Goal: Information Seeking & Learning: Learn about a topic

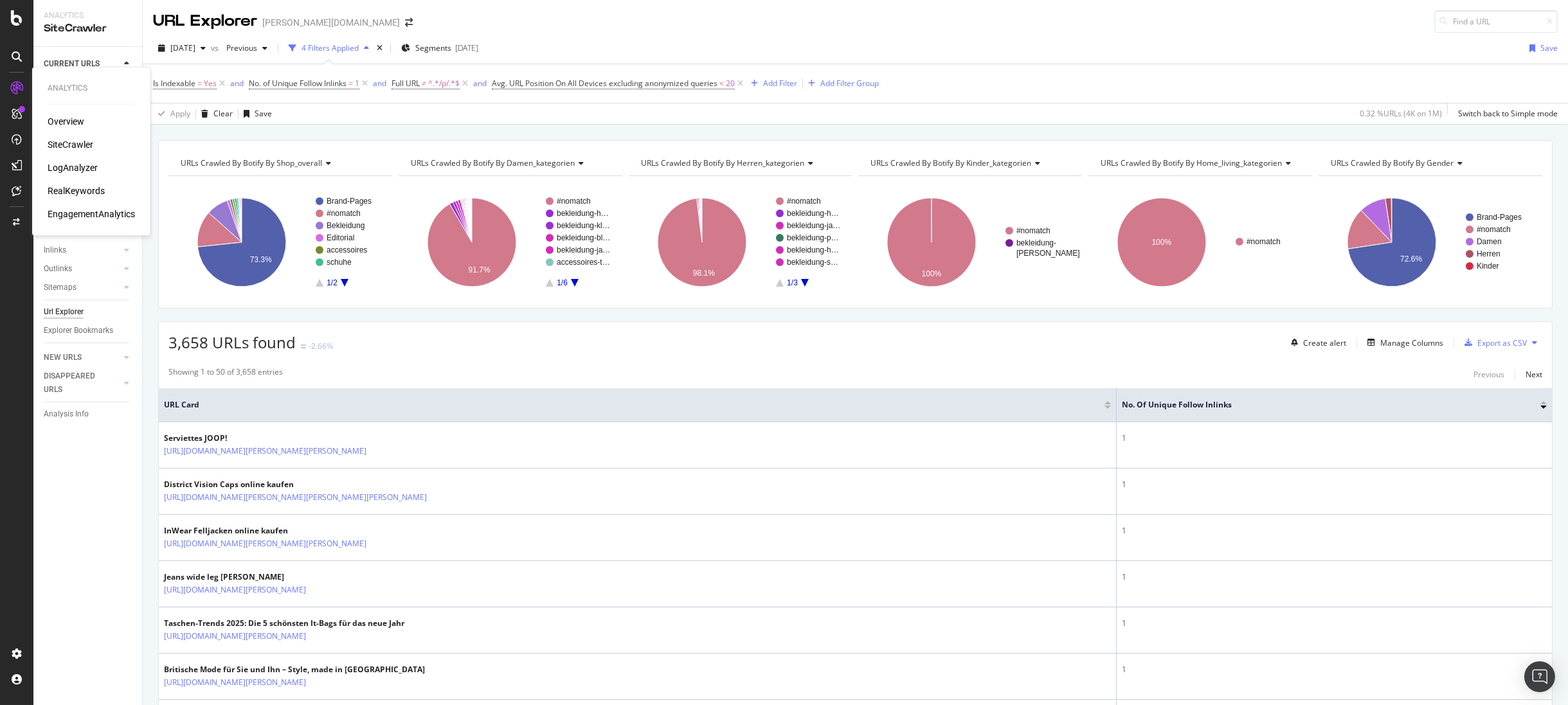
click at [60, 185] on div "RealKeywords" at bounding box center [77, 191] width 57 height 13
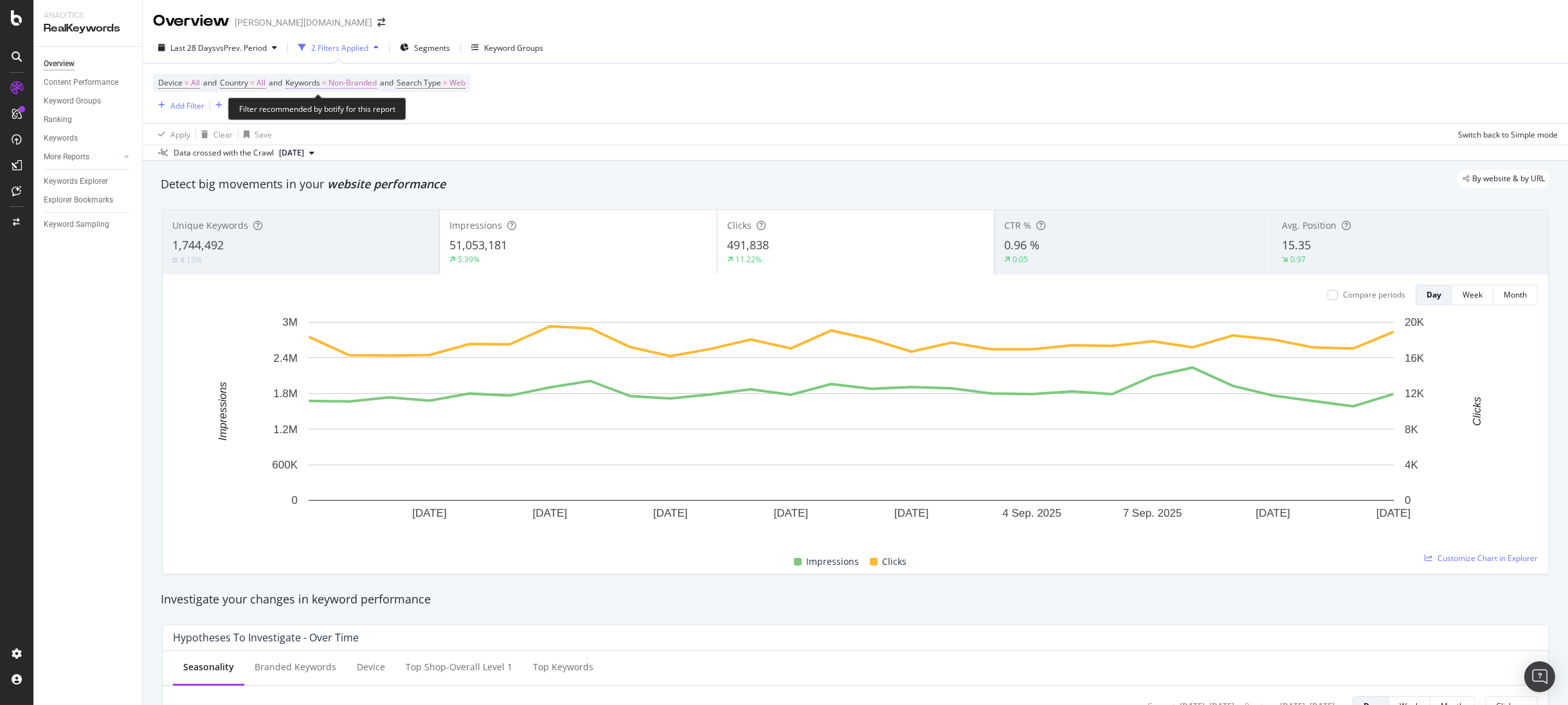
click at [343, 85] on span "Non-Branded" at bounding box center [353, 82] width 49 height 18
click at [354, 43] on div "2 Filters Applied" at bounding box center [340, 48] width 57 height 11
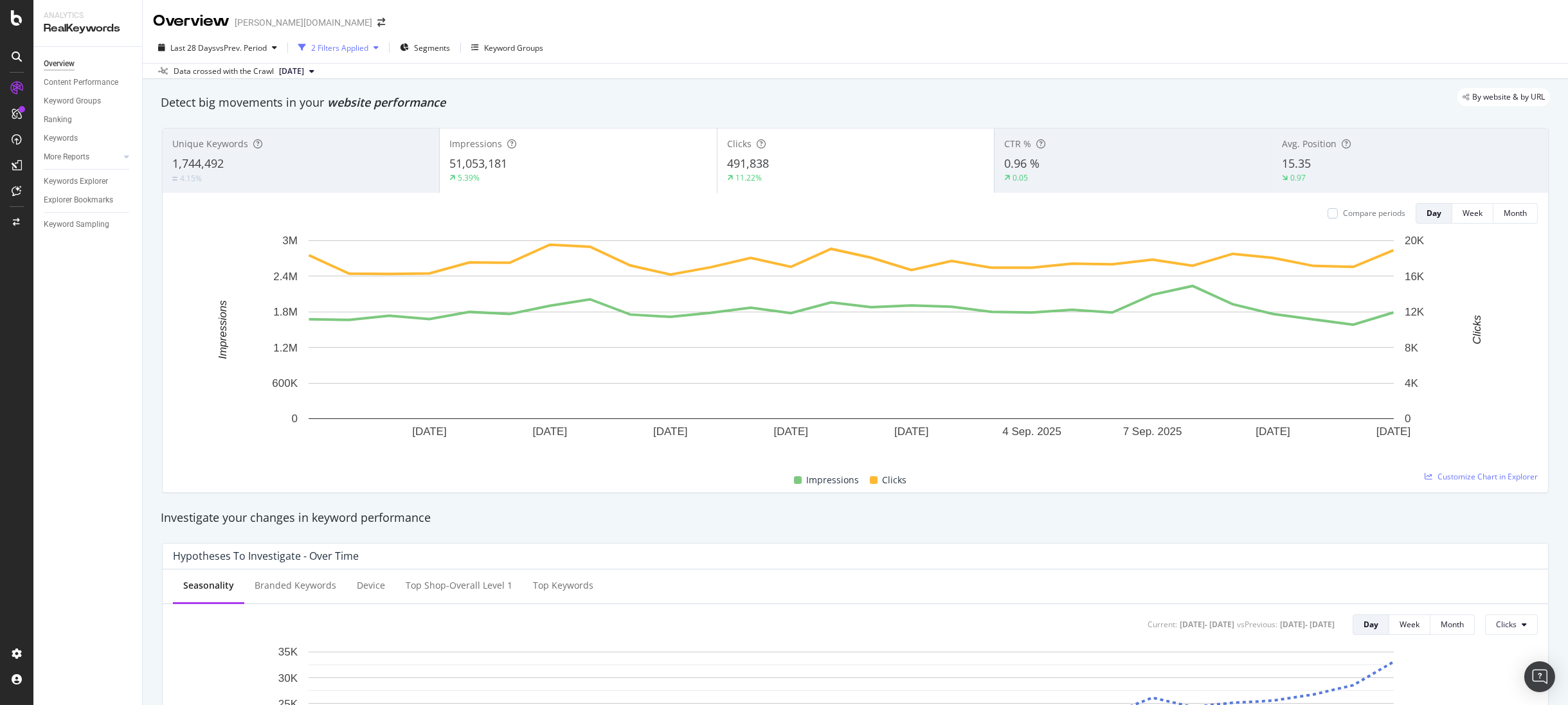
click at [371, 46] on div "button" at bounding box center [376, 47] width 15 height 7
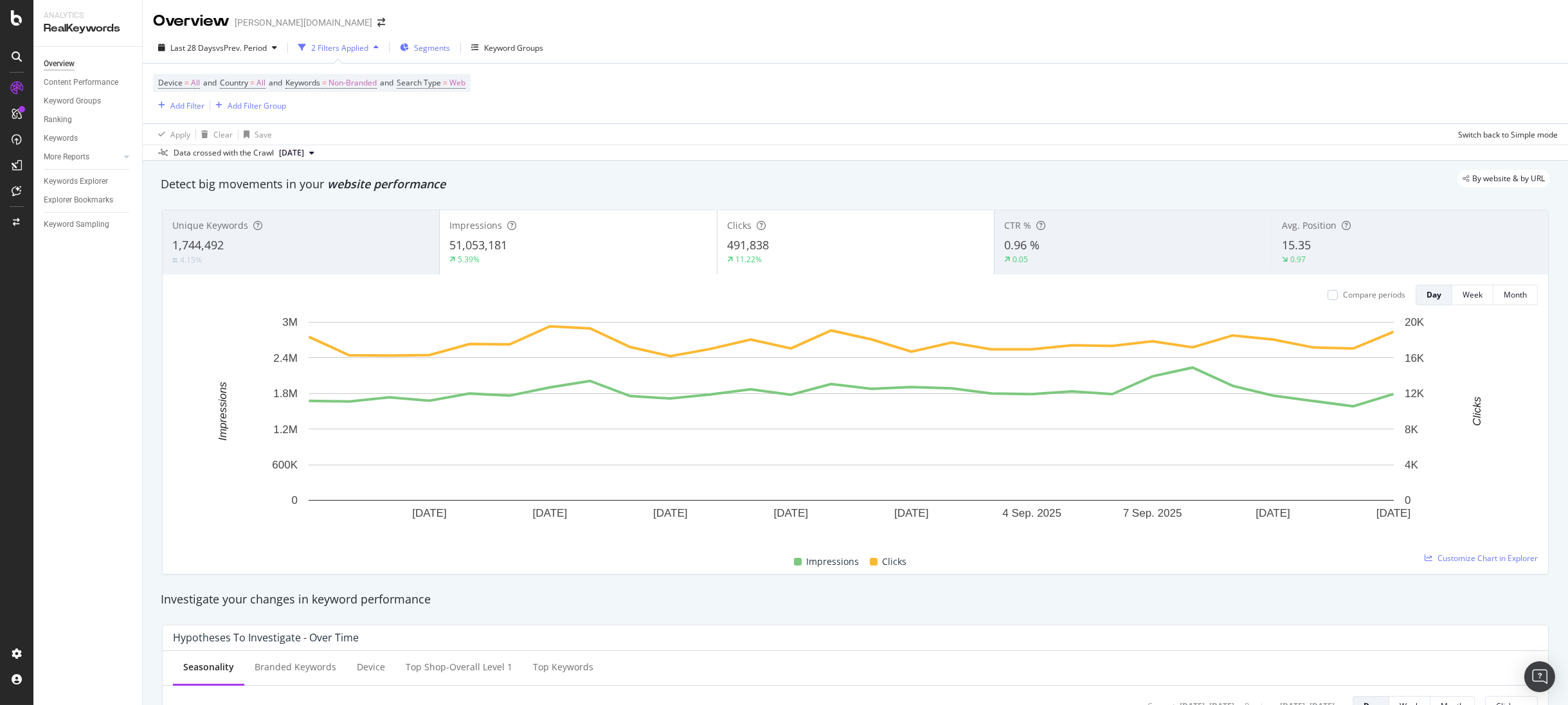
click at [428, 48] on span "Segments" at bounding box center [432, 48] width 36 height 11
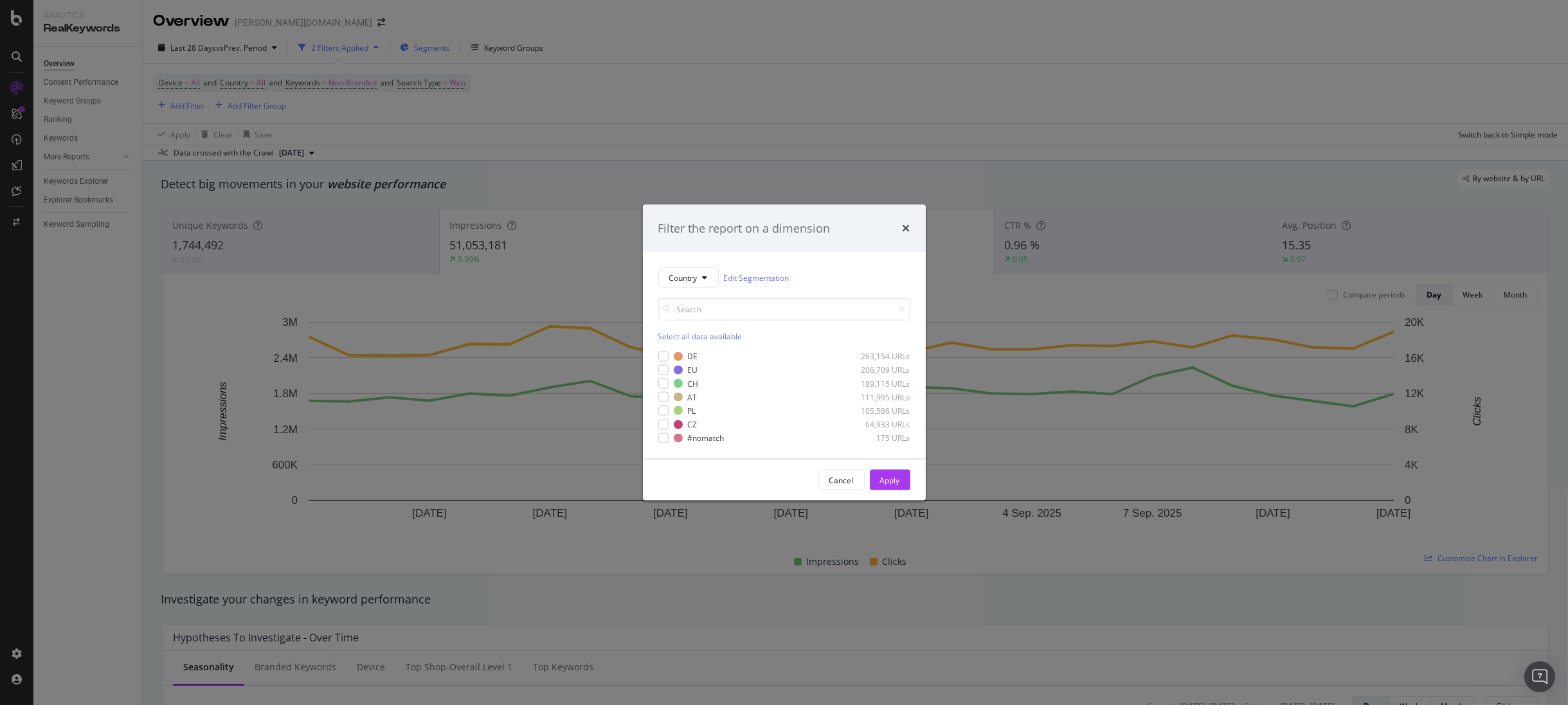
click at [428, 48] on div "Filter the report on a dimension Country Edit Segmentation Select all data avai…" at bounding box center [784, 352] width 1568 height 705
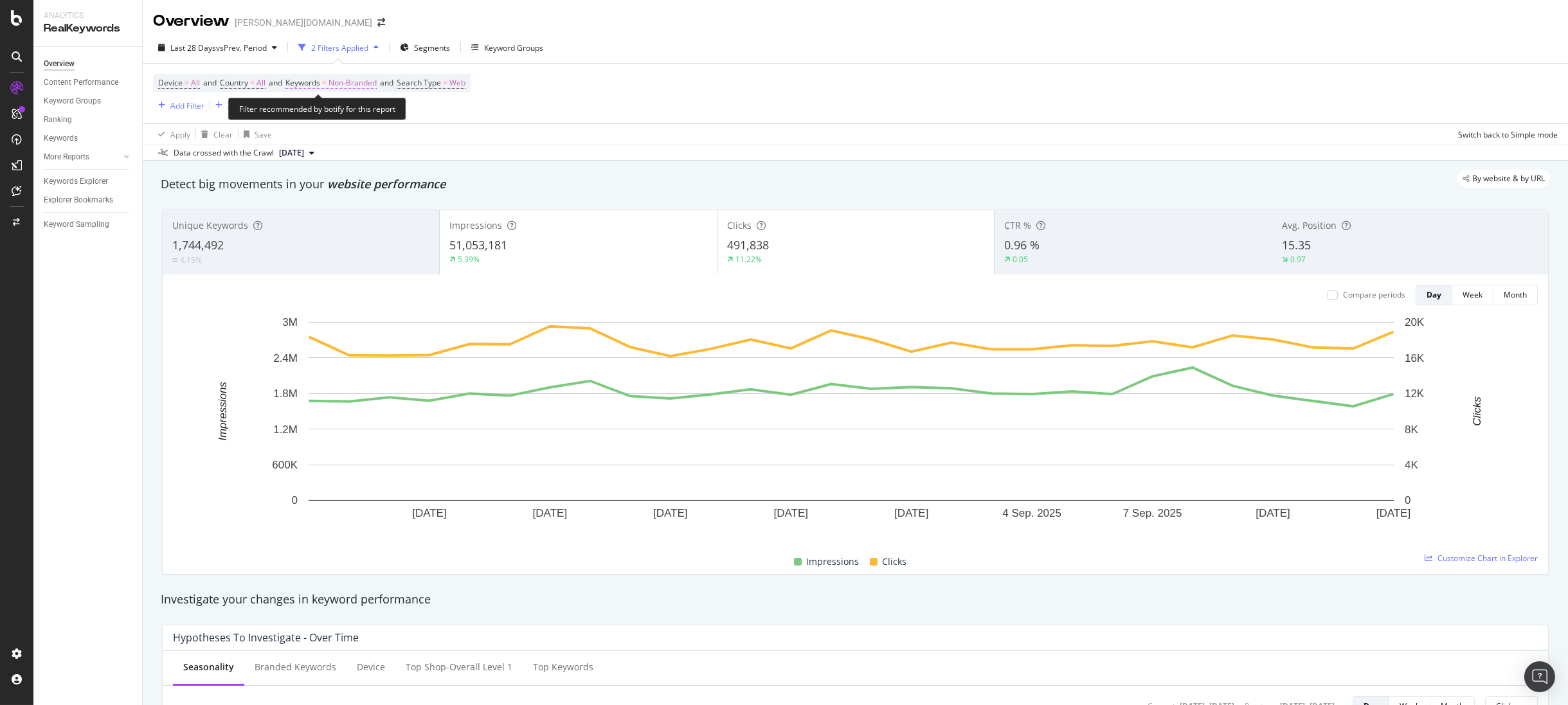
click at [356, 79] on span "Non-Branded" at bounding box center [353, 82] width 49 height 18
click at [358, 114] on div "button" at bounding box center [365, 113] width 15 height 7
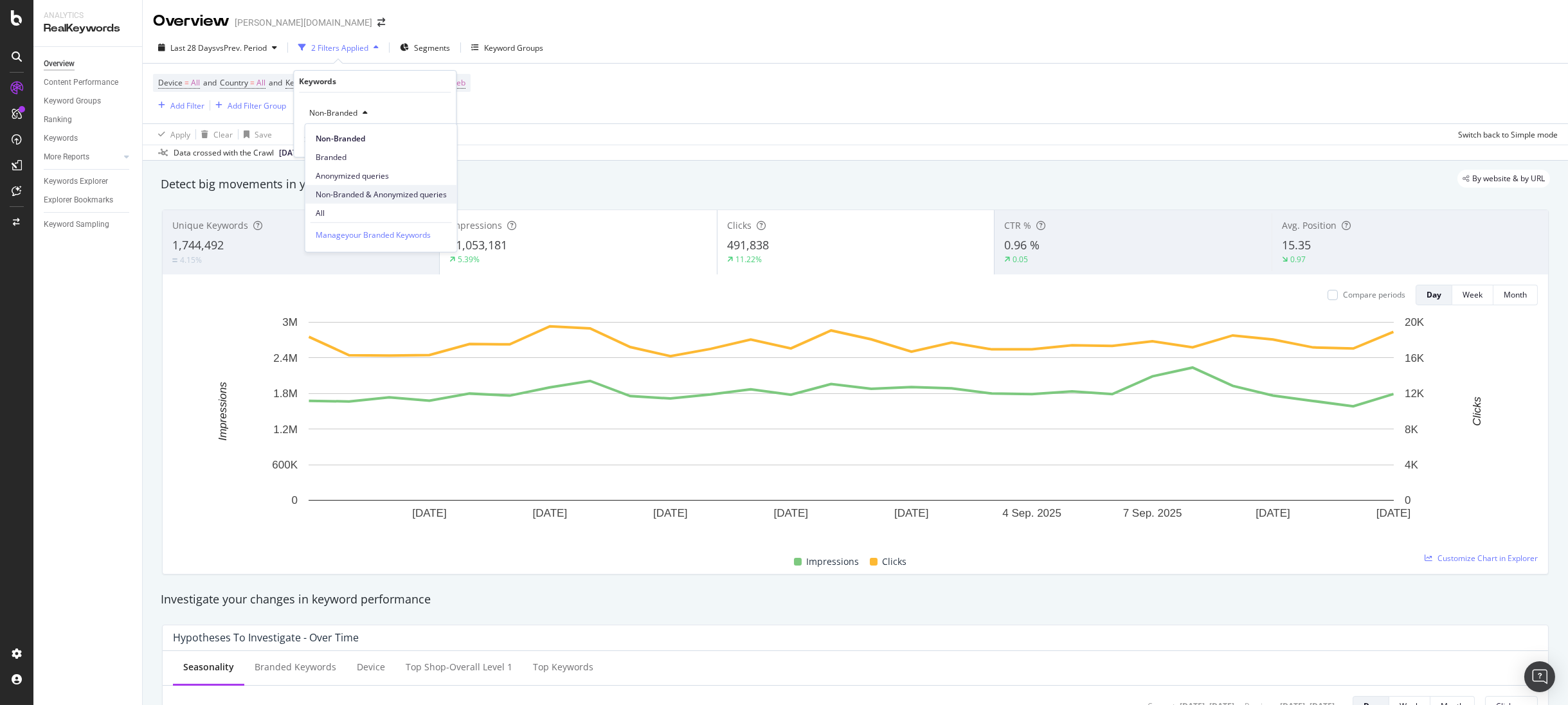
click at [365, 191] on span "Non-Branded & Anonymized queries" at bounding box center [381, 194] width 131 height 12
click at [435, 144] on div "button" at bounding box center [428, 140] width 18 height 7
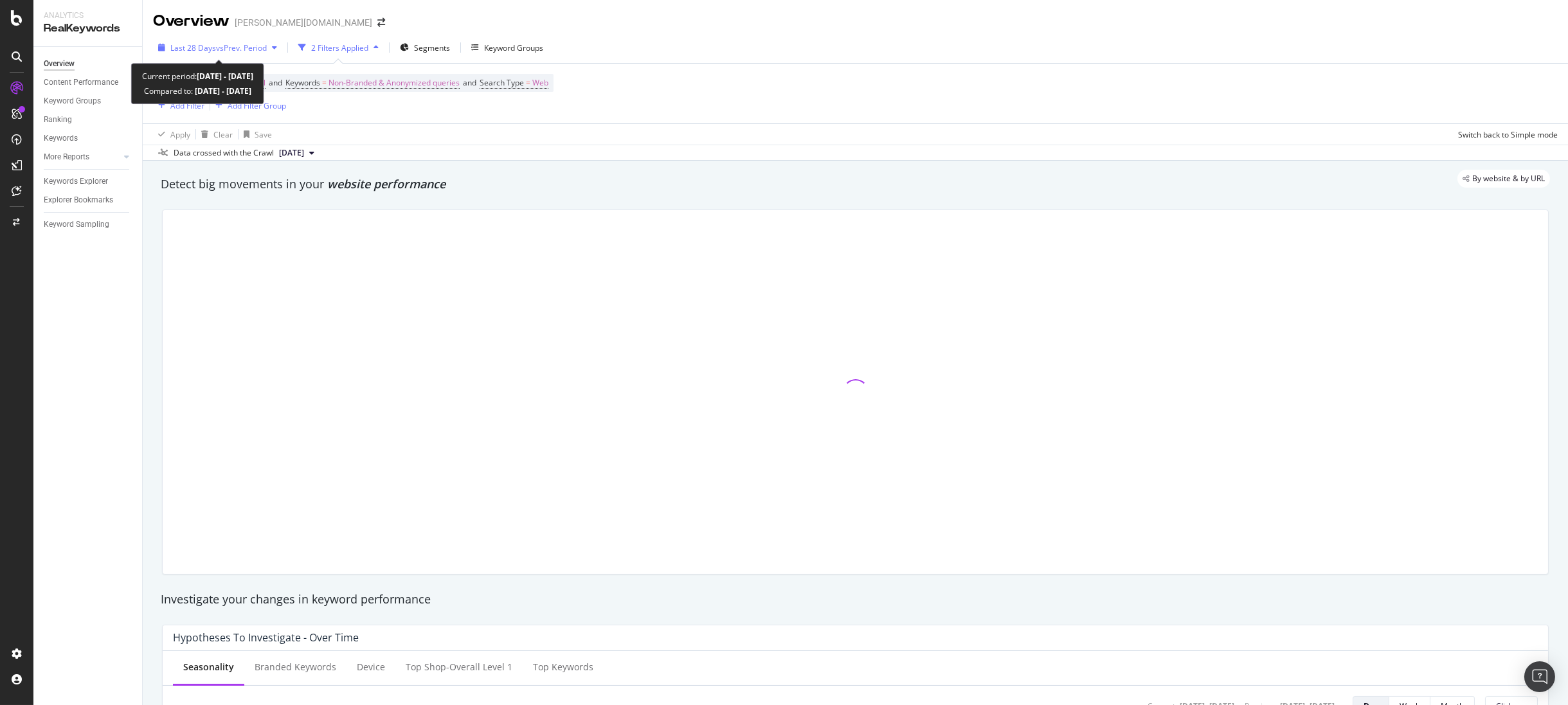
click at [247, 43] on span "vs Prev. Period" at bounding box center [241, 48] width 51 height 11
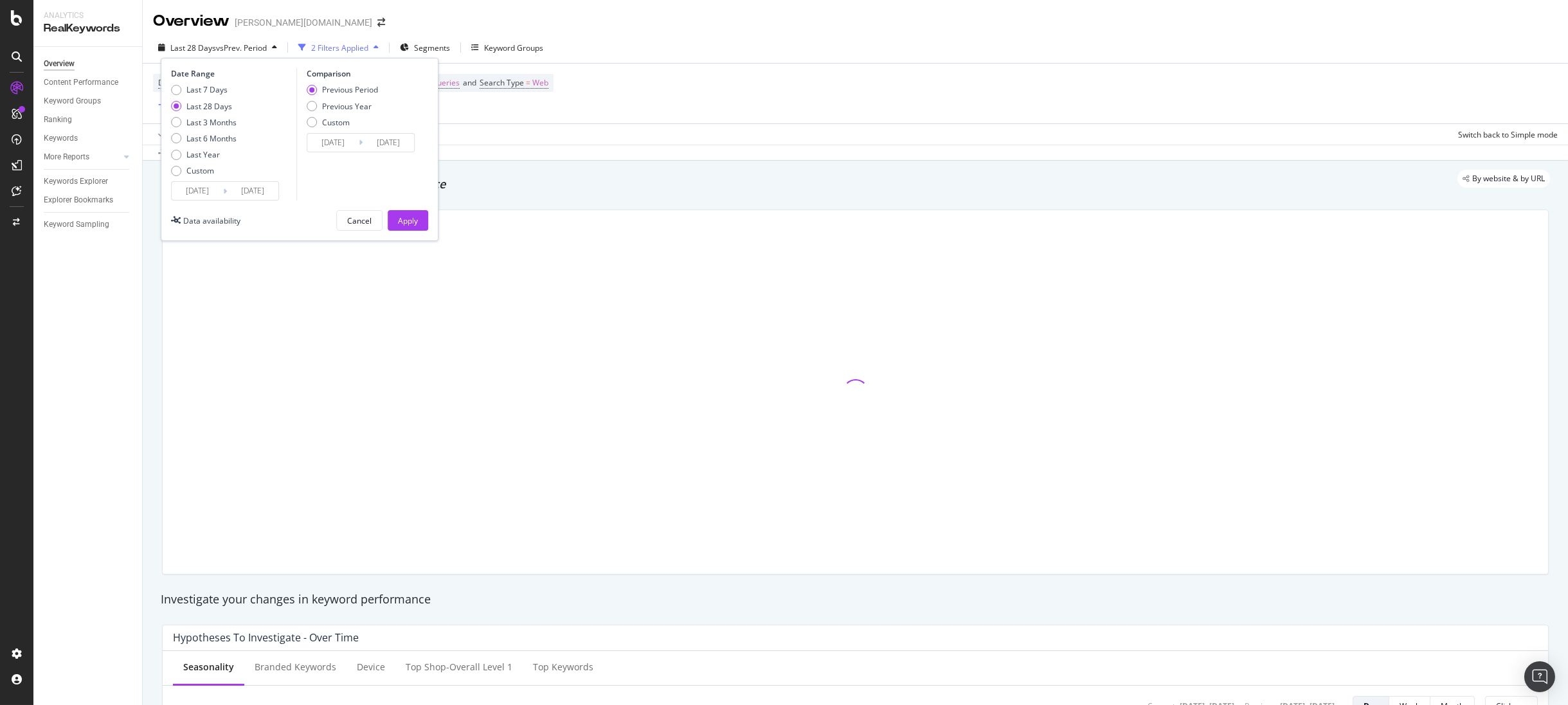
click at [186, 198] on input "2025/08/17" at bounding box center [197, 191] width 52 height 18
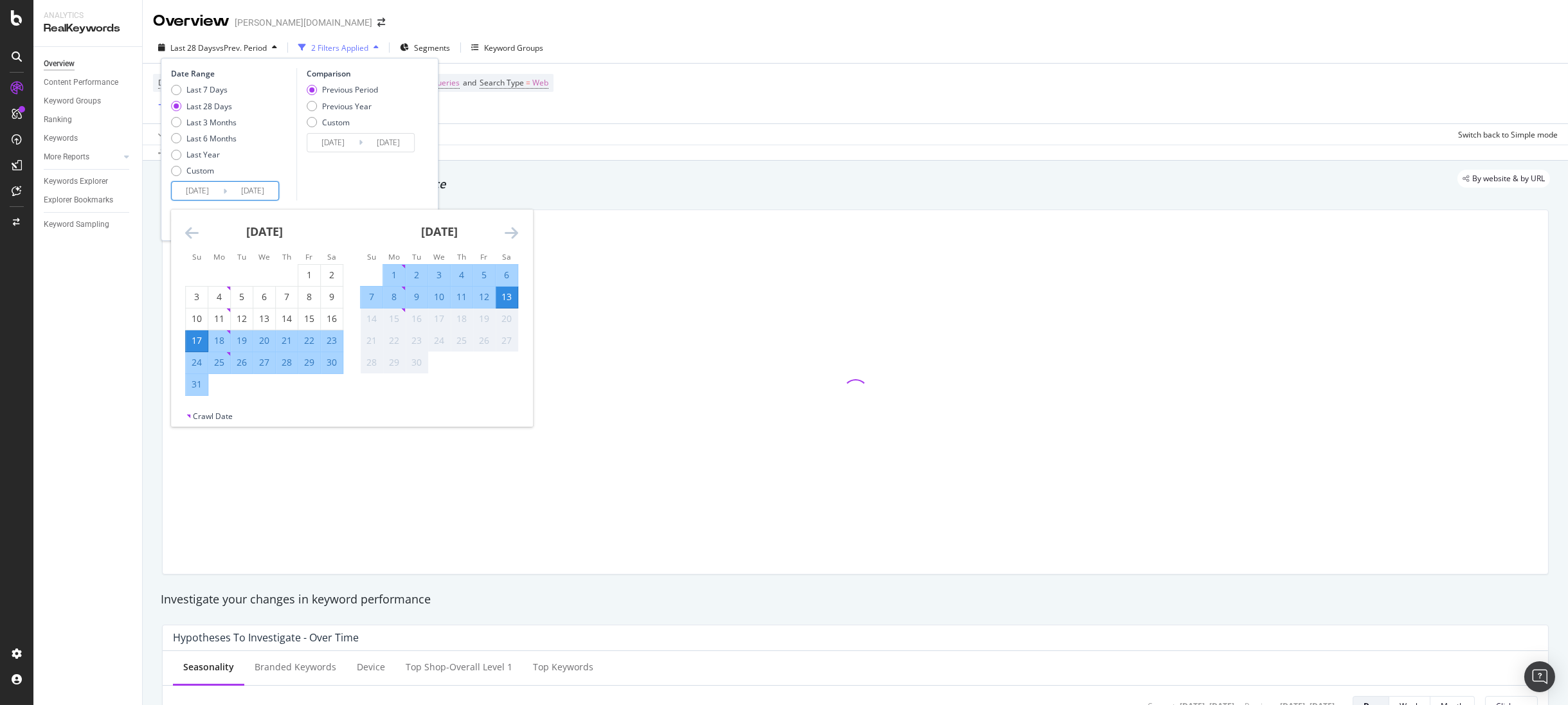
click at [503, 300] on div "13" at bounding box center [506, 297] width 22 height 13
type input "2025/09/13"
type input "2025/09/12"
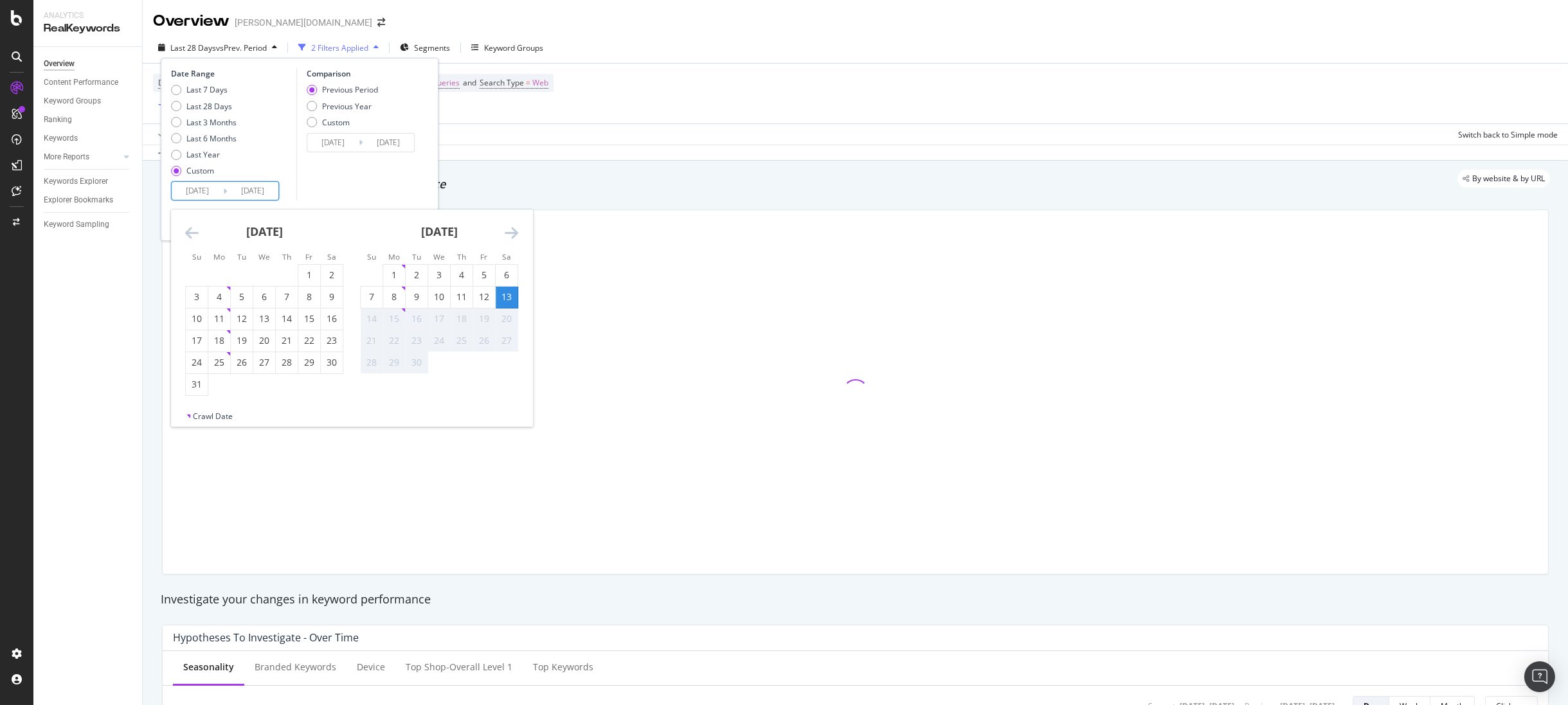
click at [503, 300] on div "13" at bounding box center [506, 297] width 22 height 13
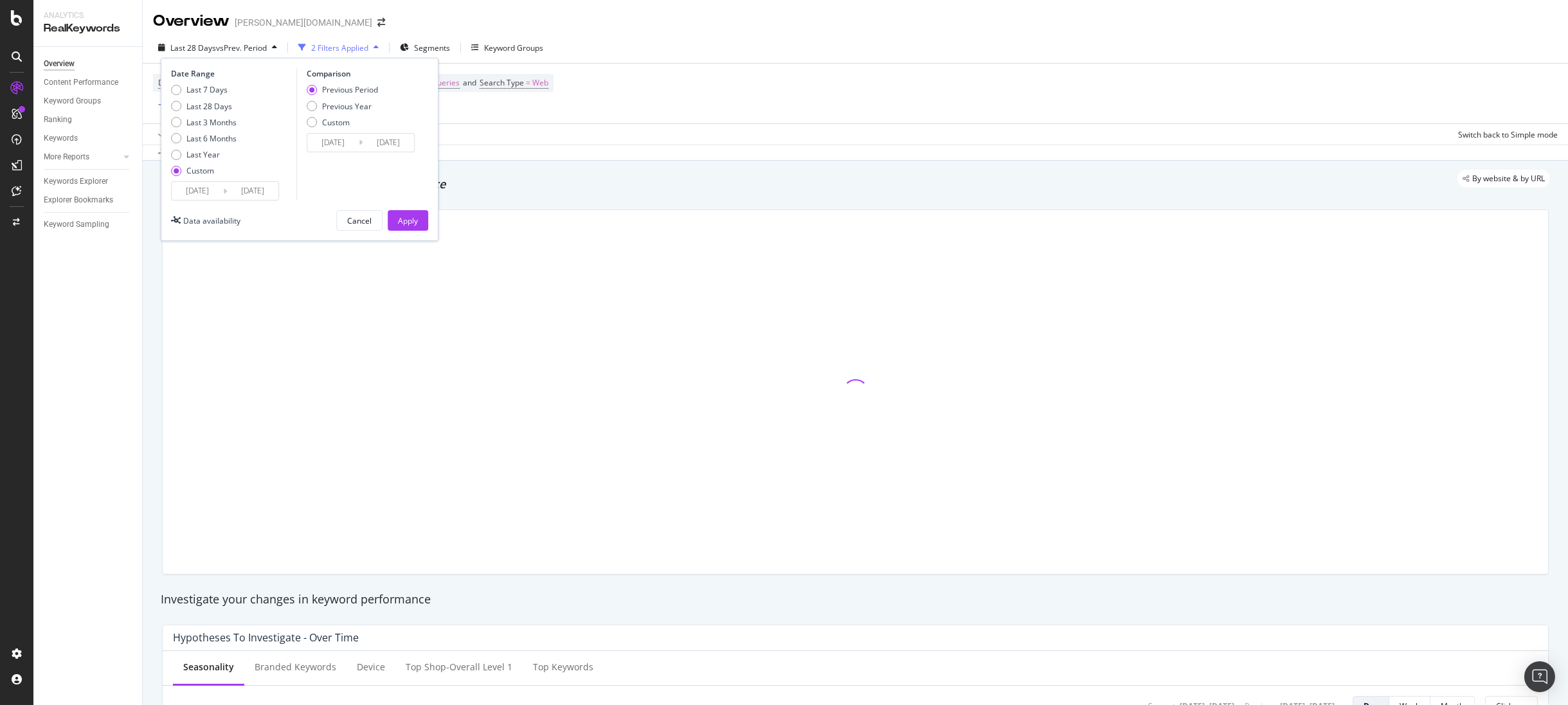
click at [389, 139] on input "2025/09/12" at bounding box center [389, 143] width 52 height 18
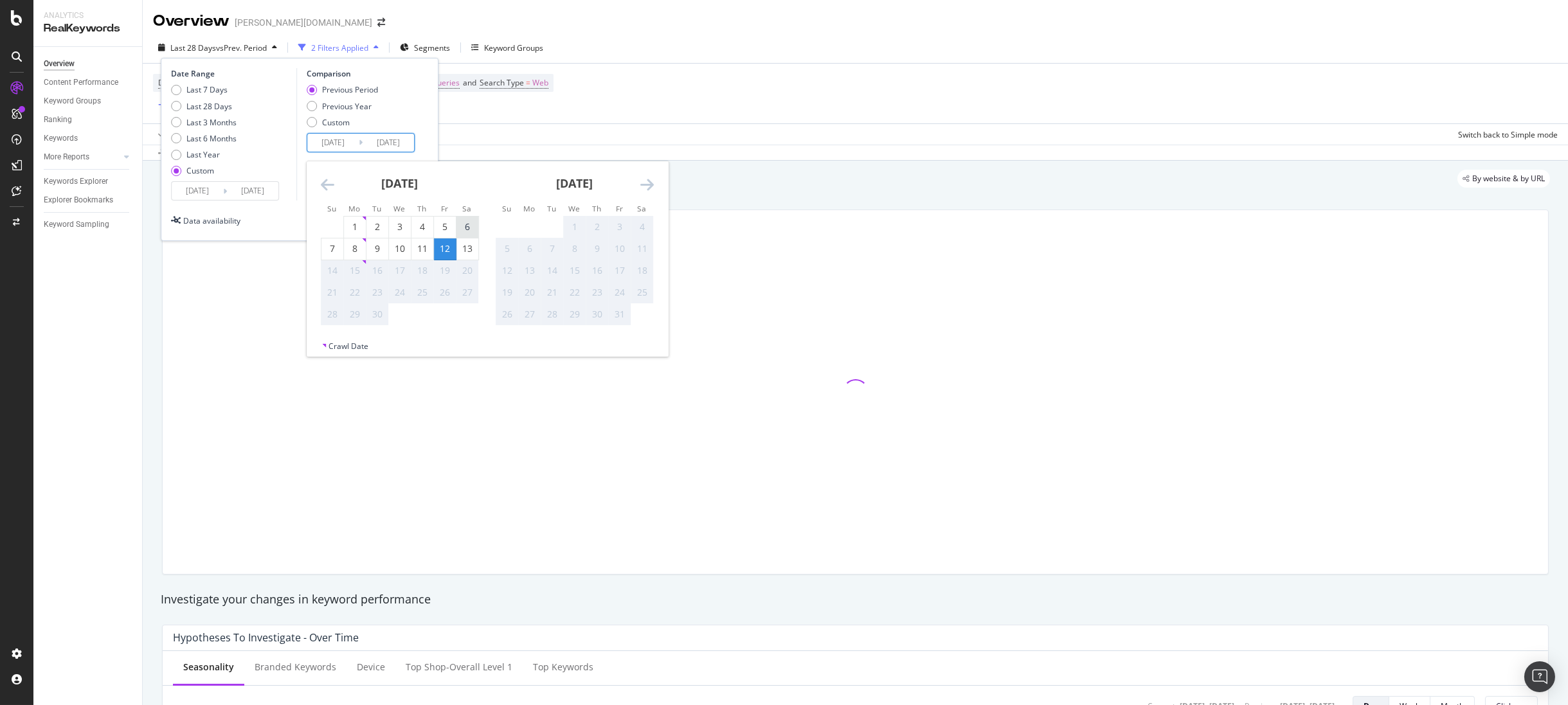
click at [469, 226] on div "6" at bounding box center [467, 227] width 22 height 13
type input "2025/09/06"
click at [469, 226] on div "6" at bounding box center [467, 227] width 22 height 13
type input "2025/09/06"
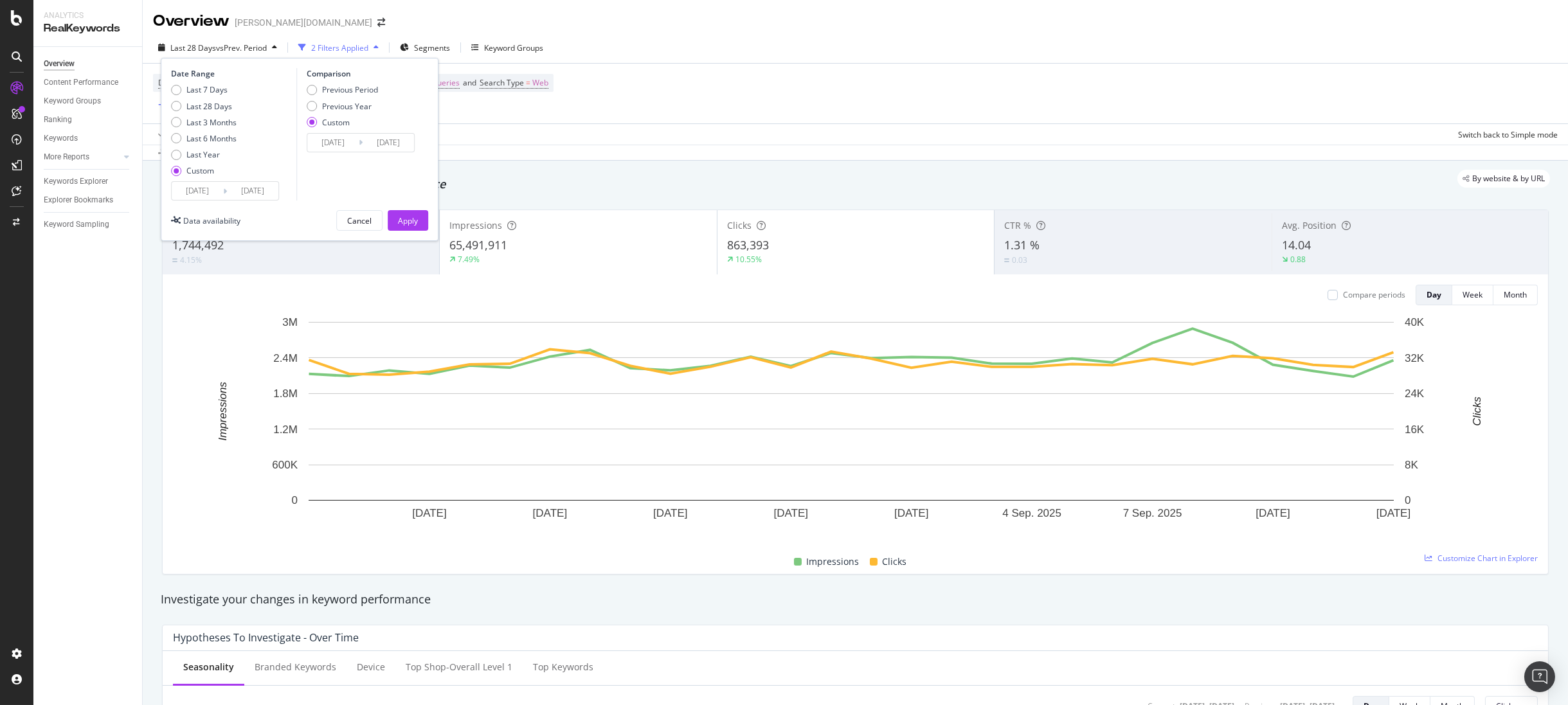
click at [410, 223] on div "Apply" at bounding box center [408, 221] width 20 height 11
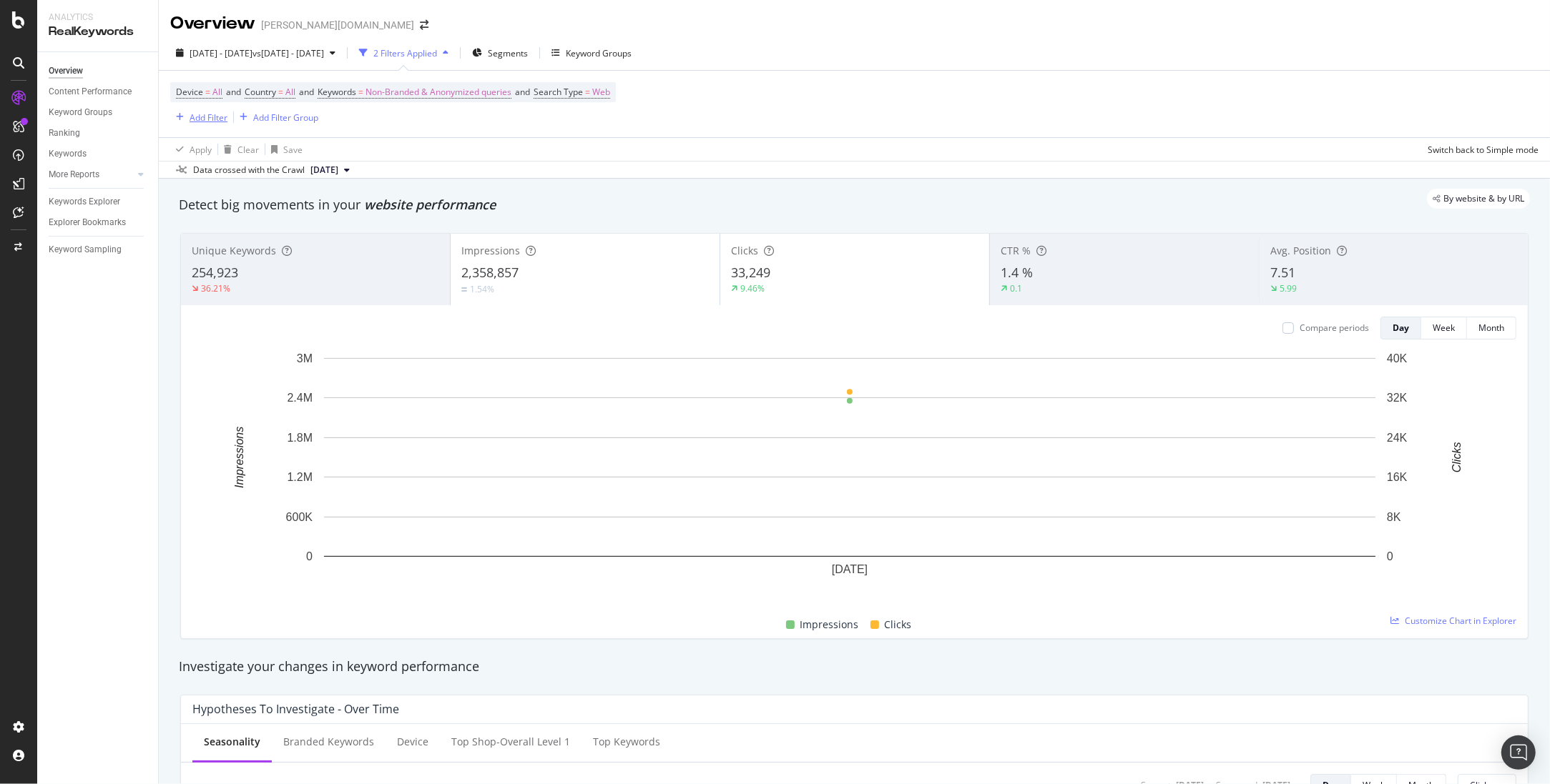
click at [189, 123] on div "Add Filter" at bounding box center [208, 117] width 38 height 12
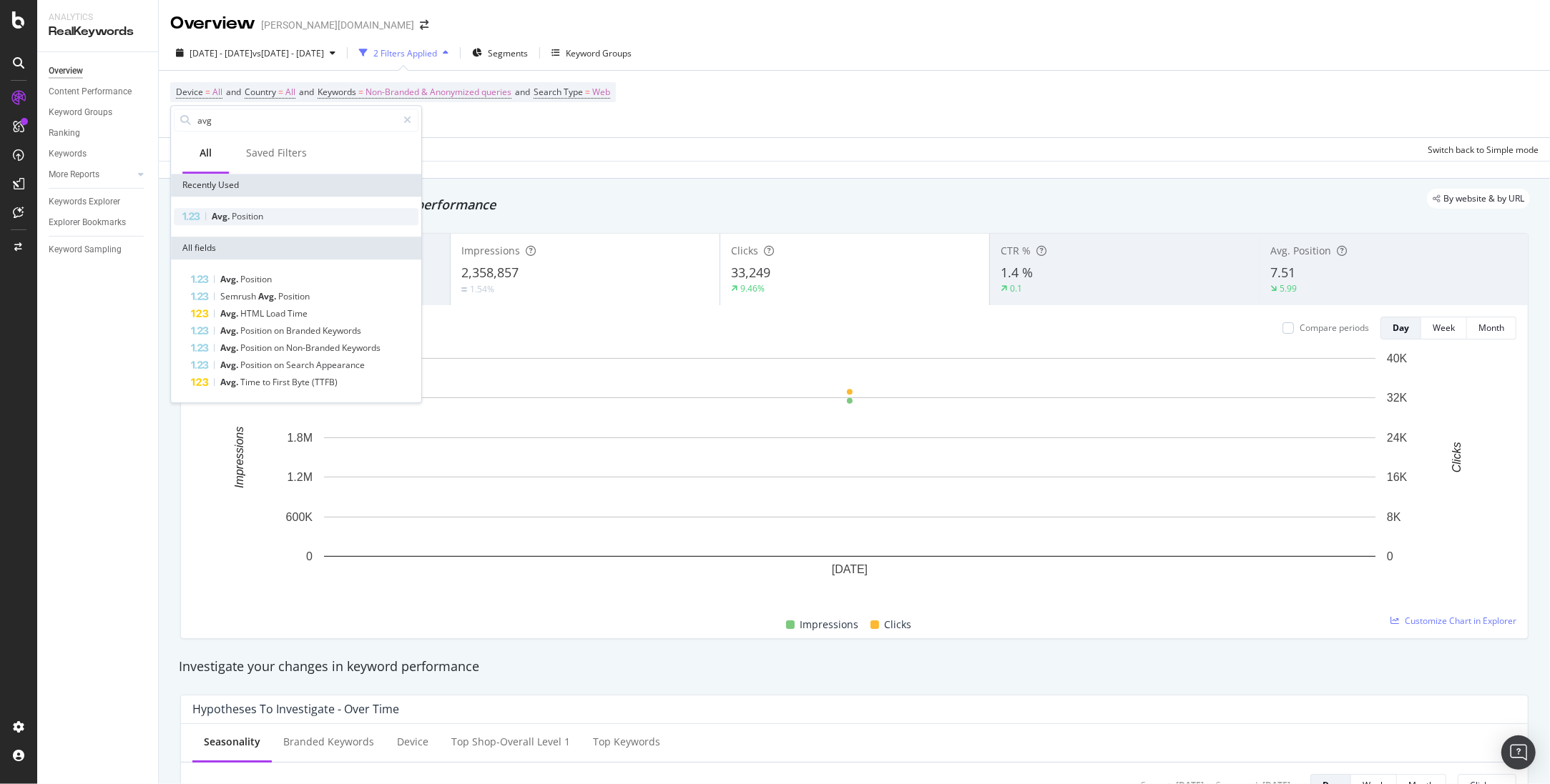
type input "avg"
click at [237, 214] on span "Position" at bounding box center [247, 216] width 31 height 12
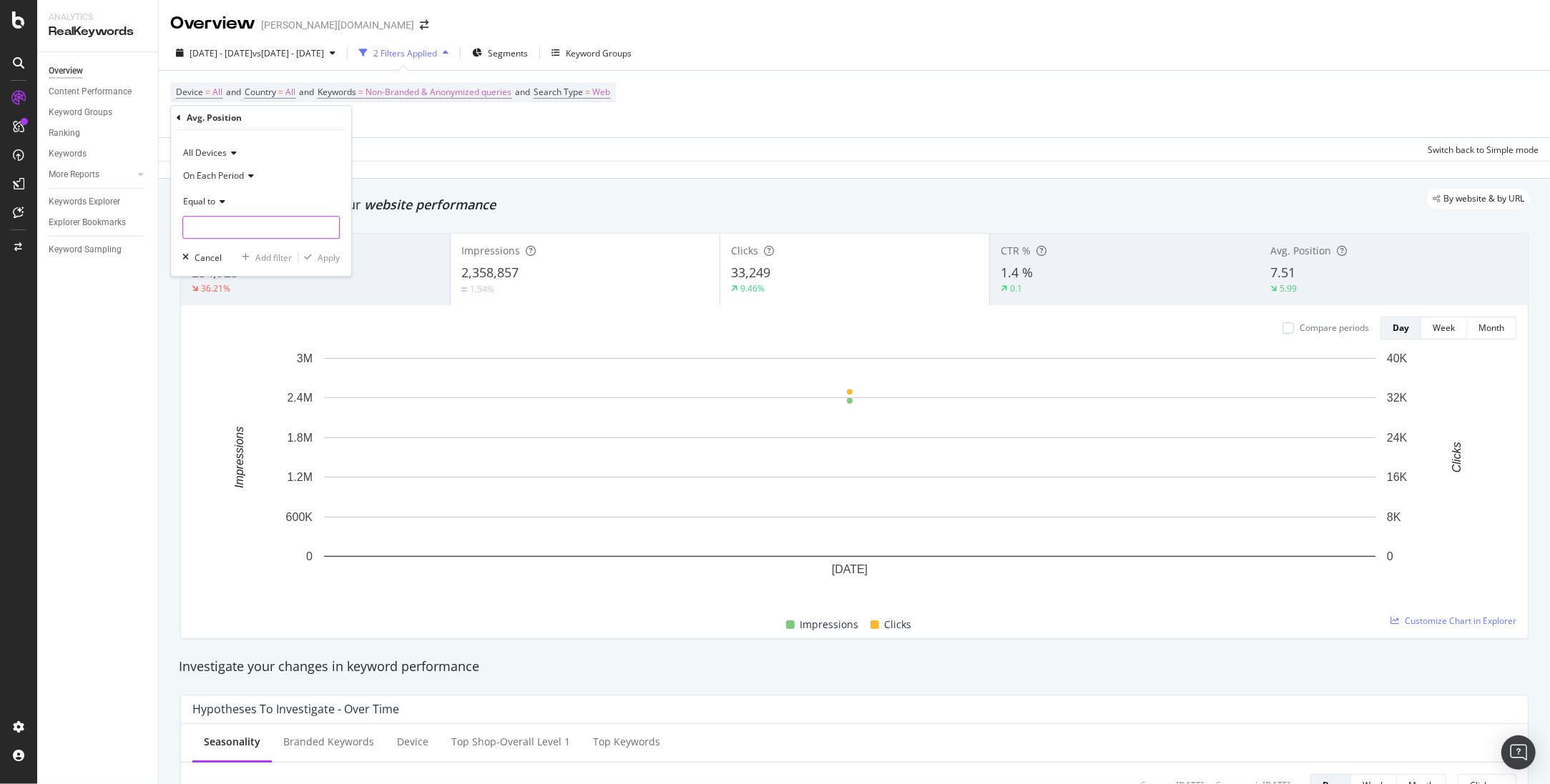
click at [224, 233] on input "number" at bounding box center [261, 228] width 157 height 23
click at [219, 203] on icon at bounding box center [220, 201] width 10 height 8
click at [237, 273] on div "Less than" at bounding box center [262, 268] width 153 height 19
click at [254, 232] on input "number" at bounding box center [261, 228] width 157 height 23
type input "11"
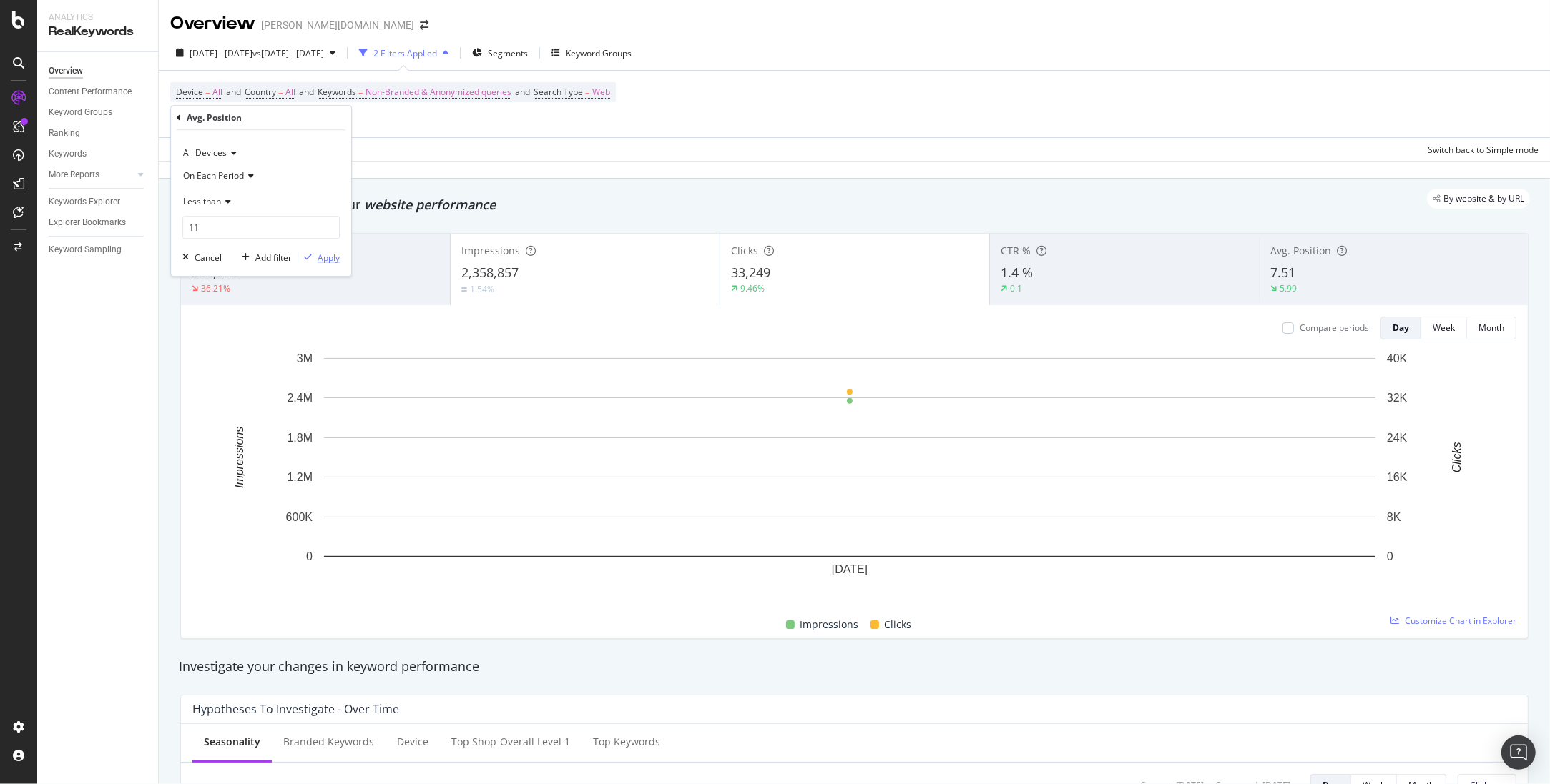
drag, startPoint x: 337, startPoint y: 256, endPoint x: 472, endPoint y: 206, distance: 144.0
click at [337, 256] on div "Apply" at bounding box center [328, 257] width 22 height 12
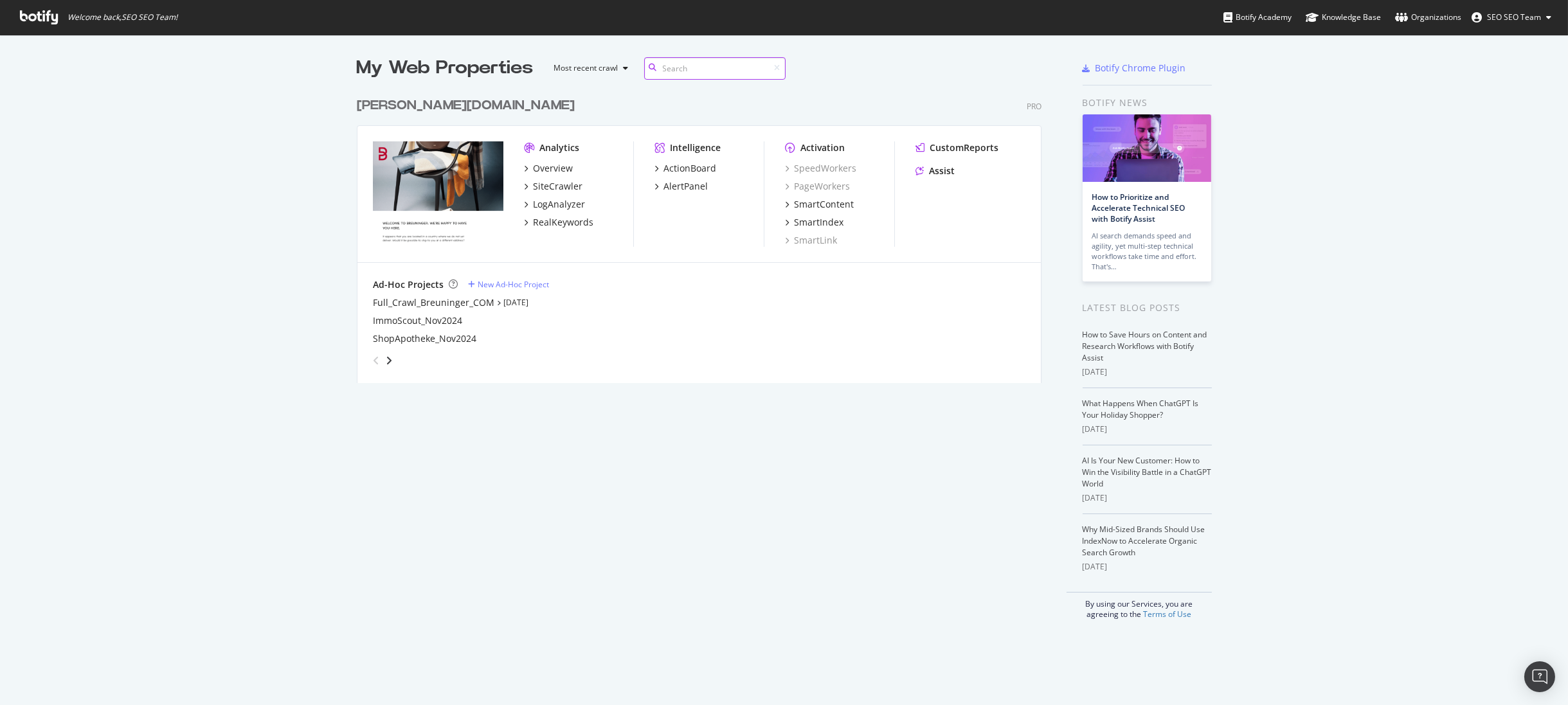
scroll to position [293, 686]
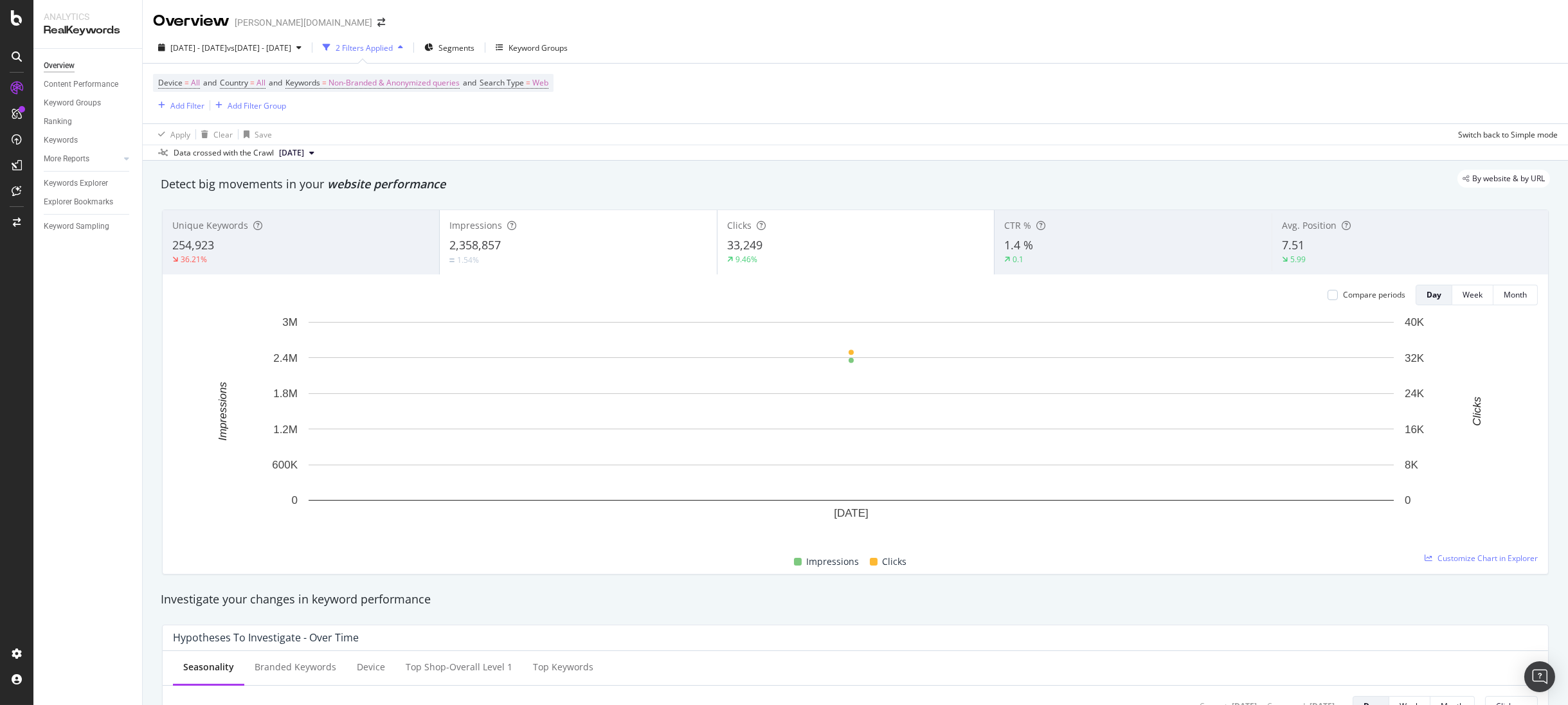
click at [300, 257] on div "36.21%" at bounding box center [300, 260] width 257 height 12
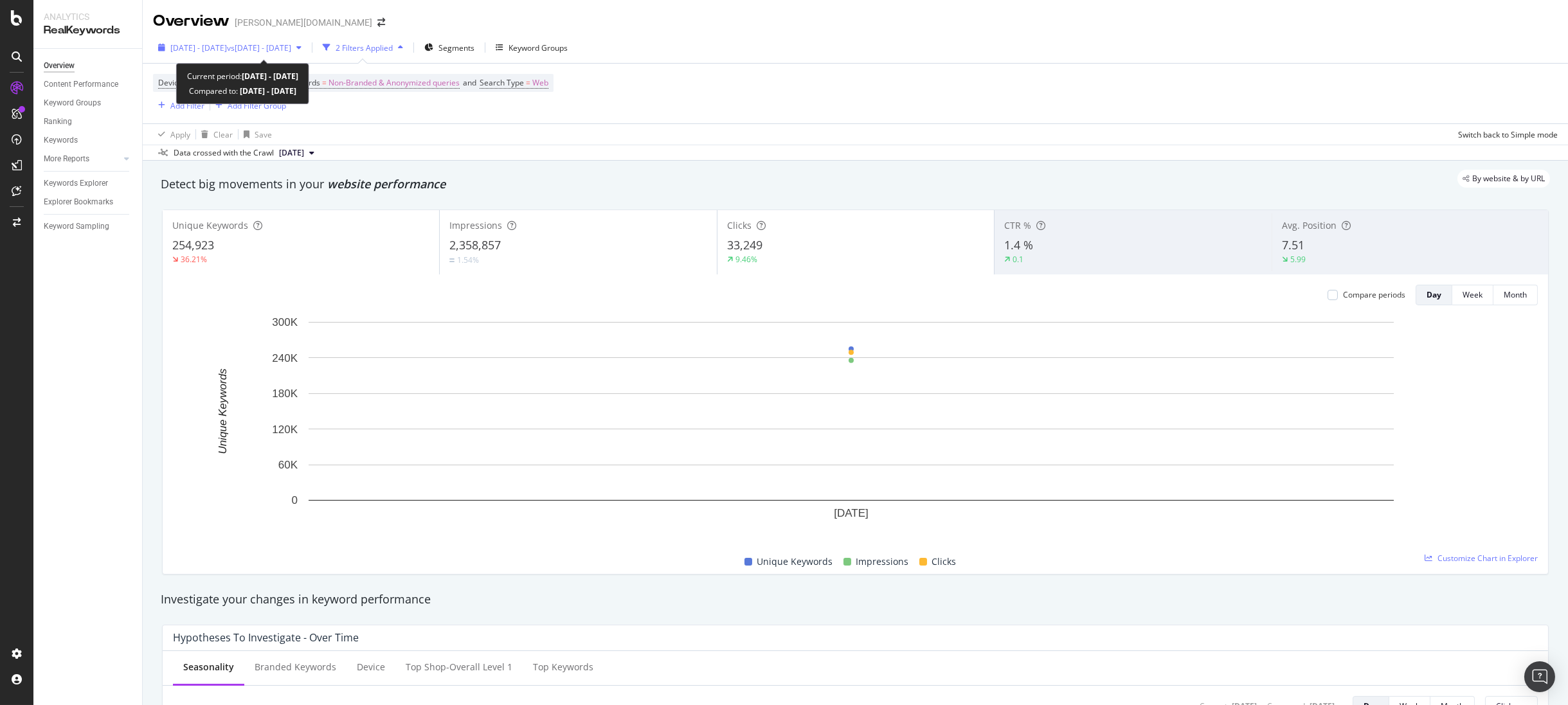
click at [221, 46] on span "[DATE] - [DATE]" at bounding box center [198, 48] width 57 height 11
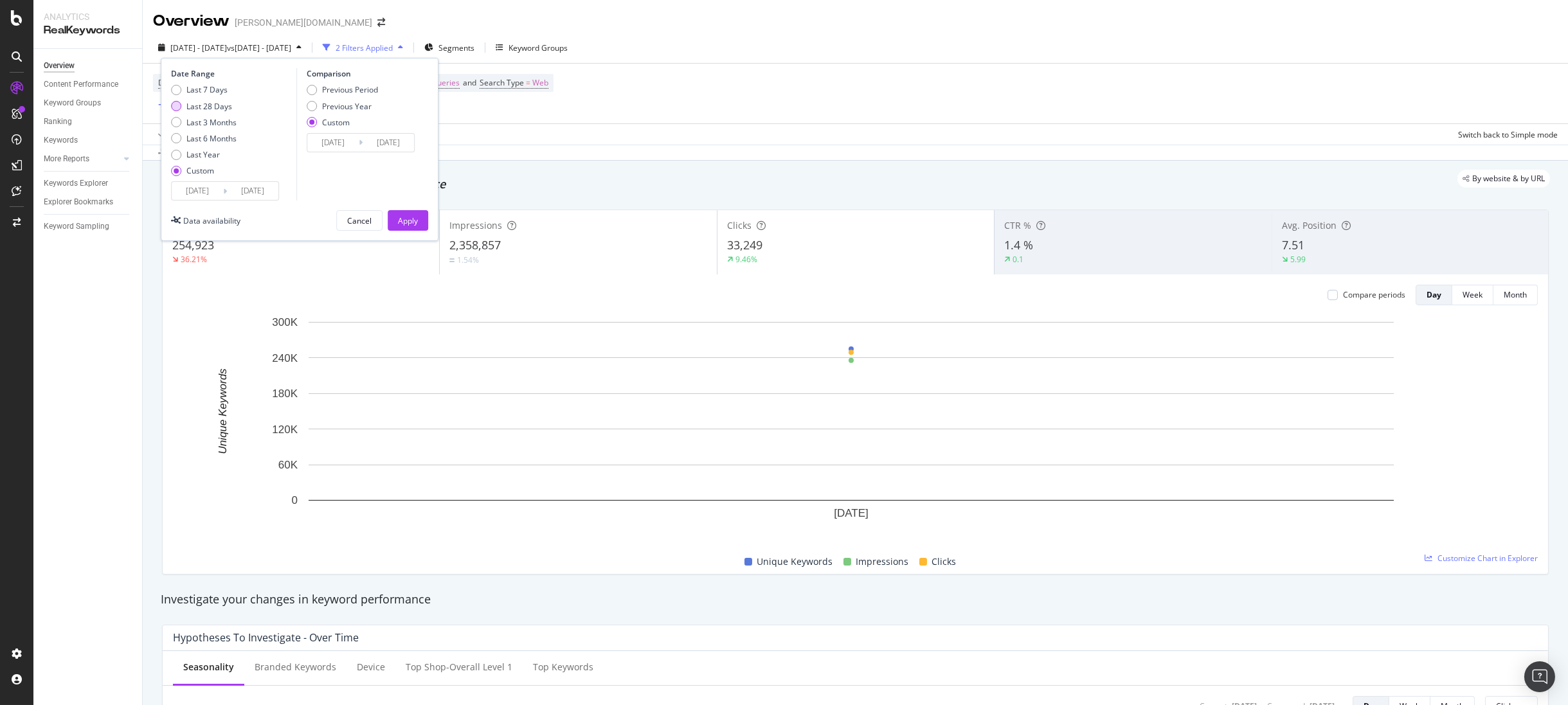
click at [216, 105] on div "Last 28 Days" at bounding box center [209, 106] width 46 height 11
type input "2025/08/17"
click at [358, 104] on div "Previous Year" at bounding box center [347, 106] width 49 height 11
type input "2024/08/18"
type input "2024/09/14"
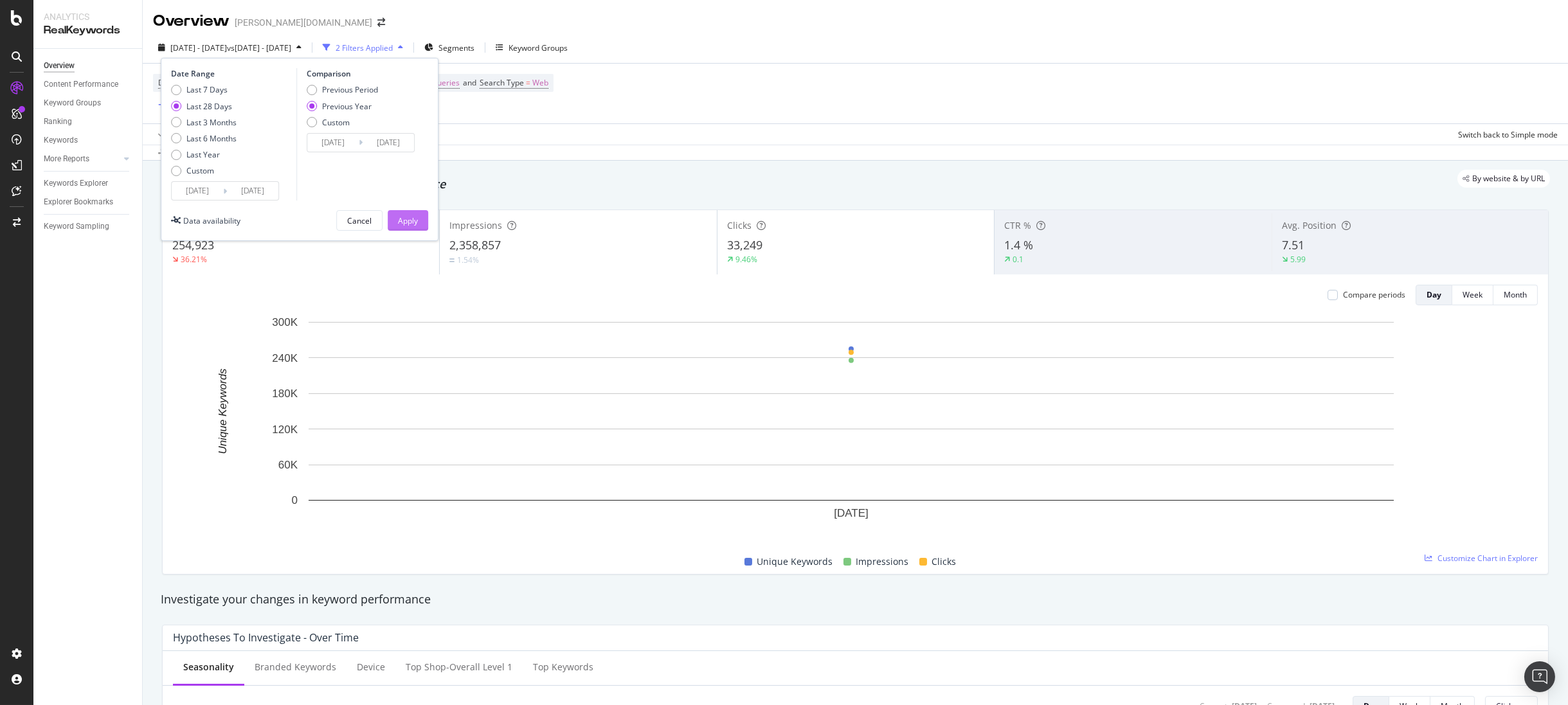
click at [406, 216] on div "Apply" at bounding box center [408, 221] width 20 height 11
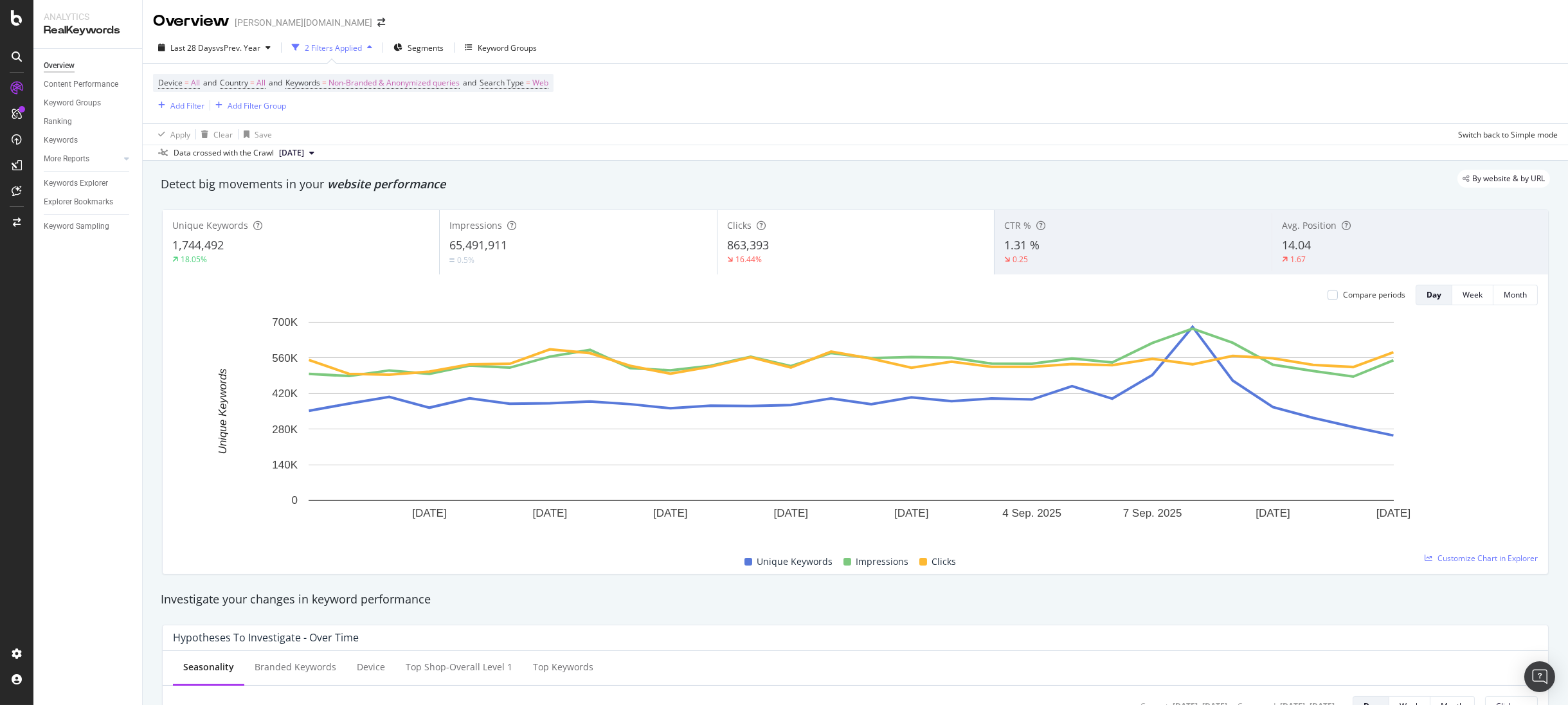
click at [1380, 241] on div "14.04" at bounding box center [1410, 245] width 257 height 17
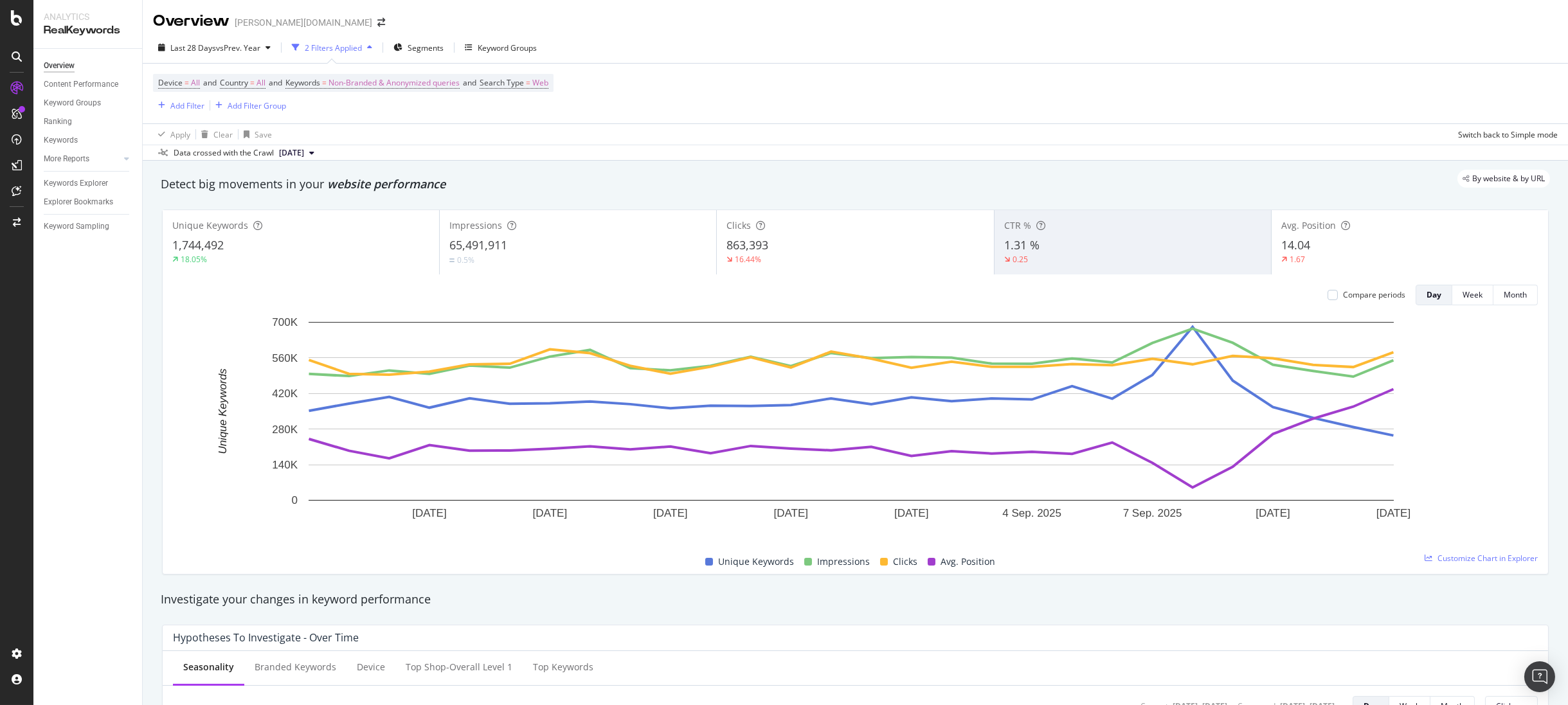
click at [260, 242] on div "1,744,492" at bounding box center [300, 245] width 257 height 17
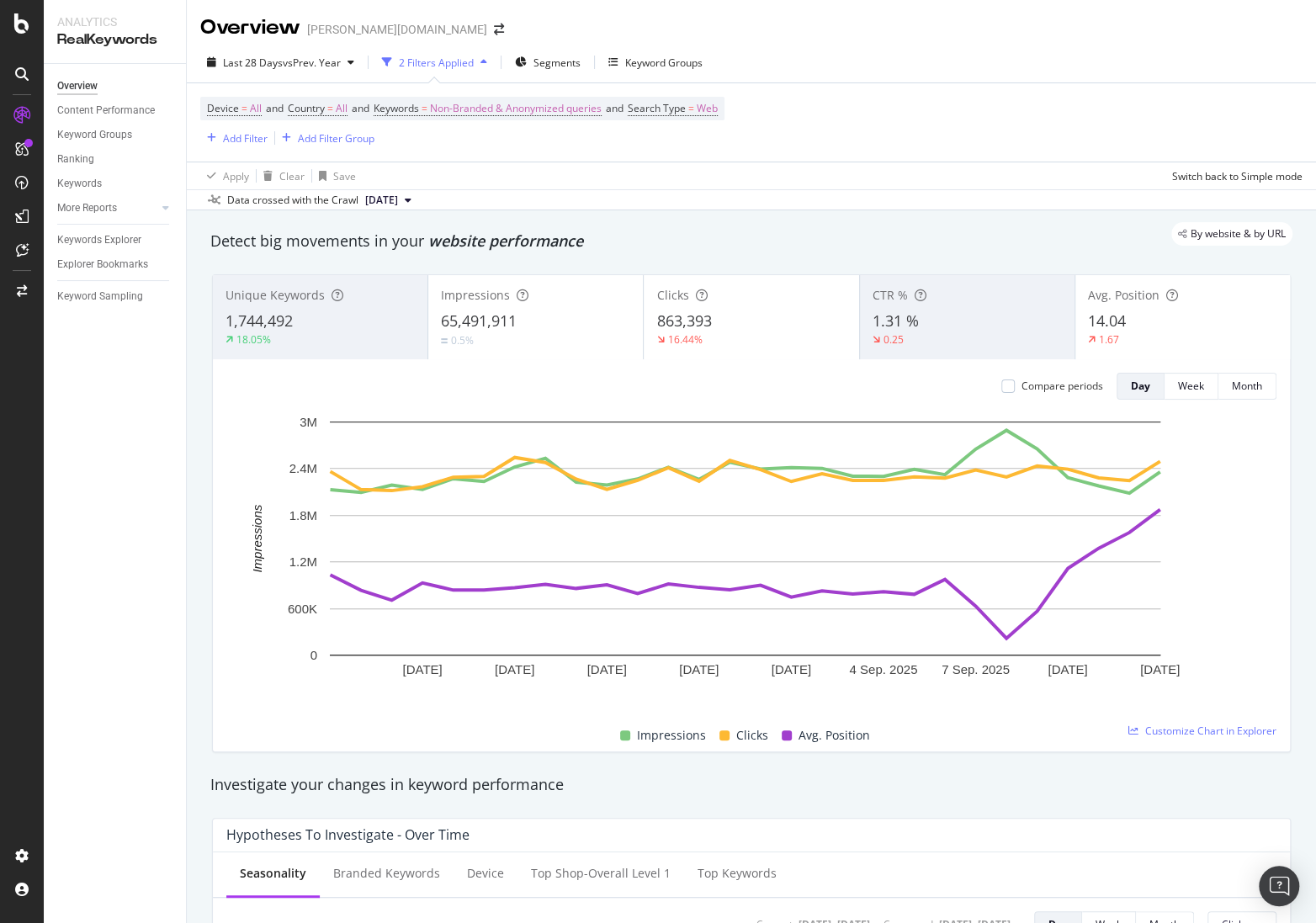
click at [319, 323] on div "1,744,492" at bounding box center [320, 321] width 190 height 22
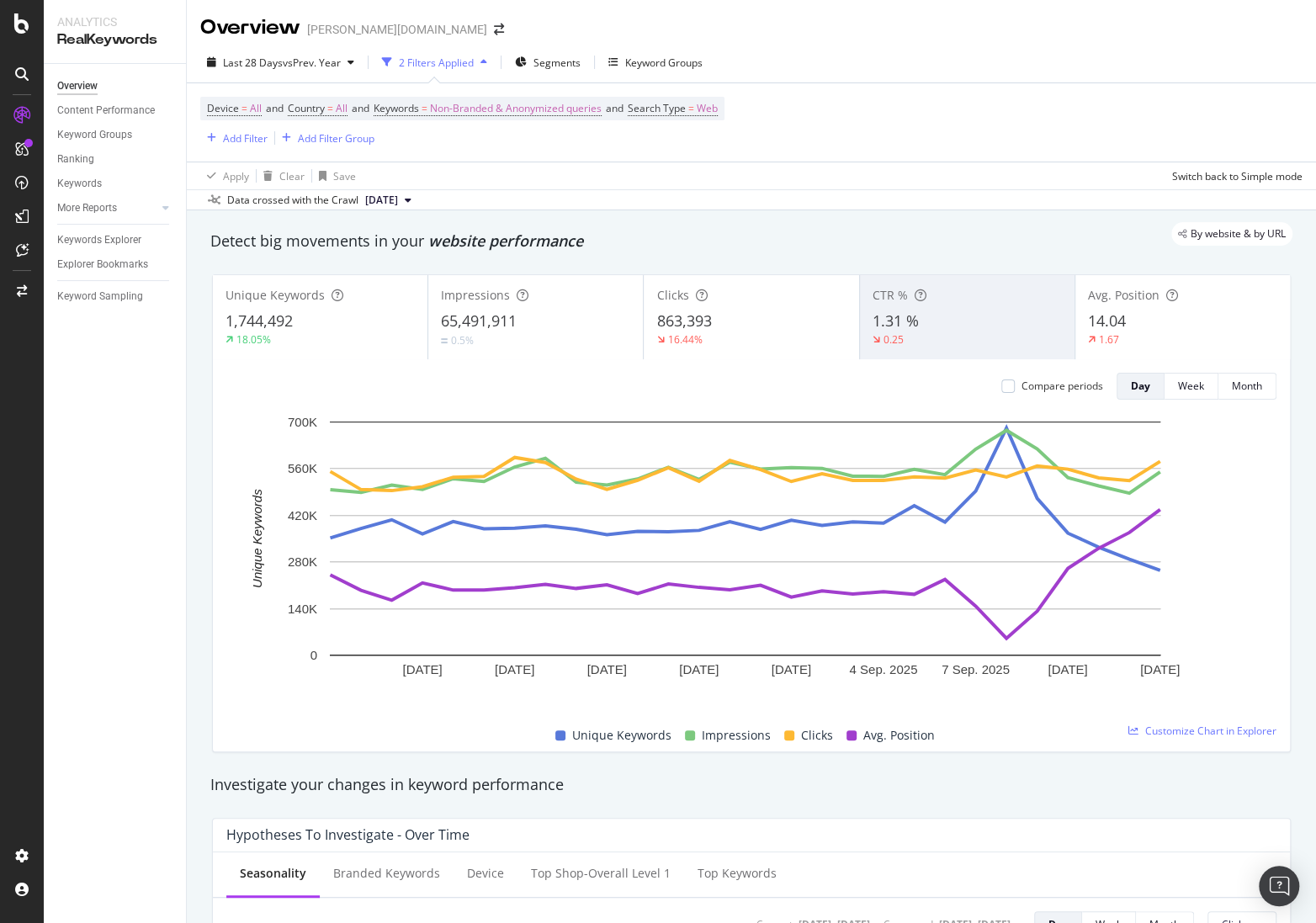
click at [509, 307] on div "Impressions 65,491,911 0.5%" at bounding box center [536, 317] width 215 height 76
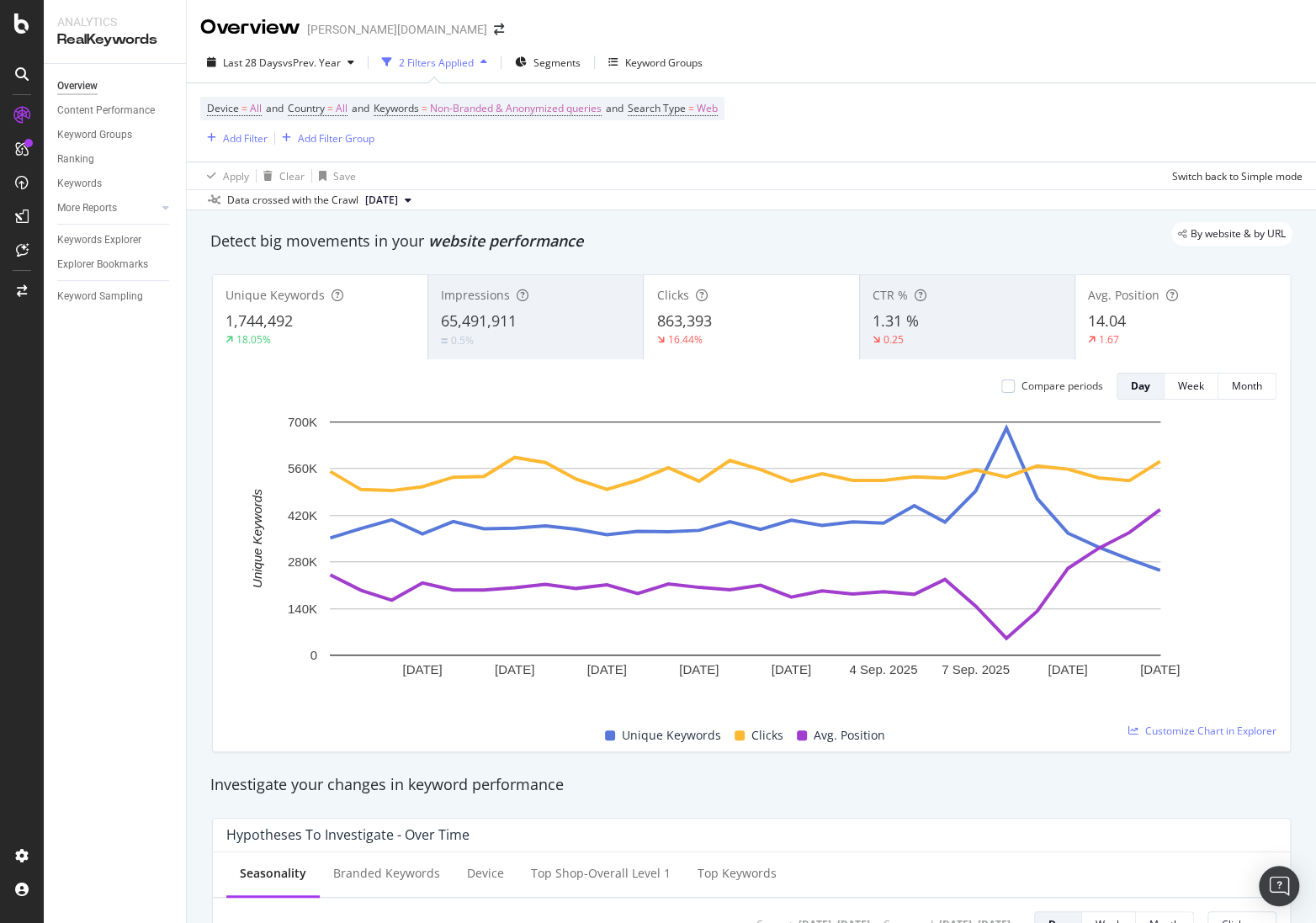
click at [720, 323] on div "863,393" at bounding box center [750, 321] width 190 height 22
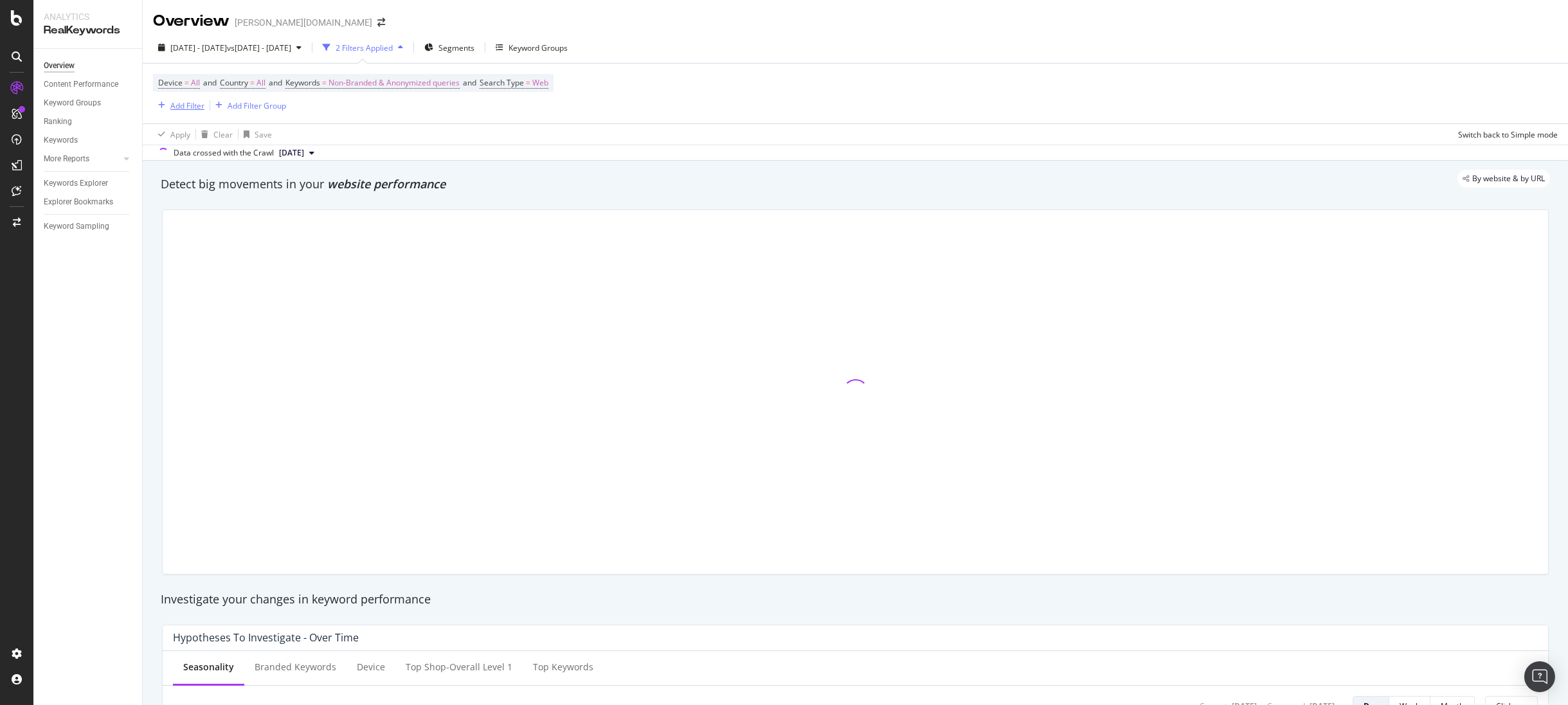
click at [183, 104] on div "Add Filter" at bounding box center [187, 105] width 34 height 11
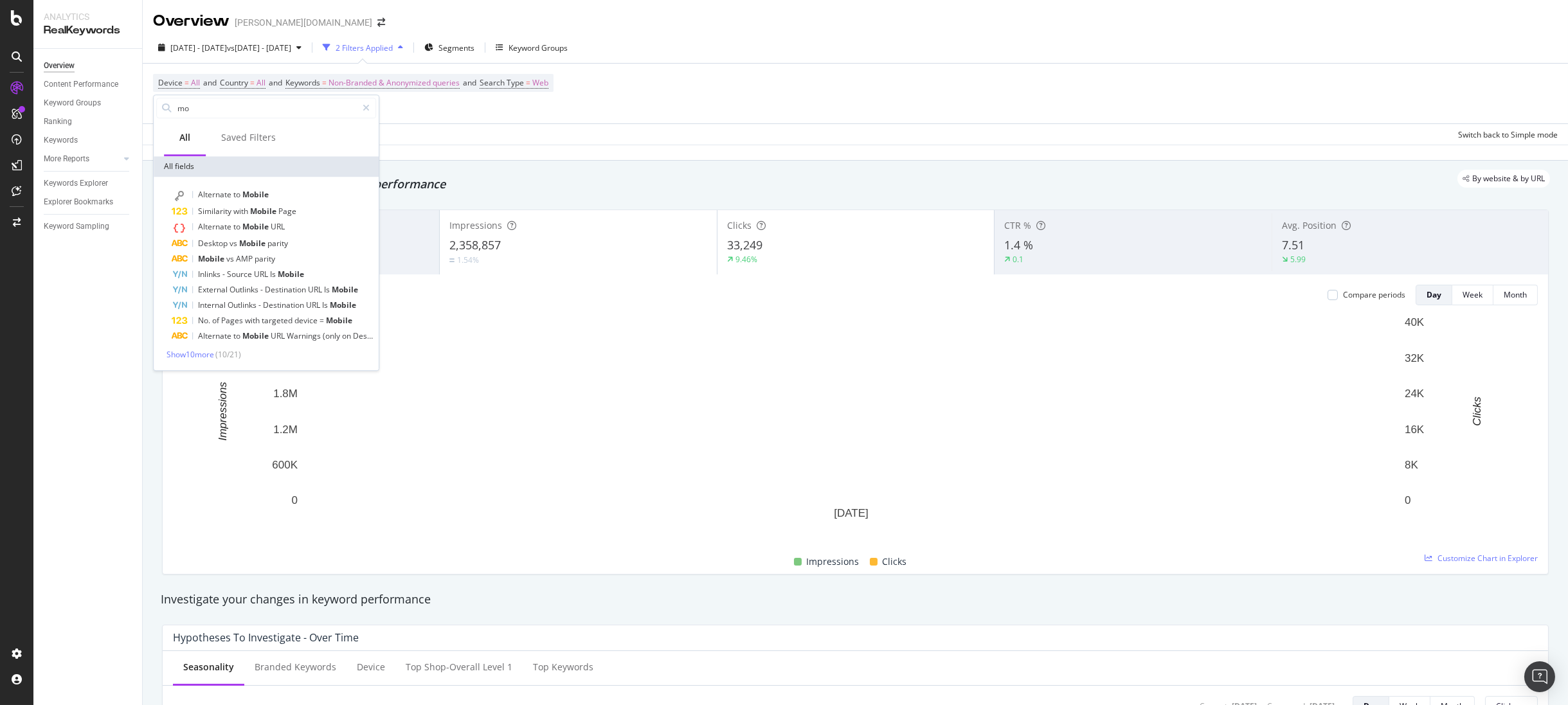
type input "m"
type input "dev"
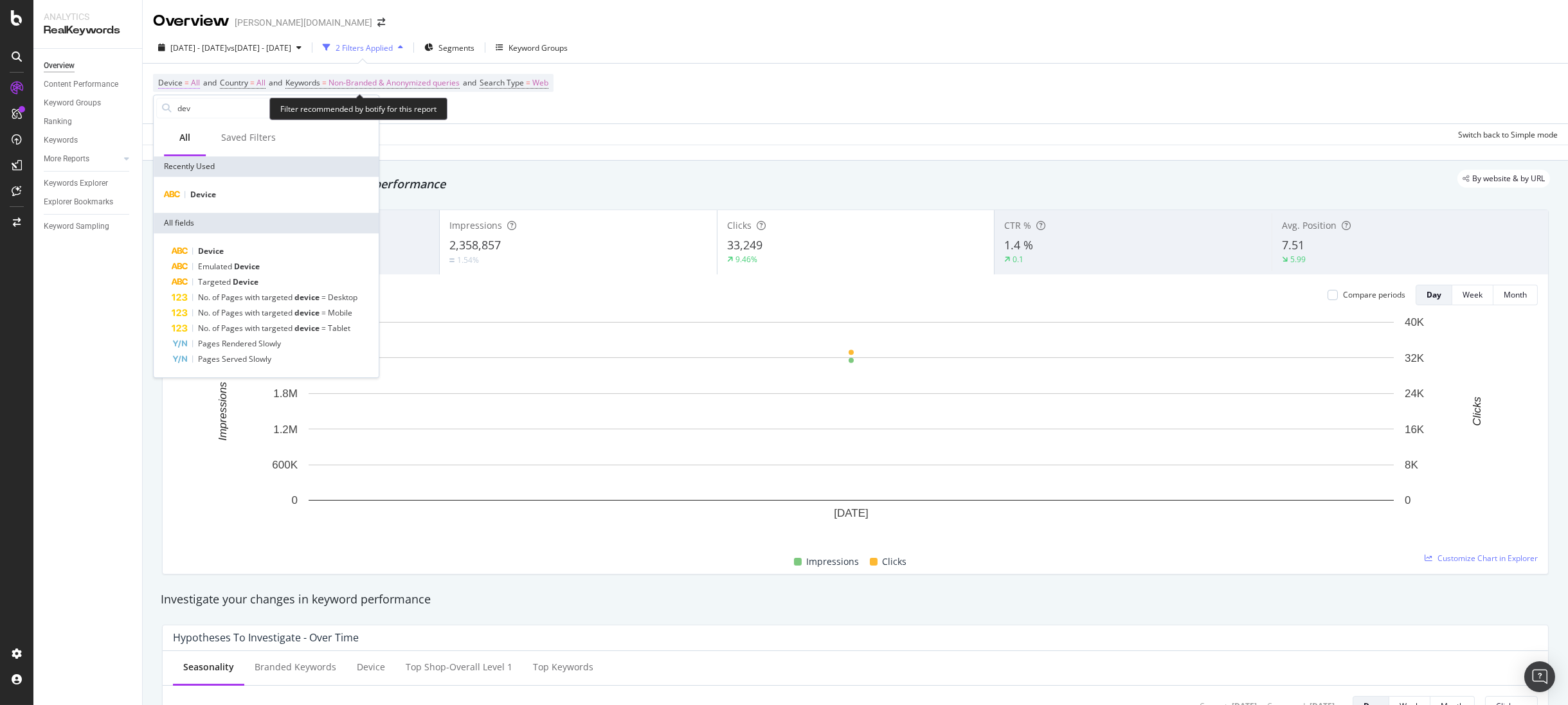
click at [191, 86] on span "All" at bounding box center [195, 82] width 9 height 18
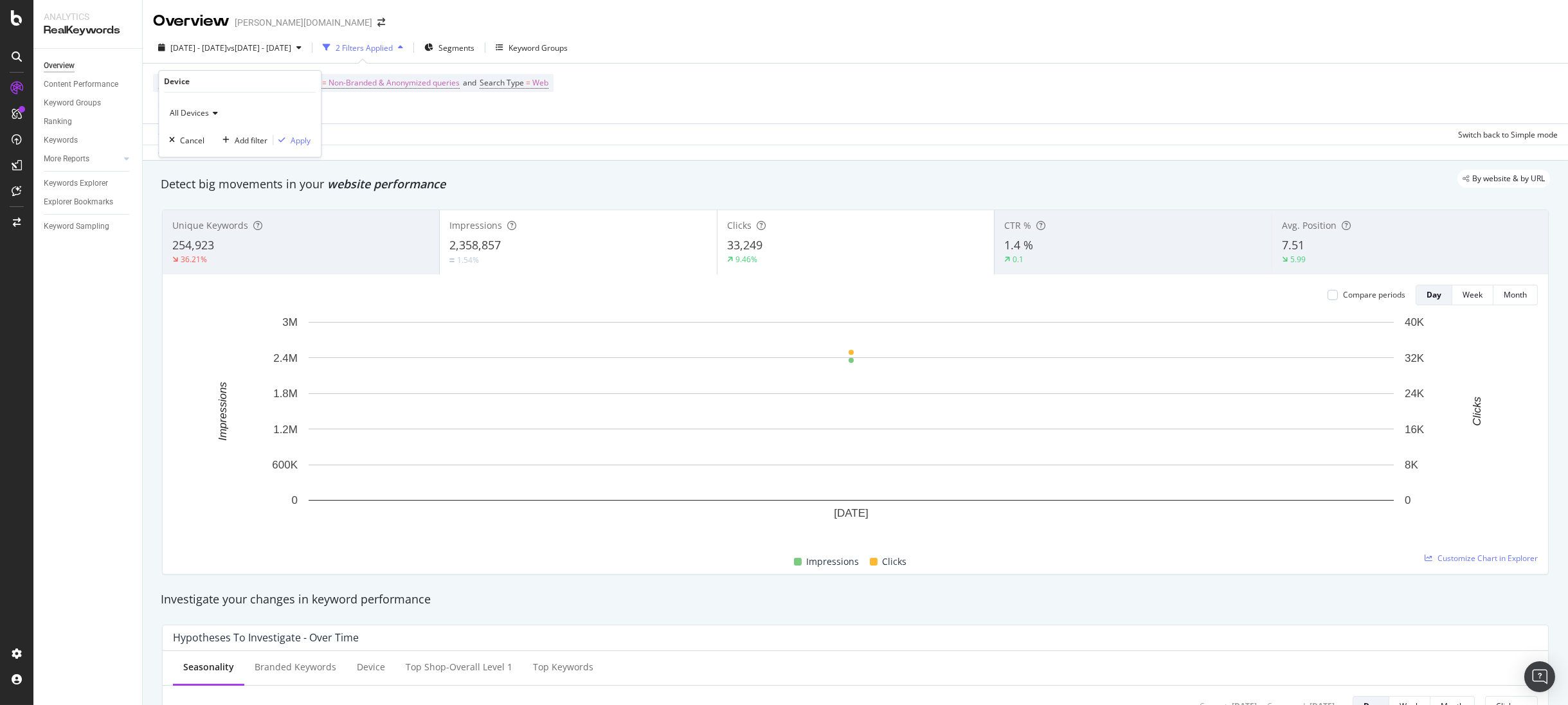
click at [188, 114] on span "All Devices" at bounding box center [189, 113] width 39 height 11
click at [198, 158] on span "Desktop" at bounding box center [190, 156] width 29 height 11
click at [302, 140] on div "Apply" at bounding box center [300, 140] width 20 height 11
click at [172, 84] on span "Device" at bounding box center [170, 82] width 24 height 11
click at [183, 118] on div "All Devices" at bounding box center [240, 113] width 141 height 21
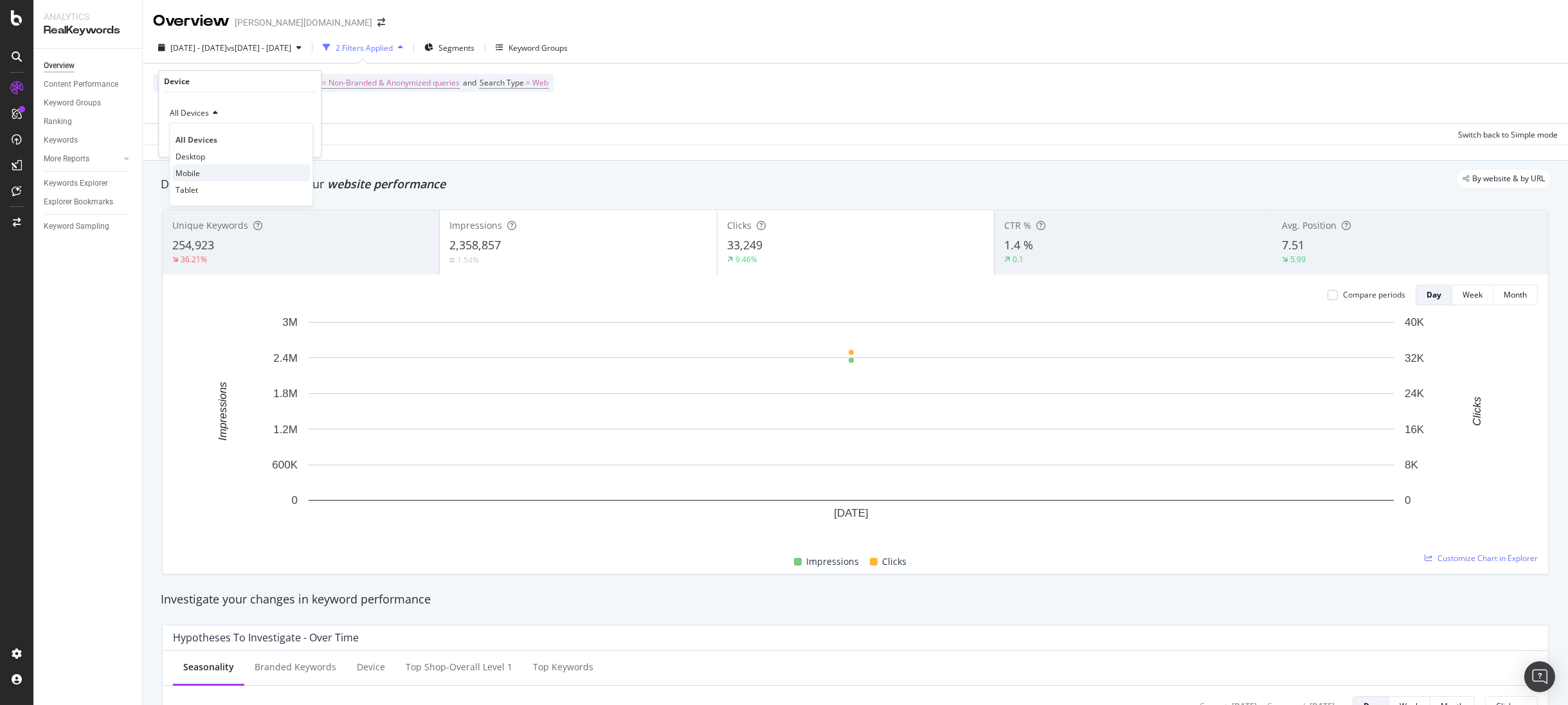
click at [211, 172] on div "Mobile" at bounding box center [241, 173] width 138 height 17
click at [297, 135] on div "Apply" at bounding box center [300, 140] width 20 height 11
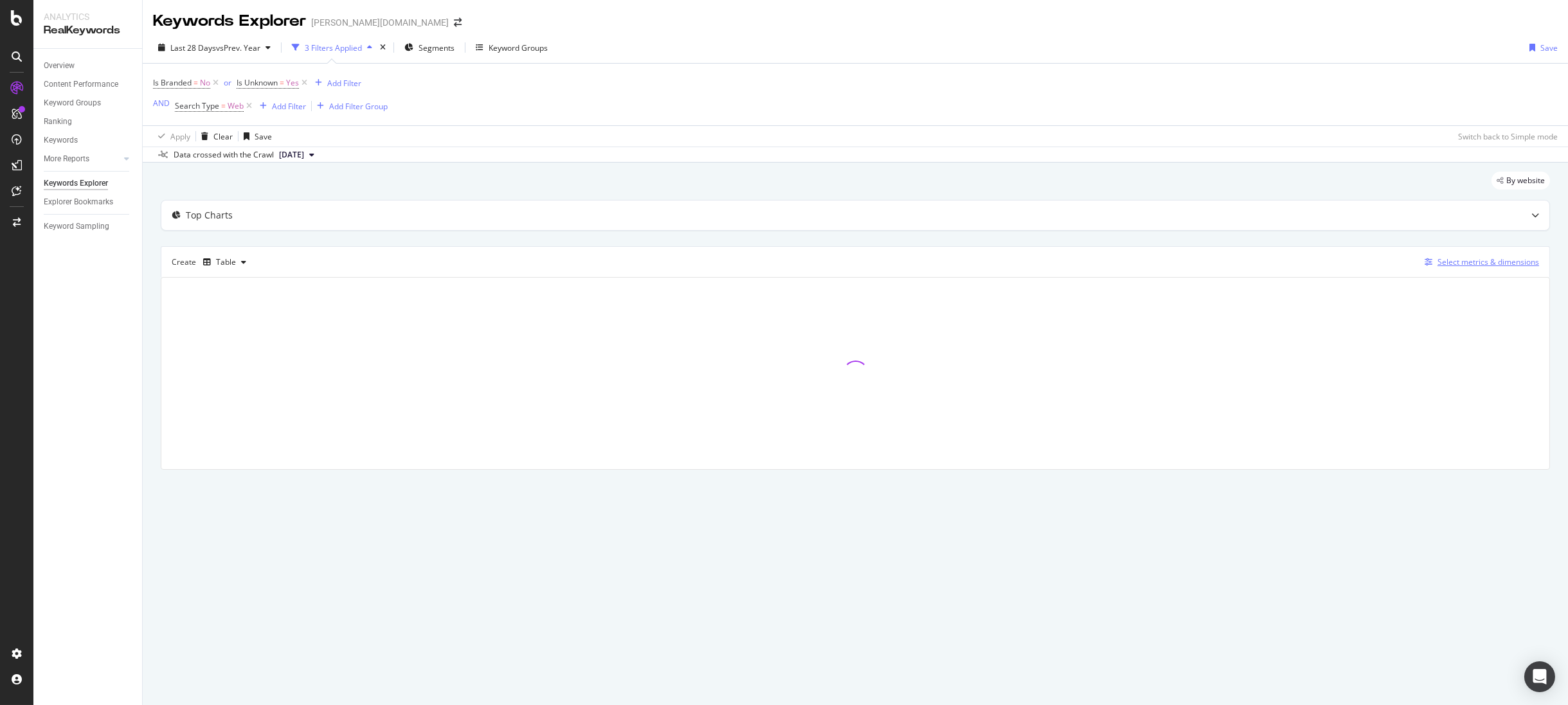
click at [1480, 257] on div "Select metrics & dimensions" at bounding box center [1480, 262] width 119 height 14
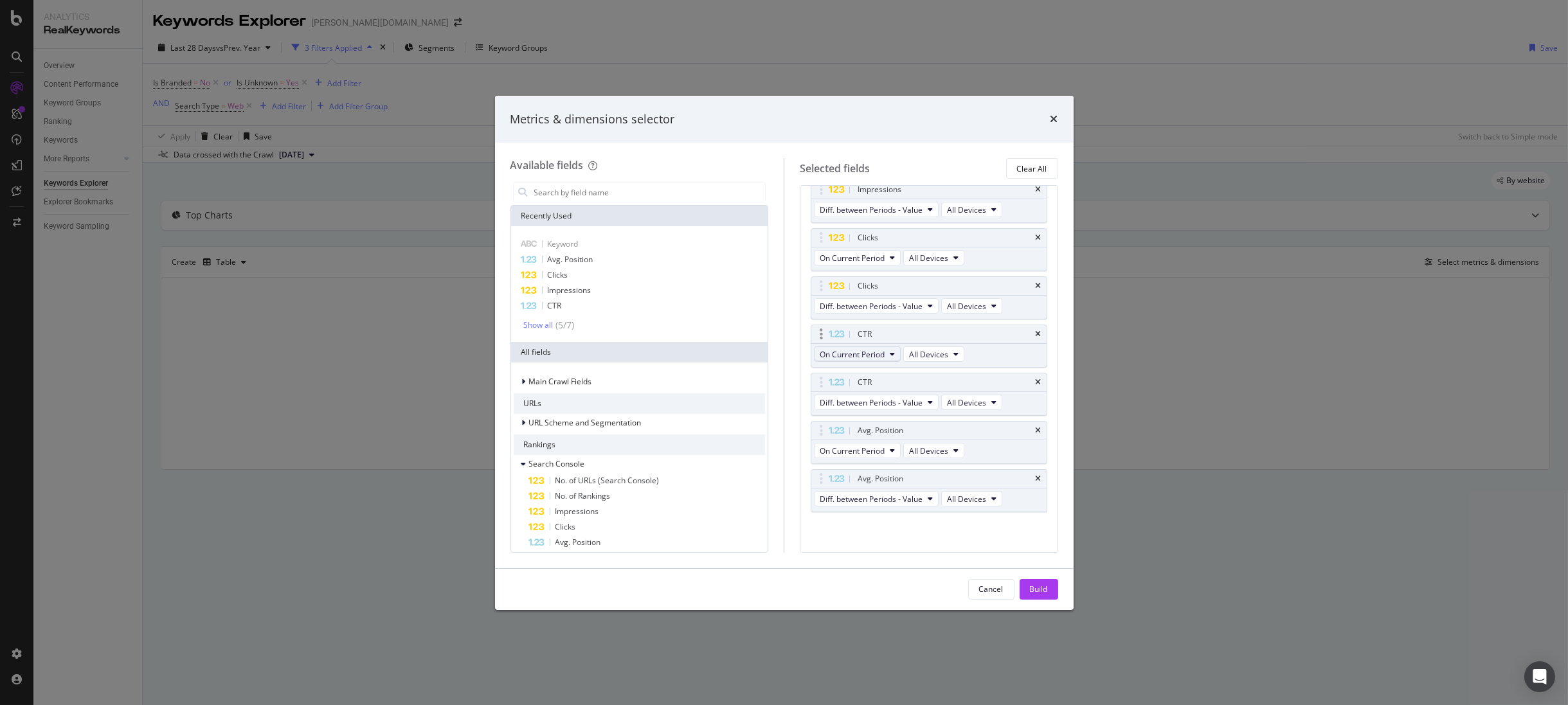
scroll to position [250, 0]
click at [621, 258] on div "Avg. Position" at bounding box center [640, 259] width 252 height 15
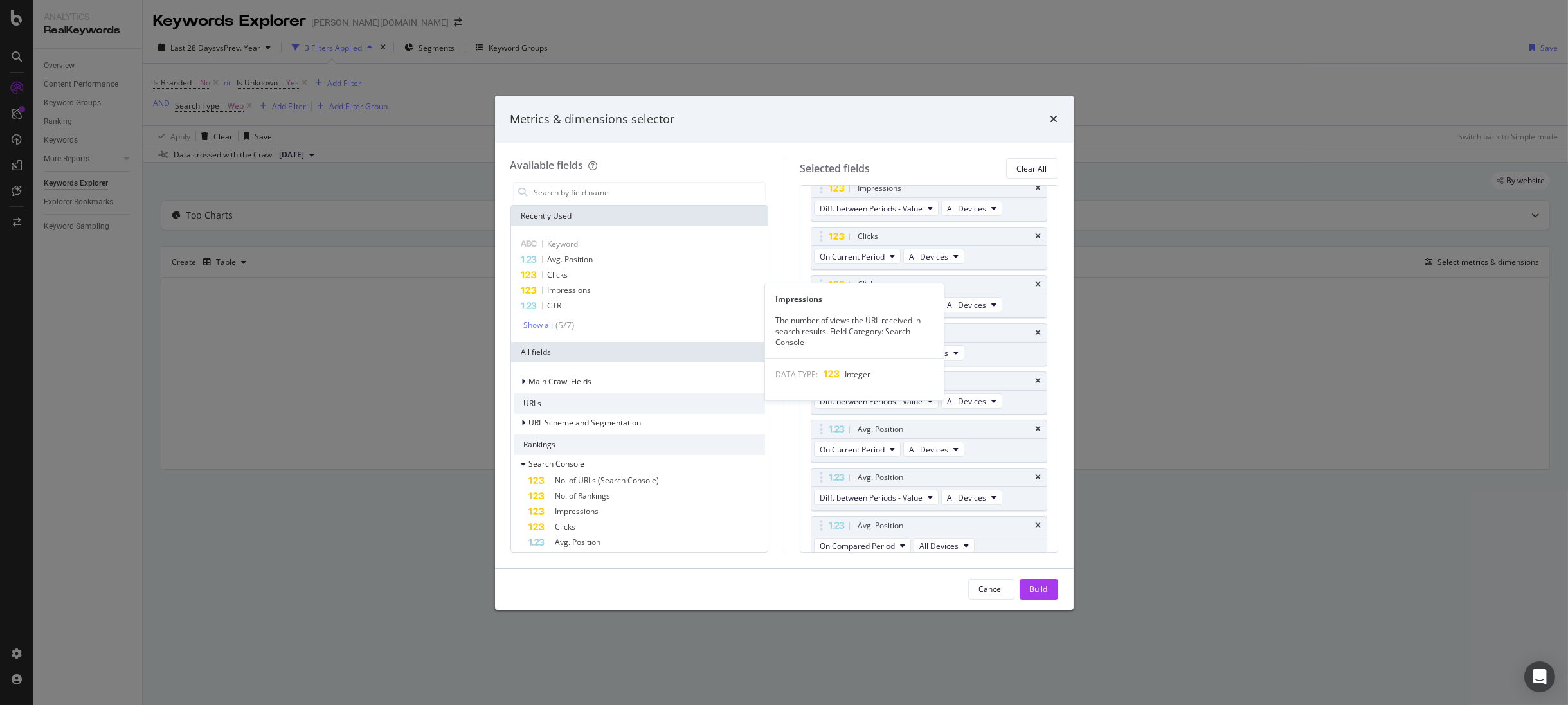
scroll to position [255, 0]
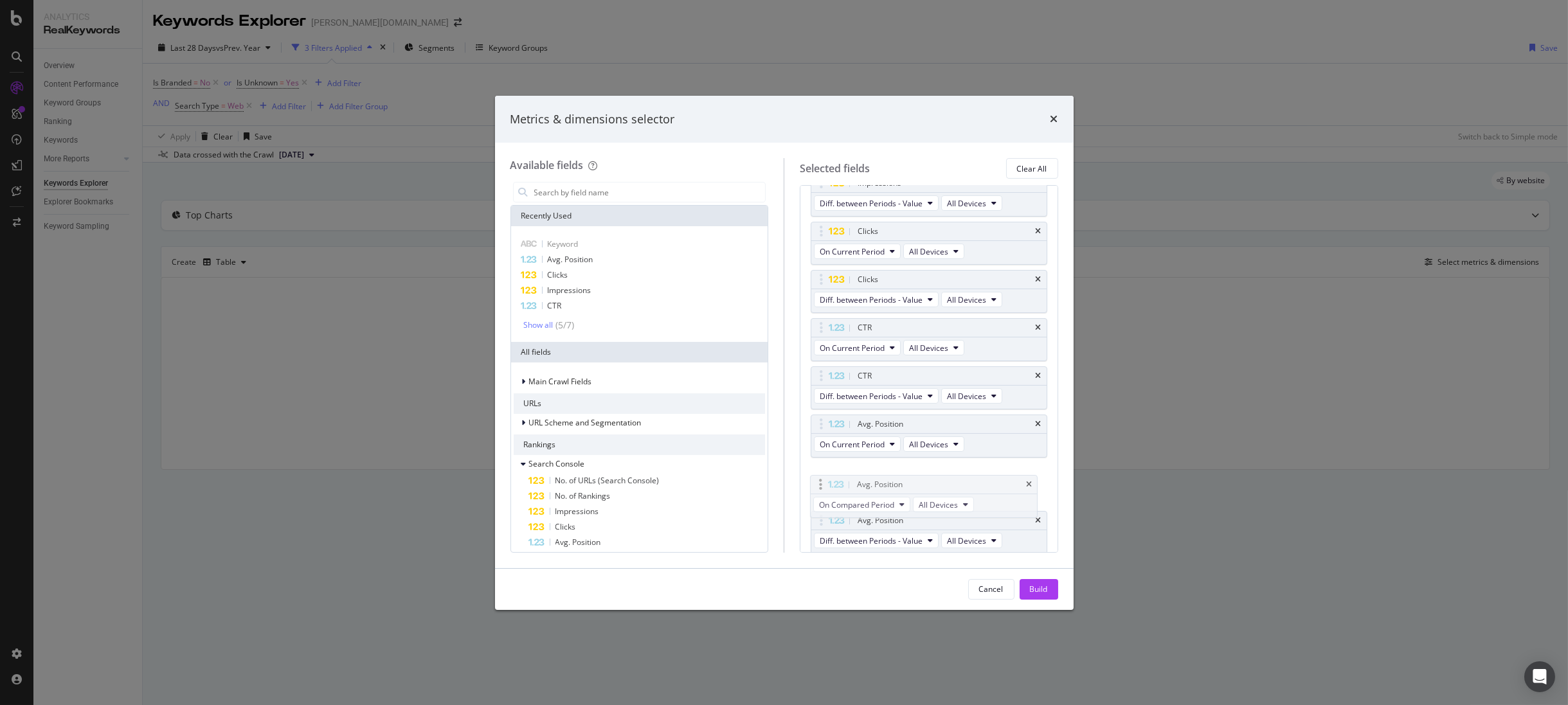
drag, startPoint x: 822, startPoint y: 521, endPoint x: 822, endPoint y: 485, distance: 36.0
click at [822, 485] on body "Analytics RealKeywords Overview Content Performance Keyword Groups Ranking Keyw…" at bounding box center [784, 352] width 1568 height 705
click at [1048, 593] on button "Build" at bounding box center [1039, 589] width 38 height 21
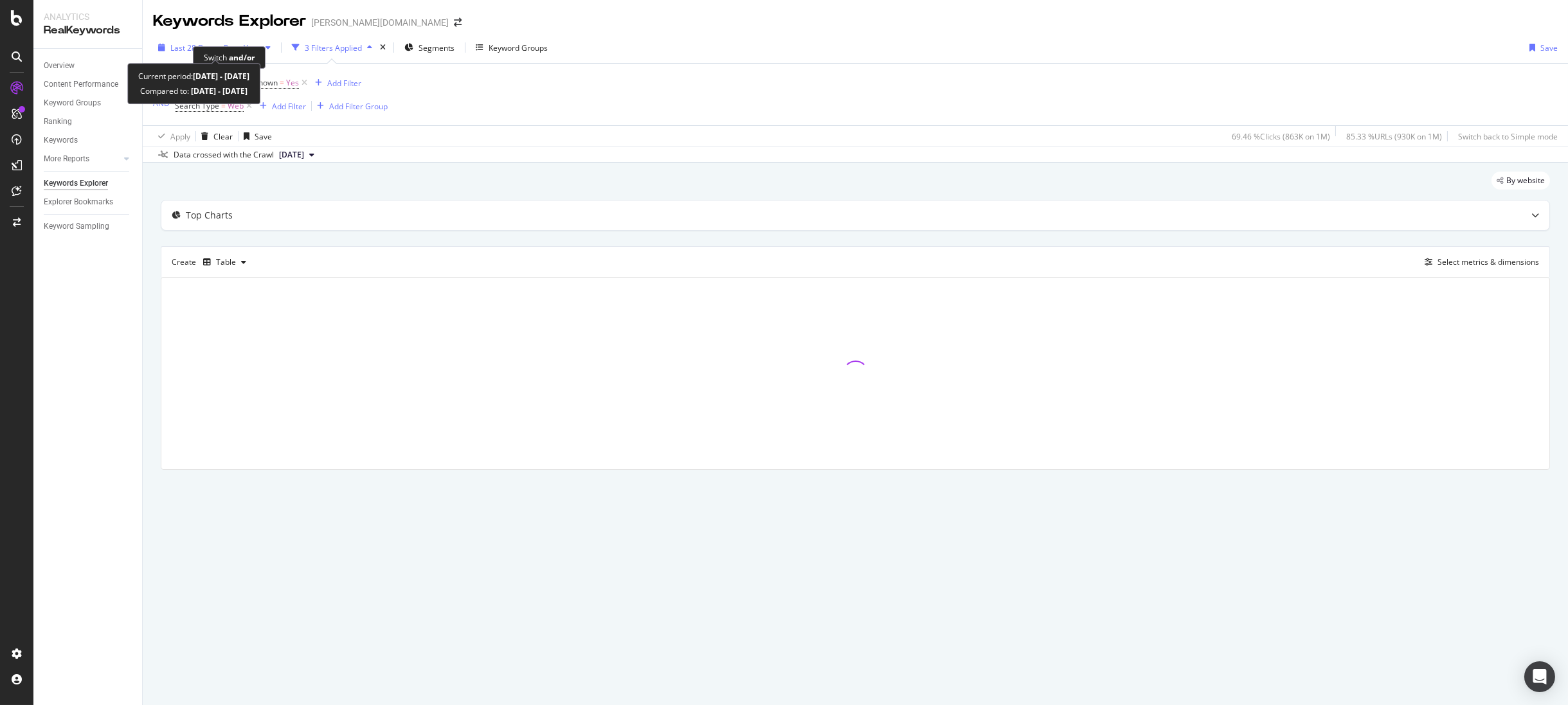
click at [219, 43] on span "vs Prev. Year" at bounding box center [238, 48] width 44 height 11
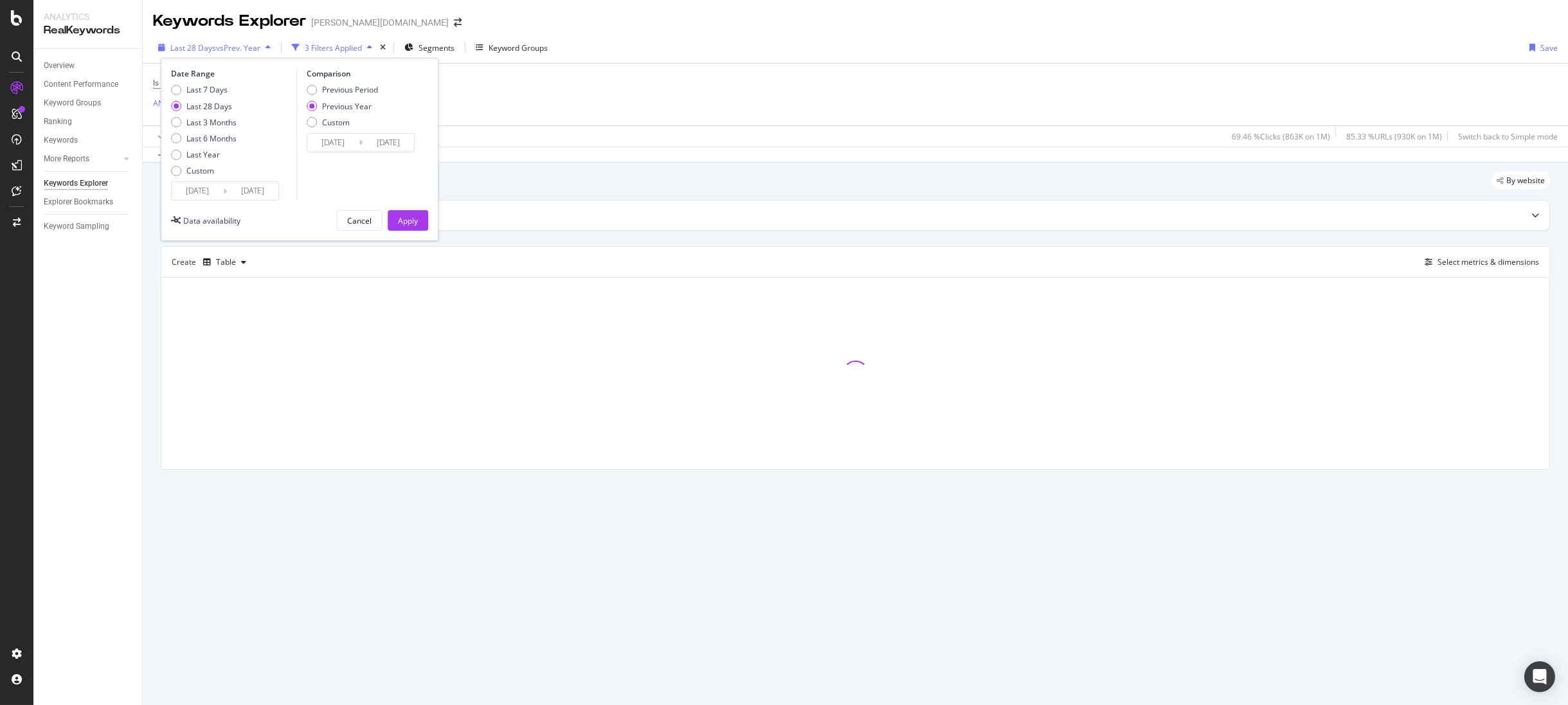
click at [218, 46] on span "vs Prev. Year" at bounding box center [238, 48] width 44 height 11
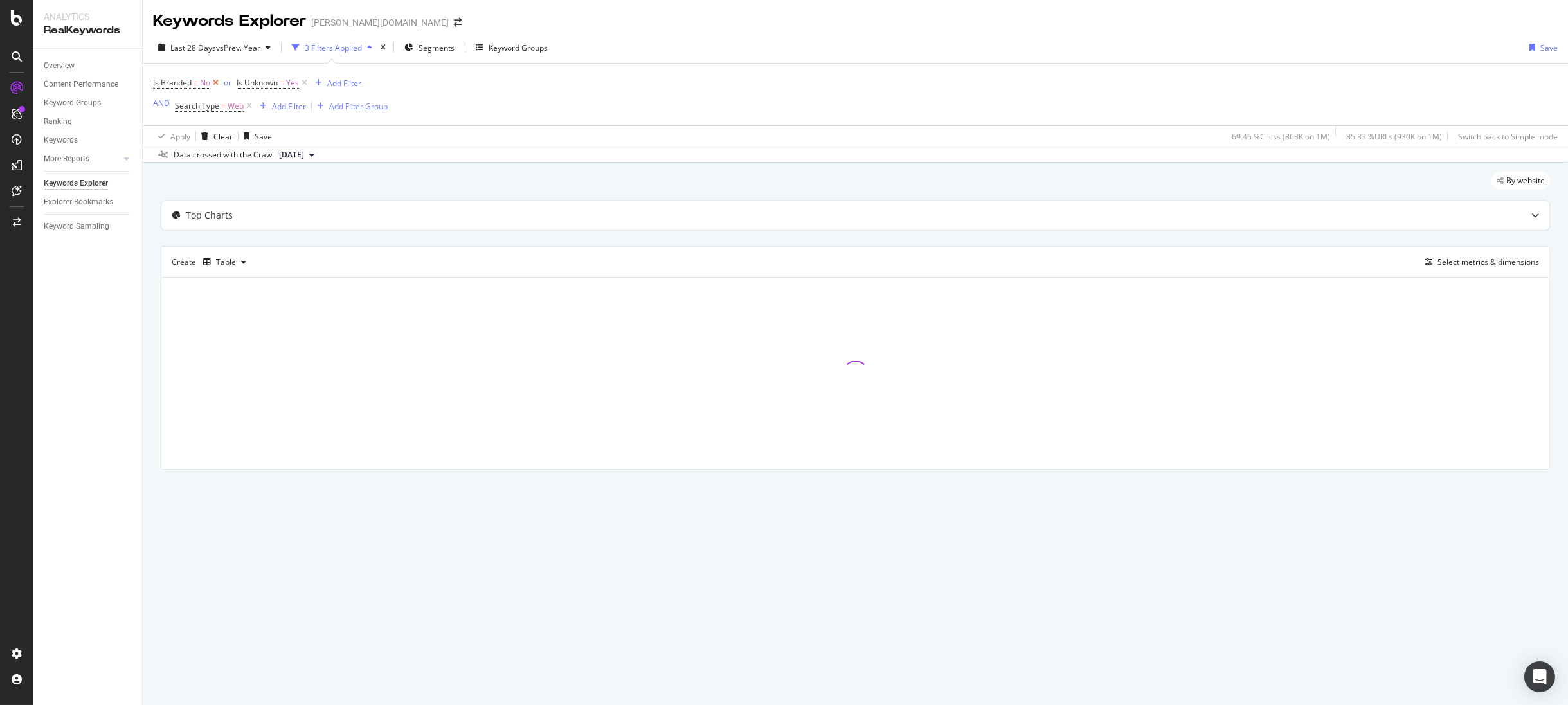
click at [213, 85] on icon at bounding box center [216, 82] width 11 height 13
click at [221, 82] on icon at bounding box center [221, 82] width 11 height 13
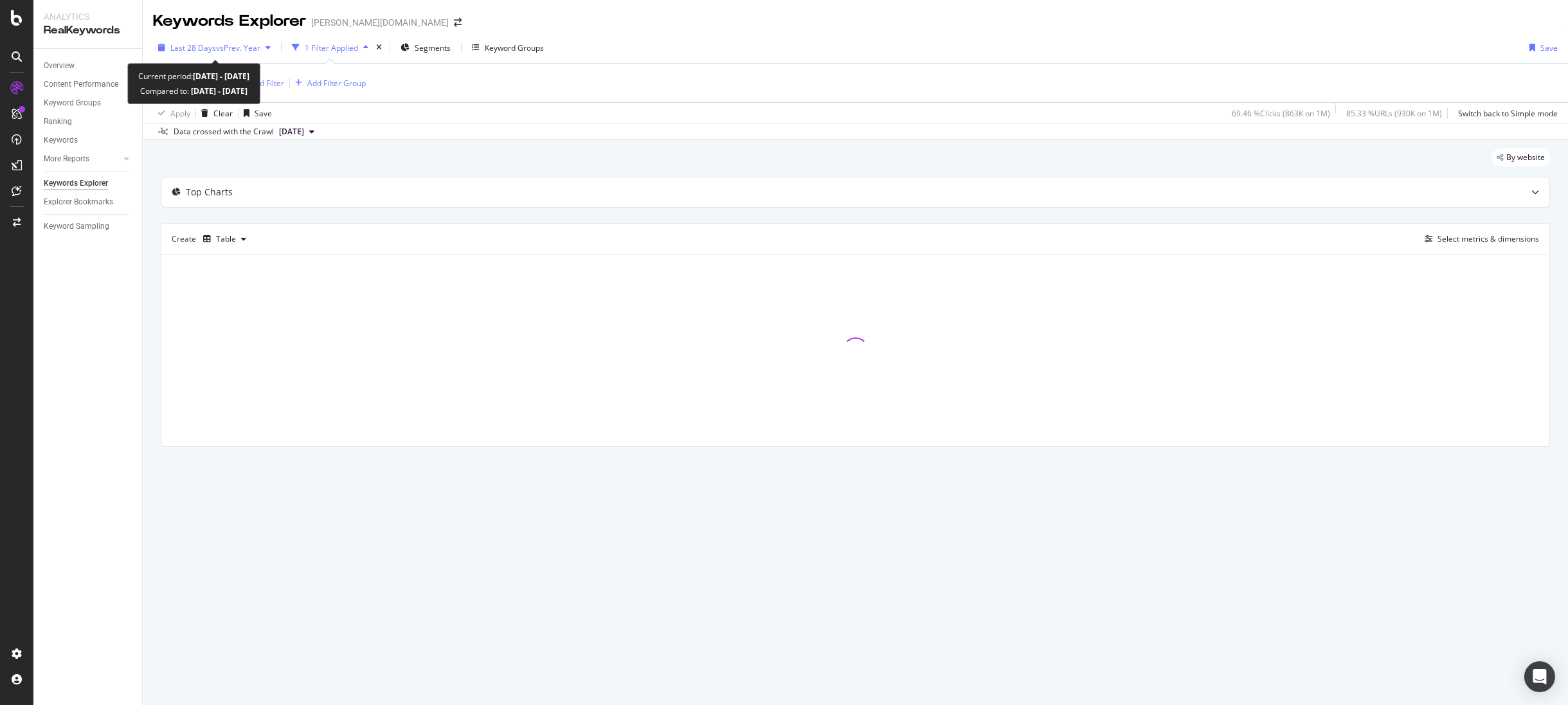
click at [223, 46] on span "vs Prev. Year" at bounding box center [238, 48] width 44 height 11
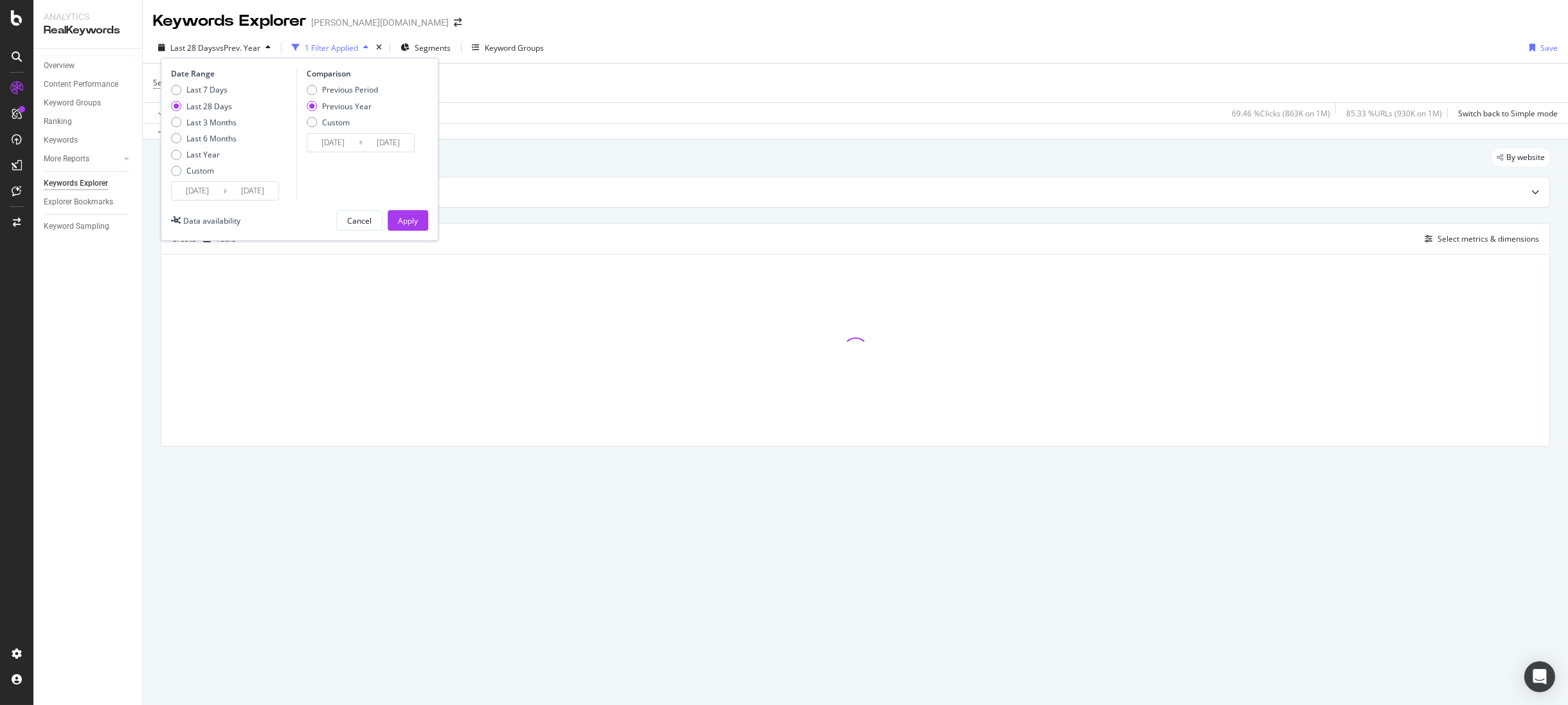
click at [199, 188] on input "2025/08/17" at bounding box center [197, 191] width 52 height 18
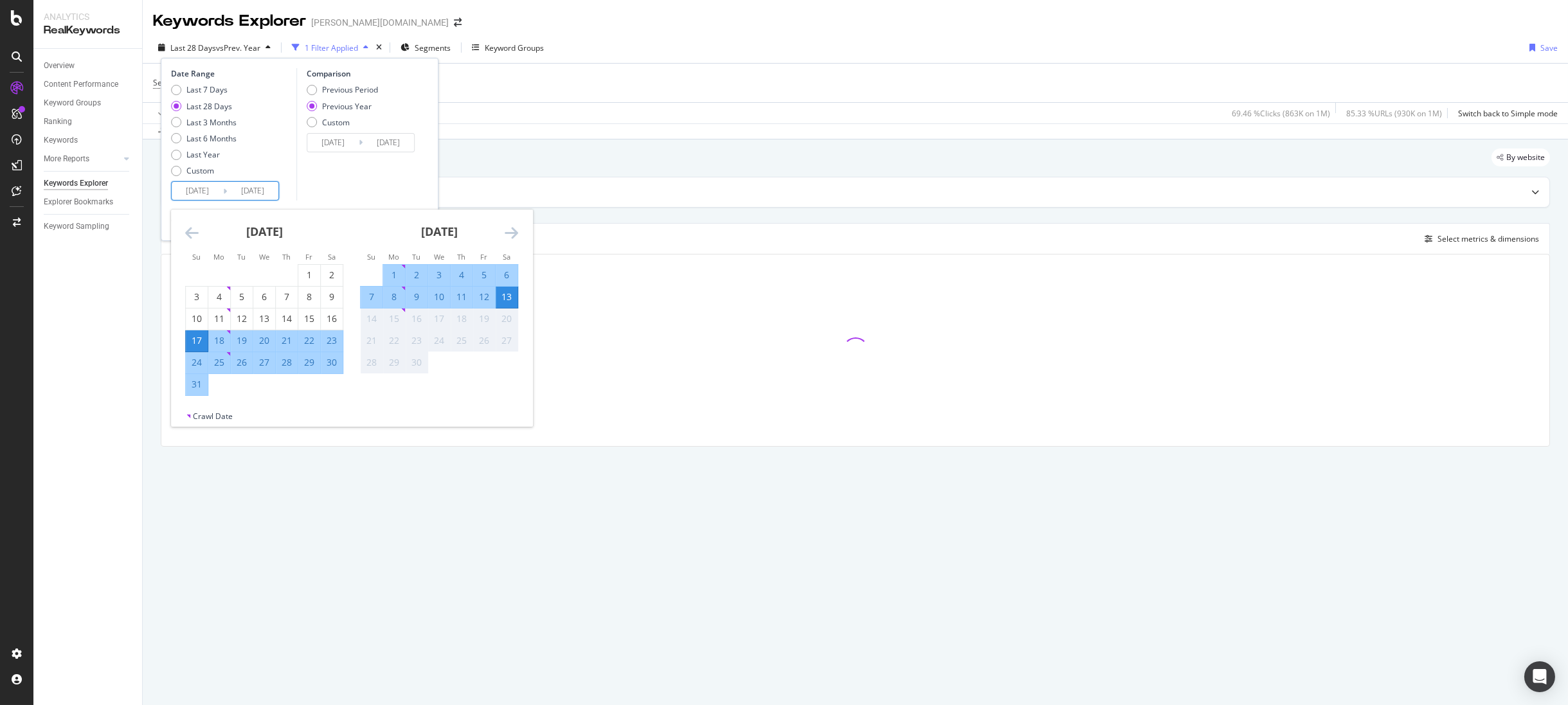
click at [505, 291] on div "13" at bounding box center [506, 297] width 22 height 13
type input "2025/09/13"
type input "2024/09/14"
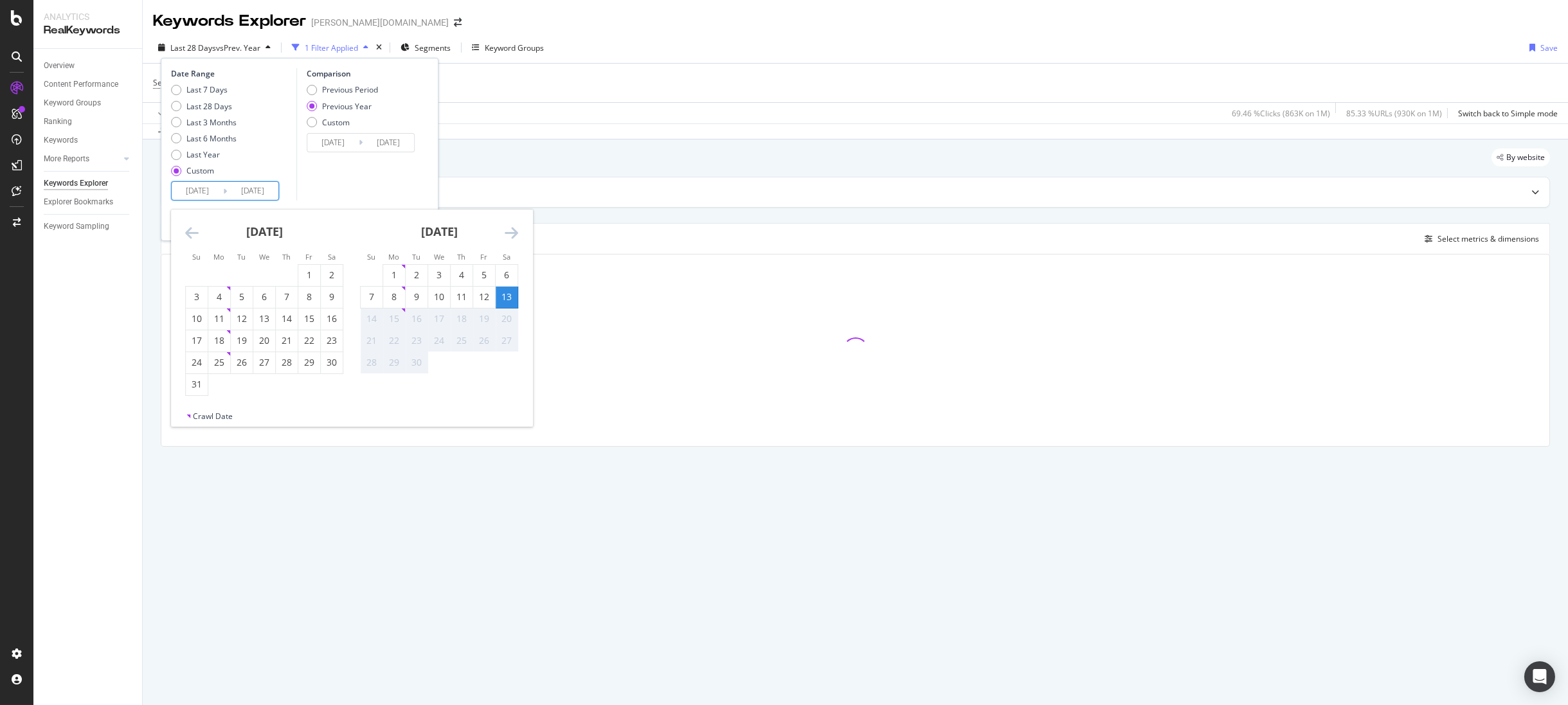
click at [505, 291] on div "13" at bounding box center [506, 297] width 22 height 13
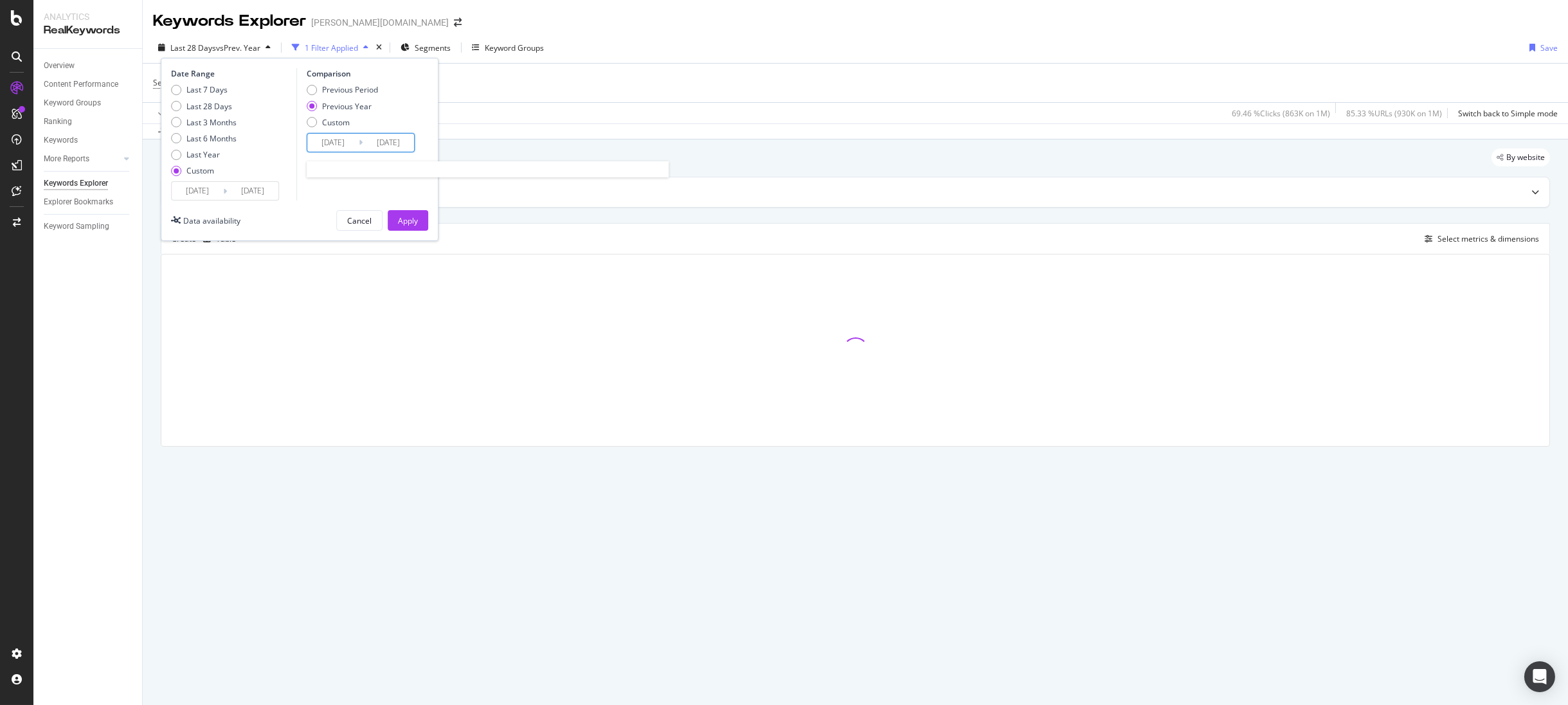
click at [389, 149] on input "2024/09/14" at bounding box center [389, 143] width 52 height 18
click at [648, 188] on icon "Move forward to switch to the next month." at bounding box center [647, 184] width 13 height 15
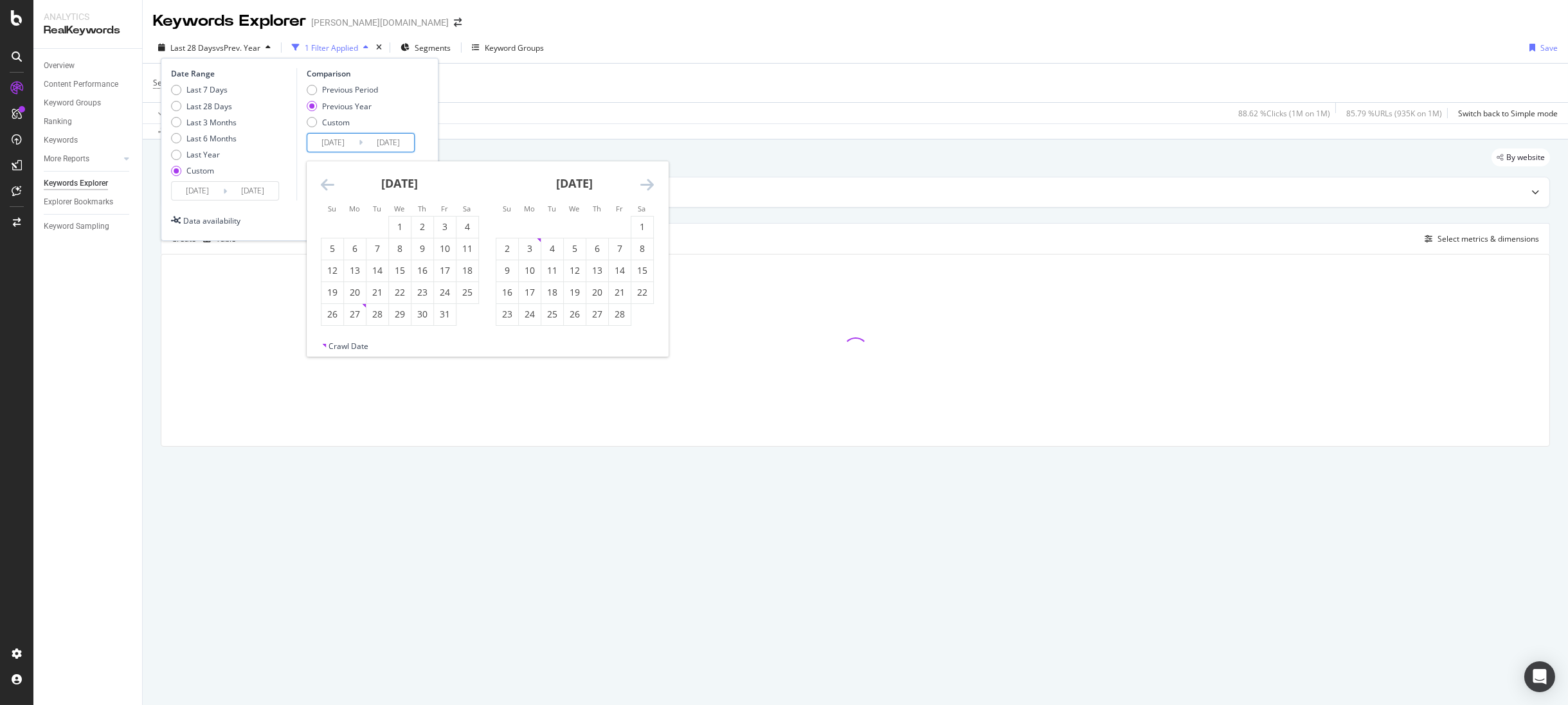
click at [648, 188] on icon "Move forward to switch to the next month." at bounding box center [647, 184] width 13 height 15
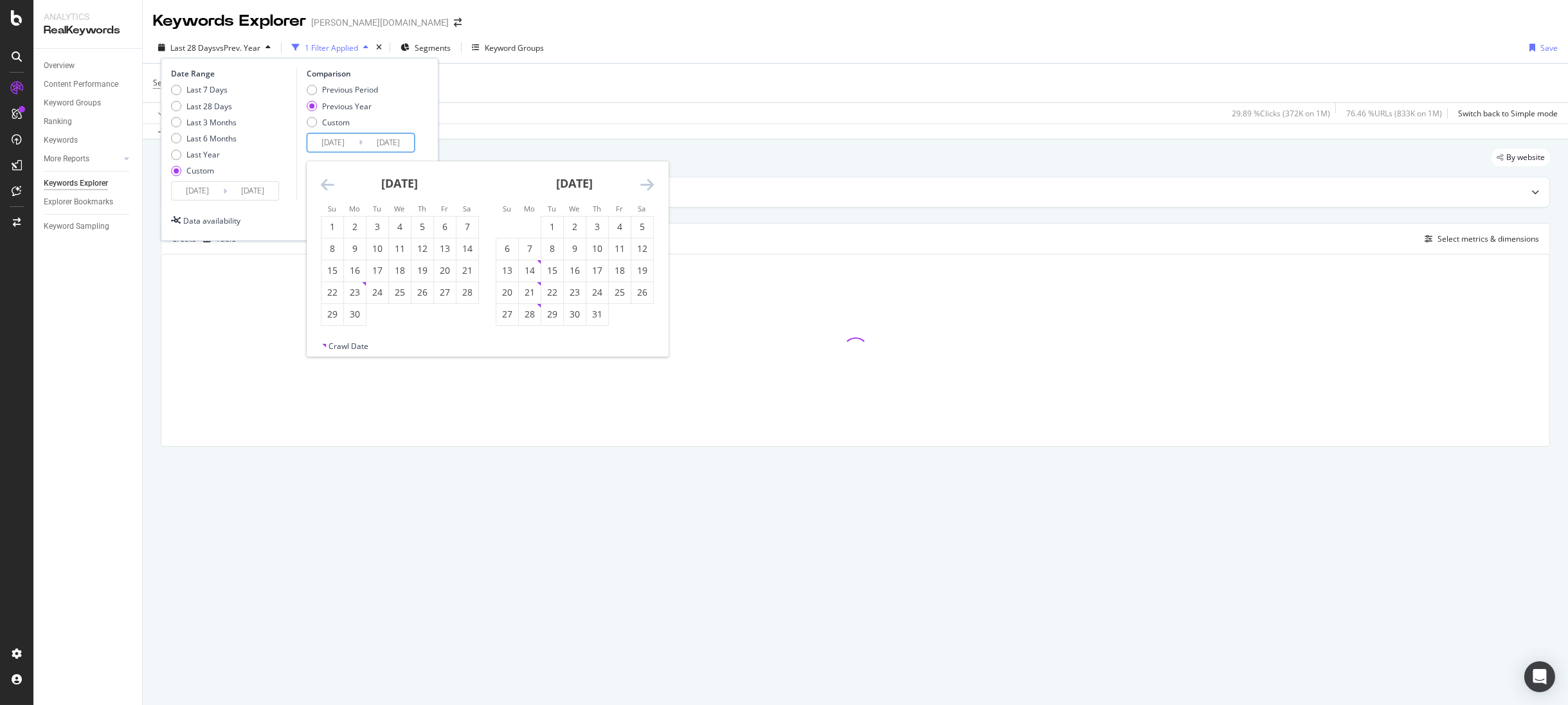
click at [648, 188] on icon "Move forward to switch to the next month." at bounding box center [647, 184] width 13 height 15
click at [636, 229] on div "6" at bounding box center [643, 227] width 22 height 13
type input "2025/09/06"
click at [636, 229] on div "Create Table Select metrics & dimensions" at bounding box center [855, 238] width 1390 height 31
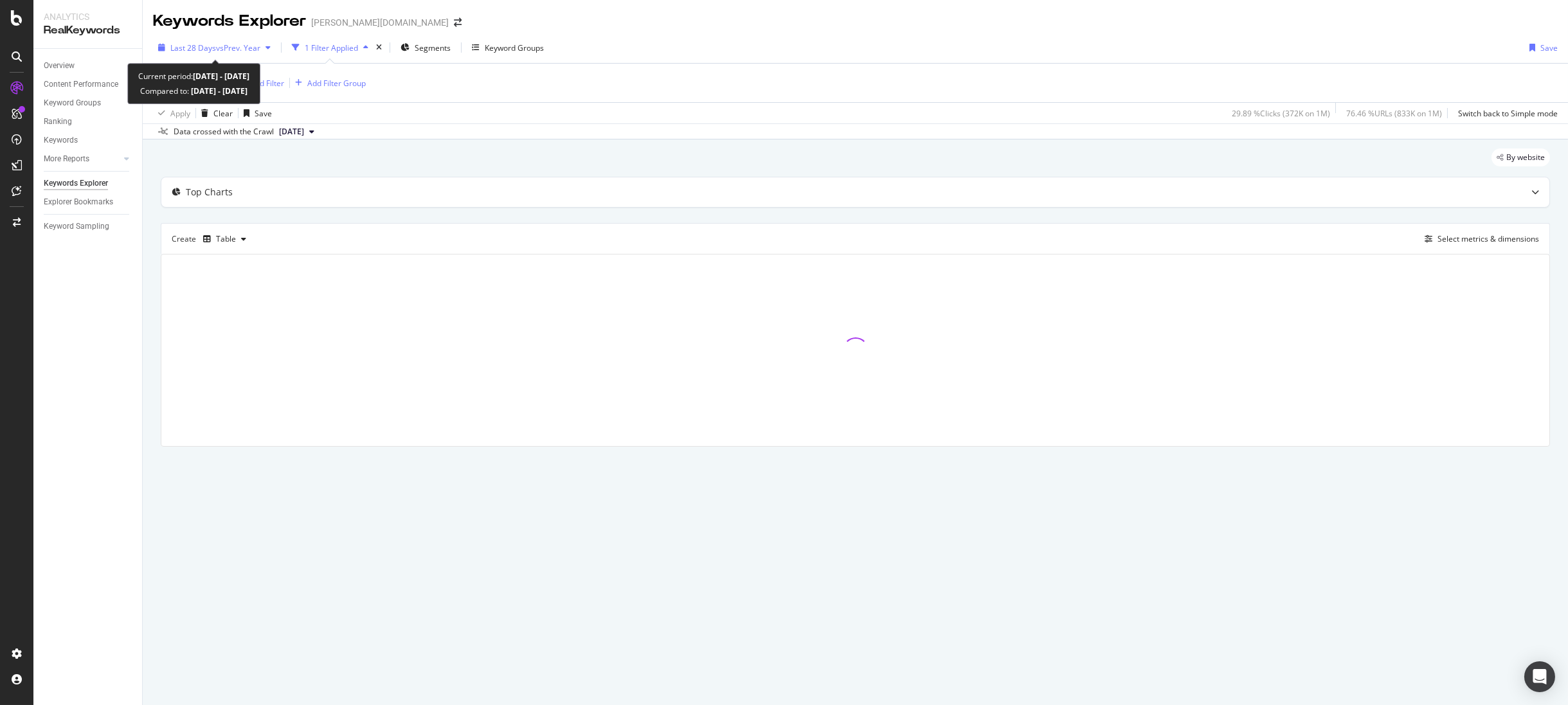
click at [227, 46] on span "vs Prev. Year" at bounding box center [238, 48] width 44 height 11
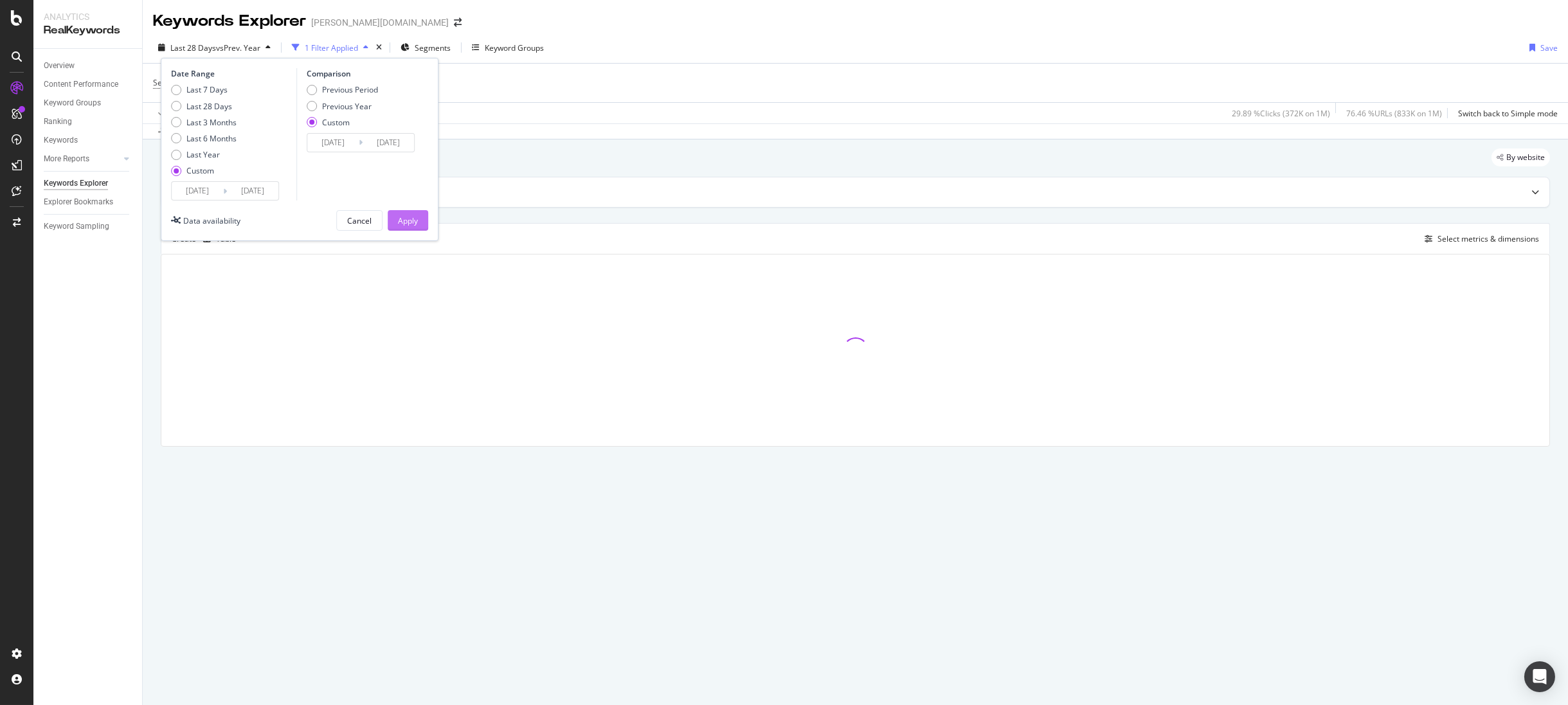
click at [398, 212] on div "Apply" at bounding box center [408, 221] width 20 height 19
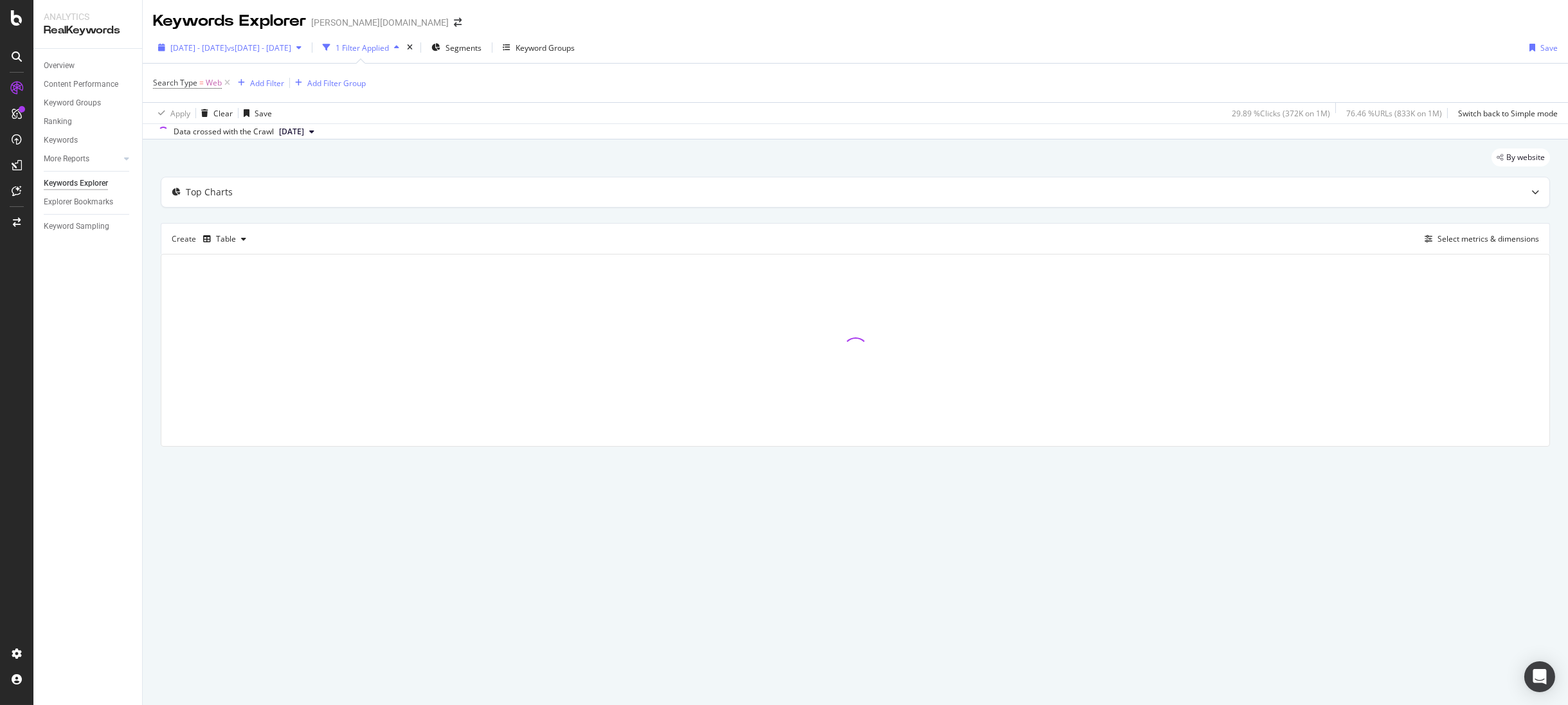
click at [227, 43] on span "2025 Sep. 13th - Sep. 13th" at bounding box center [198, 48] width 57 height 11
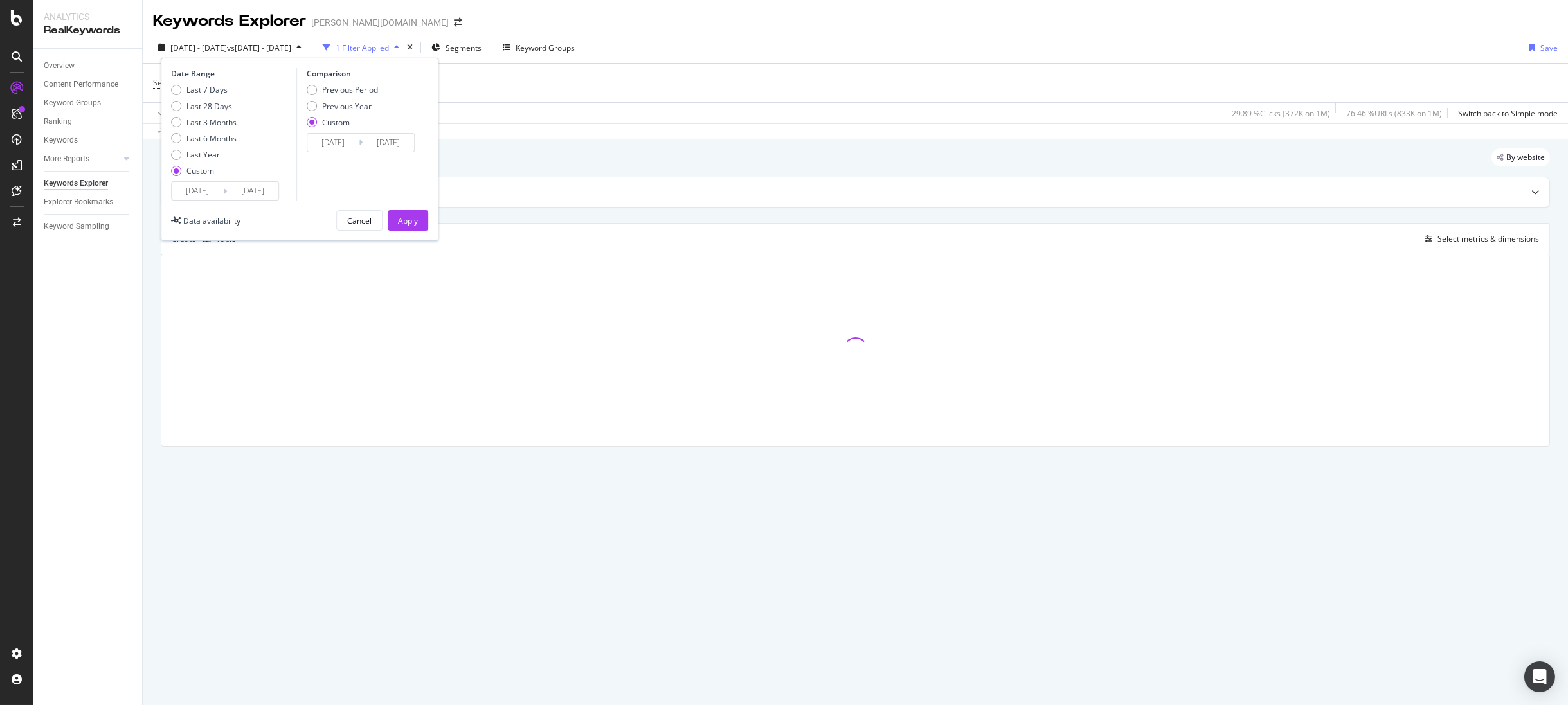
click at [351, 135] on input "2024/09/14" at bounding box center [333, 143] width 52 height 18
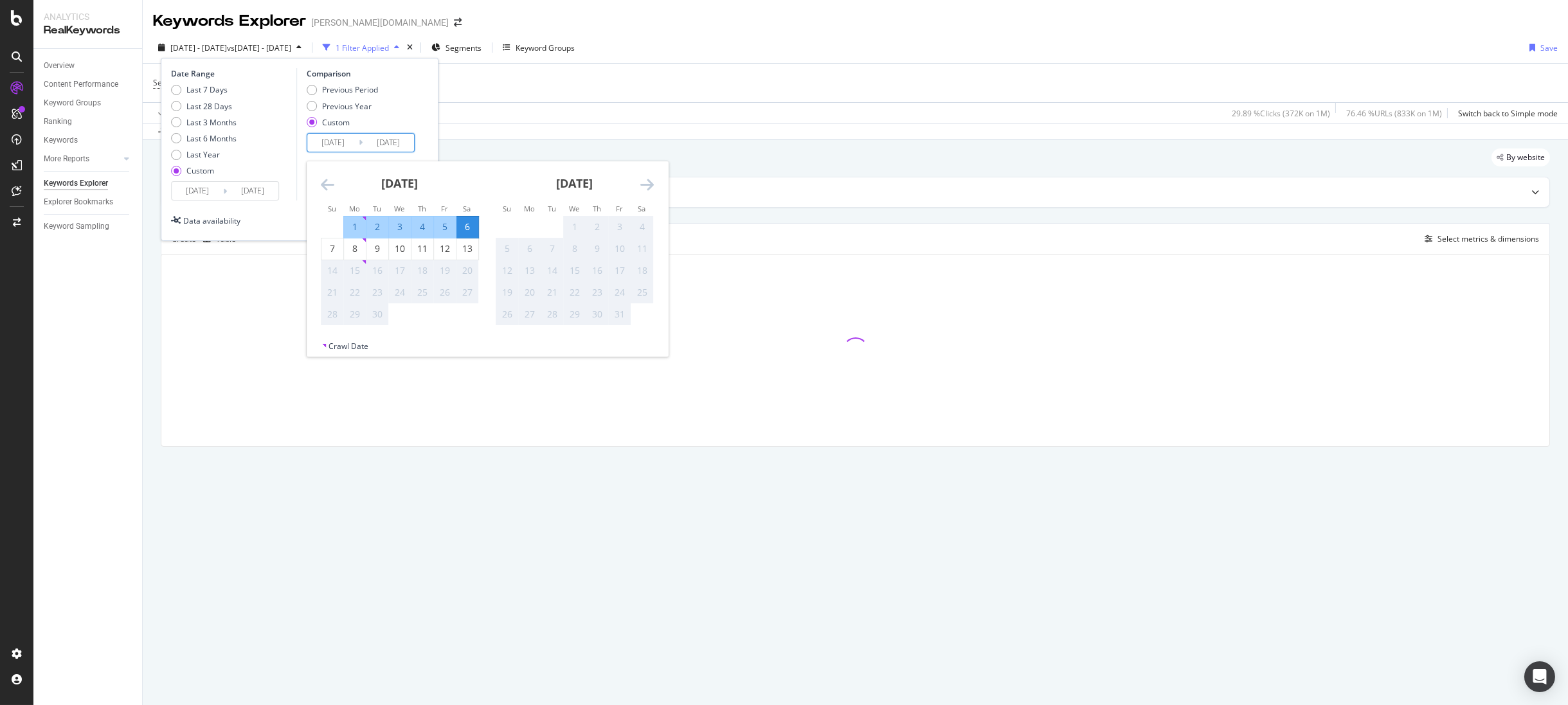
click at [473, 221] on div "6" at bounding box center [467, 227] width 22 height 13
type input "2025/09/06"
click at [473, 221] on div "6" at bounding box center [467, 227] width 22 height 13
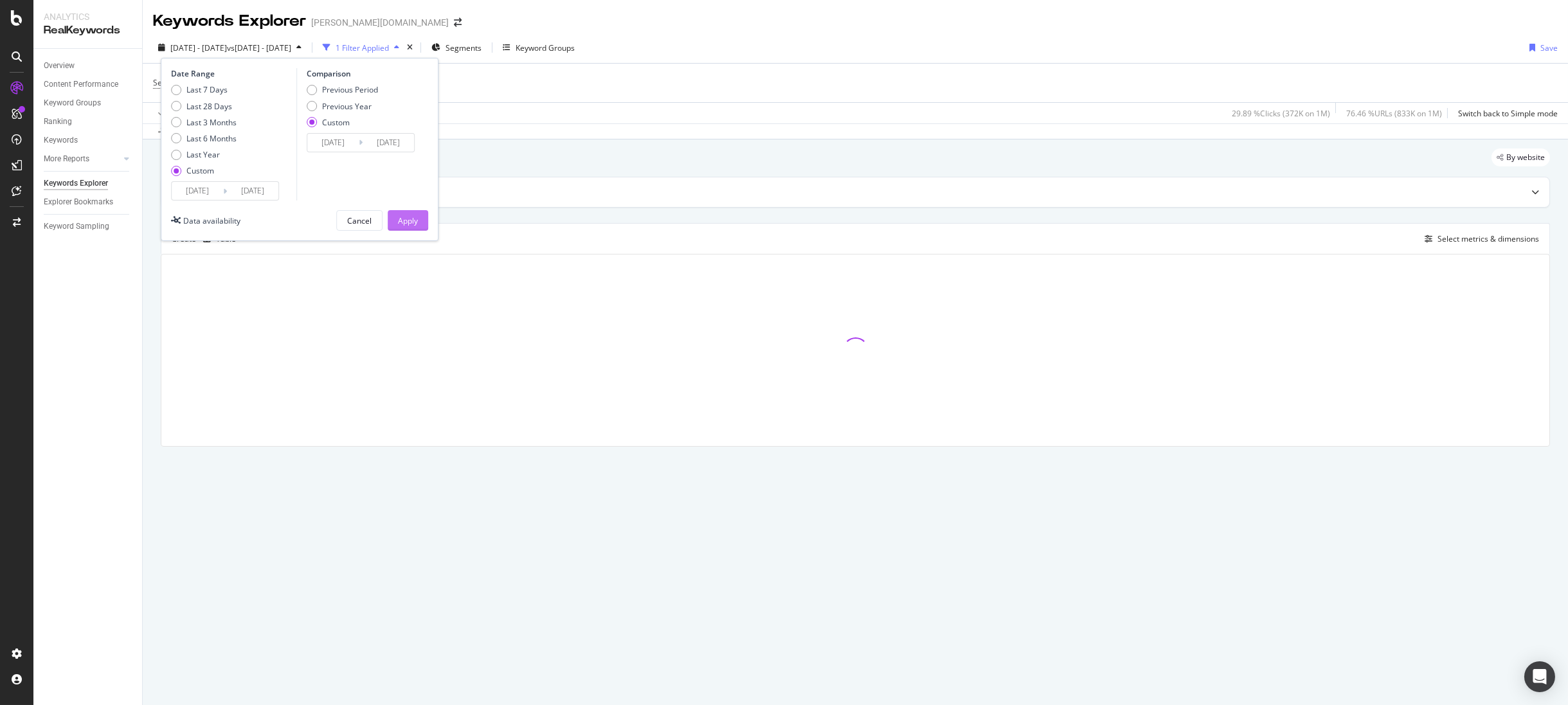
click at [417, 224] on div "Apply" at bounding box center [408, 221] width 20 height 11
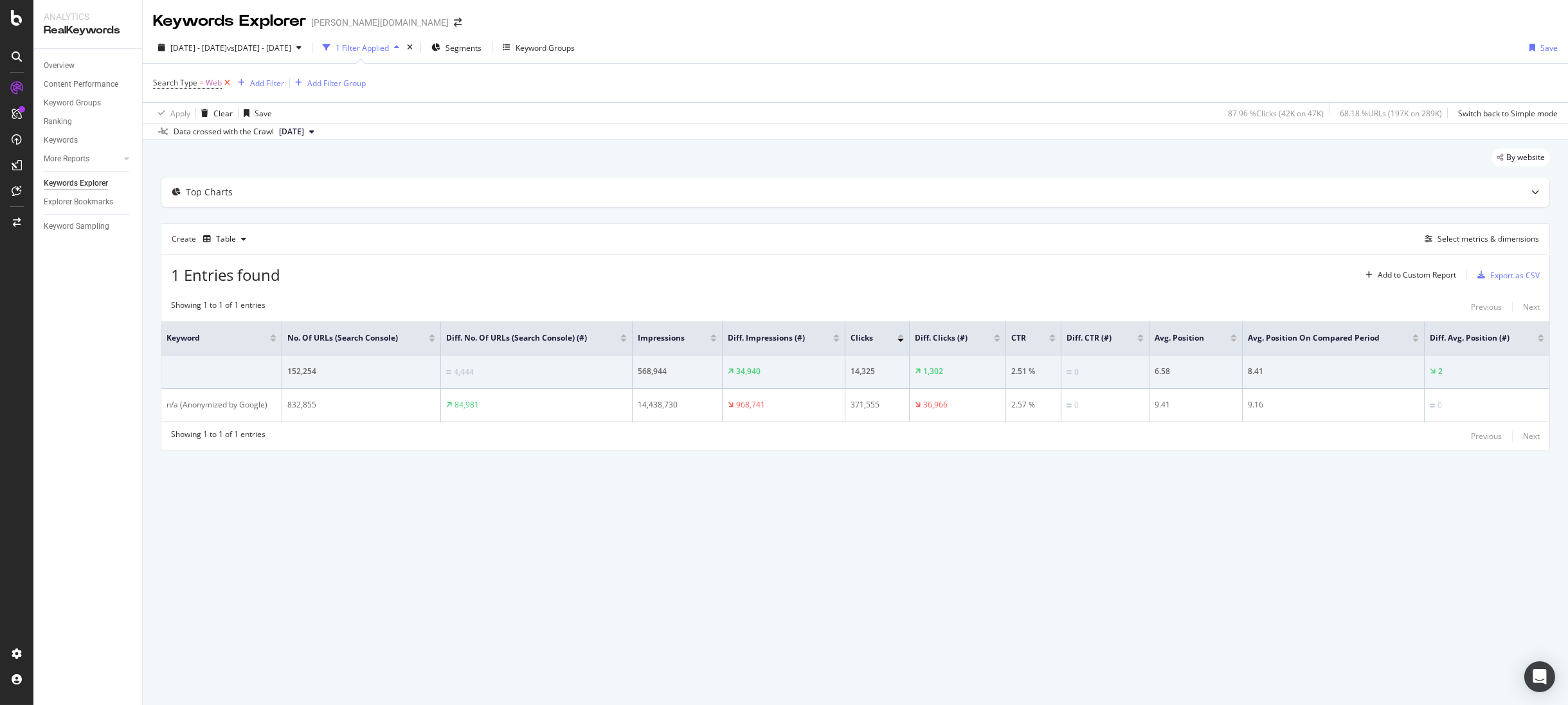
click at [227, 83] on icon at bounding box center [227, 82] width 11 height 13
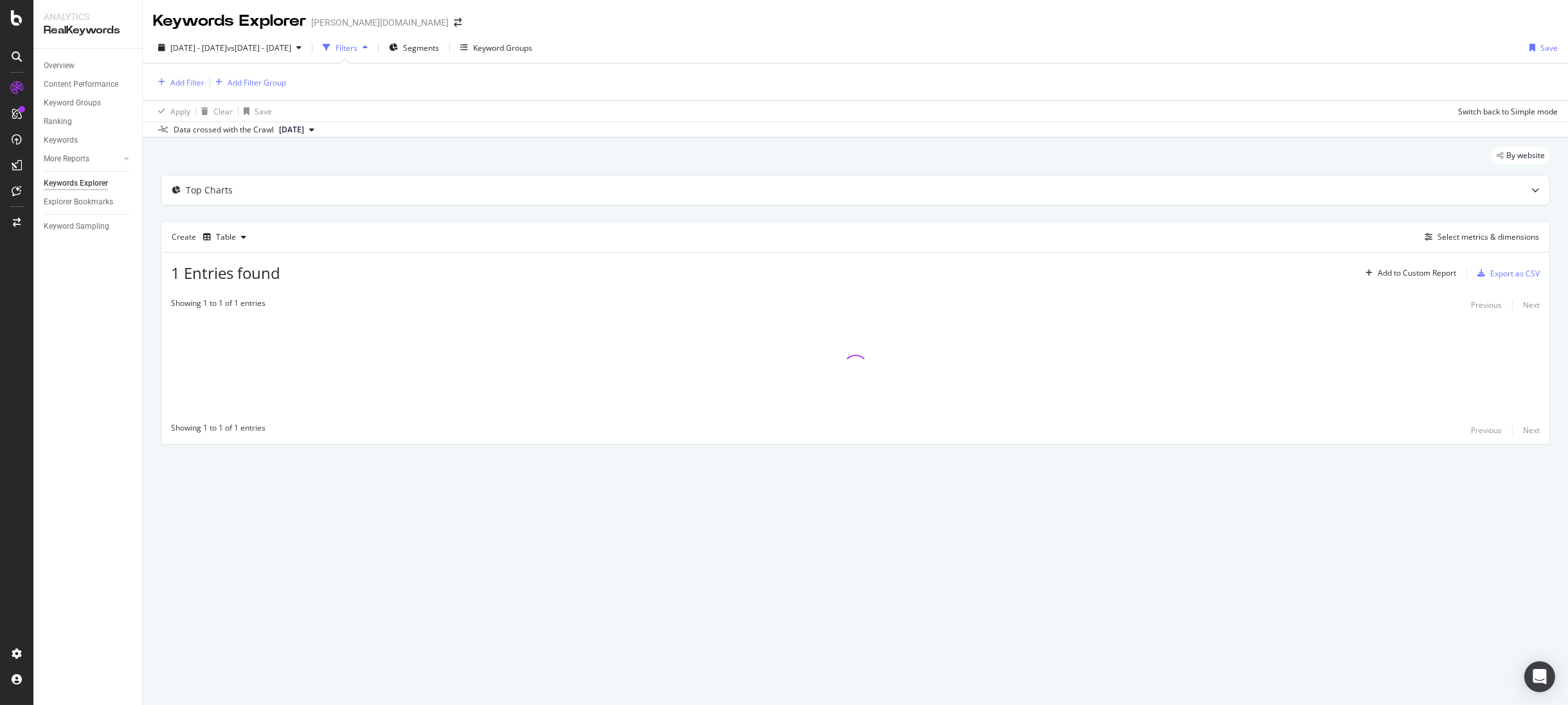
click at [373, 49] on div "button" at bounding box center [365, 47] width 15 height 7
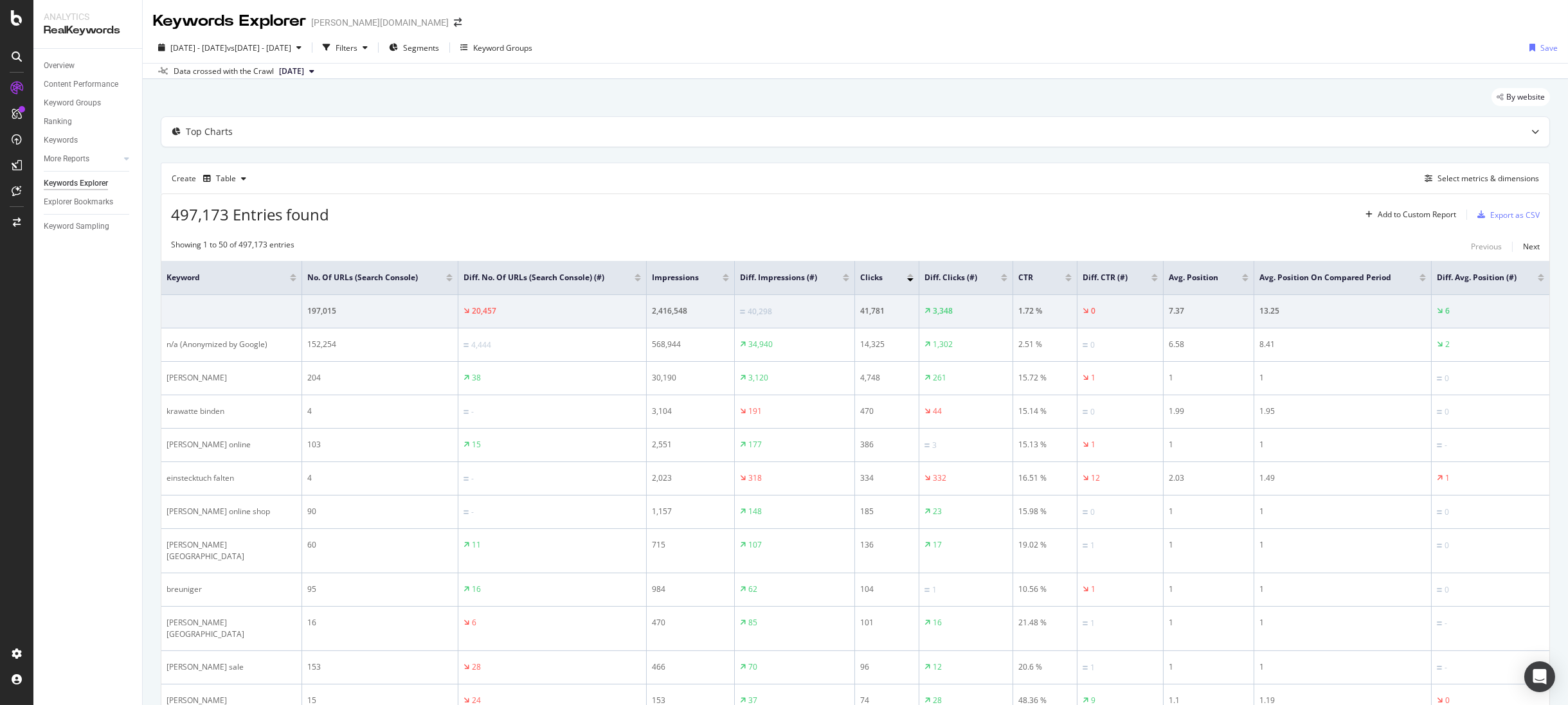
click at [1247, 274] on div at bounding box center [1246, 275] width 7 height 3
click at [358, 43] on div "Filters" at bounding box center [347, 48] width 22 height 11
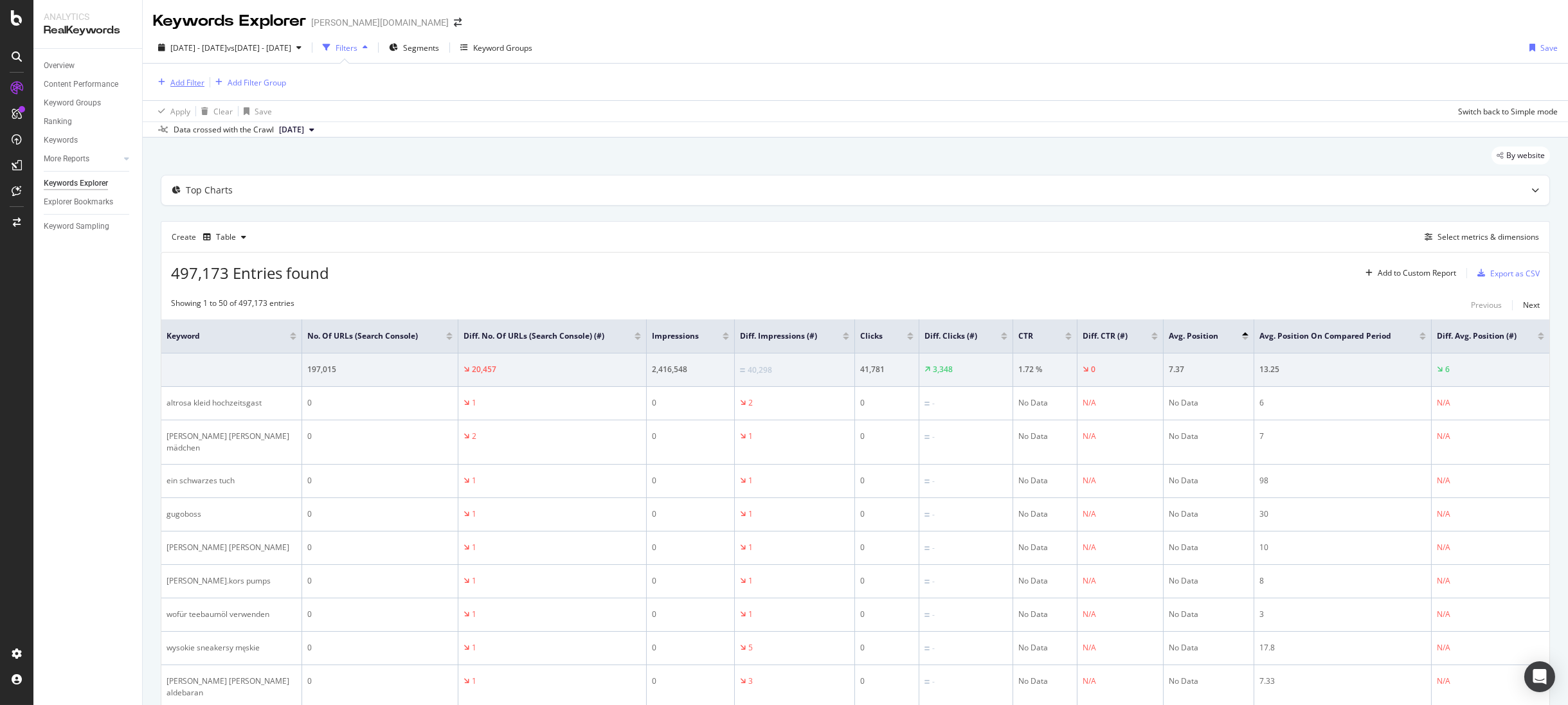
click at [187, 87] on div "Add Filter" at bounding box center [187, 82] width 34 height 11
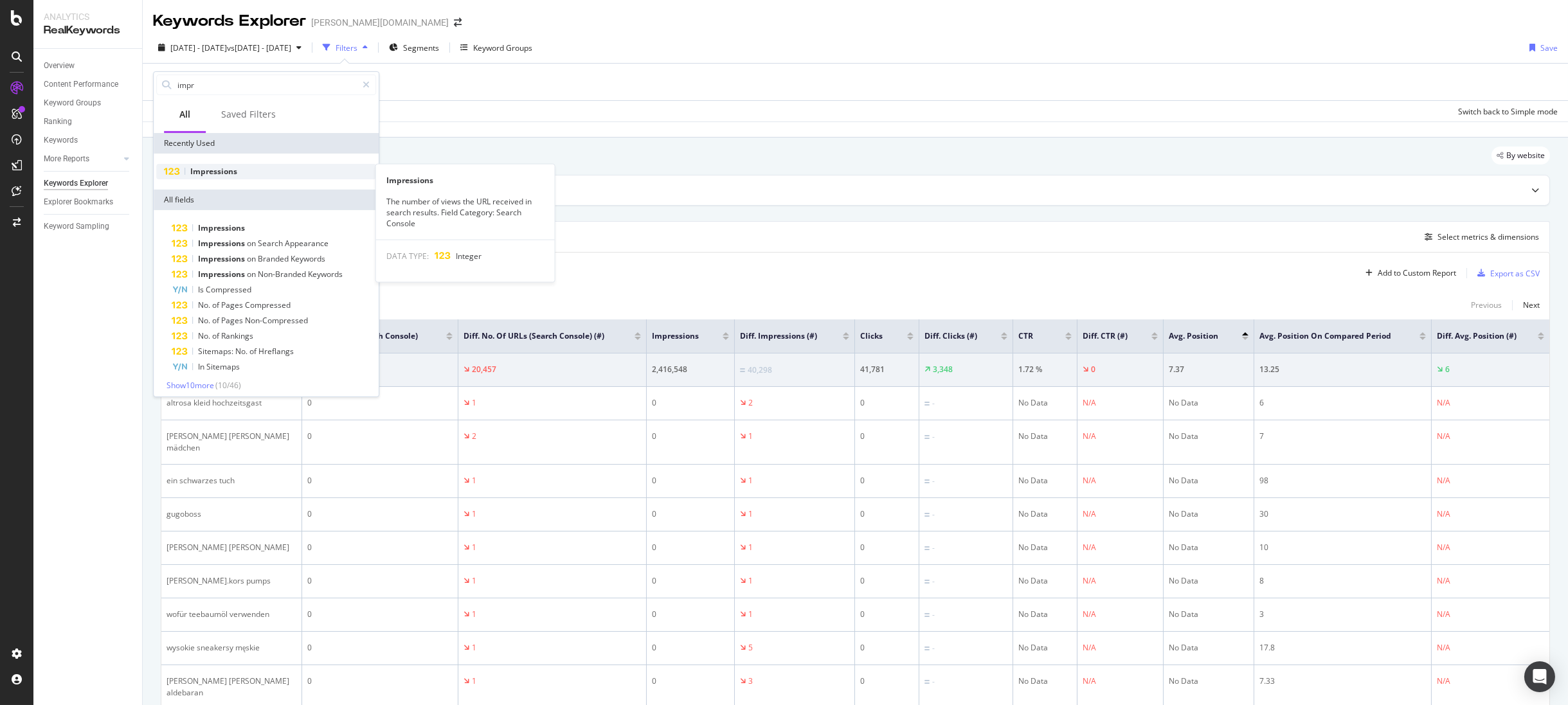
type input "impr"
click at [208, 169] on span "Impressions" at bounding box center [214, 171] width 47 height 11
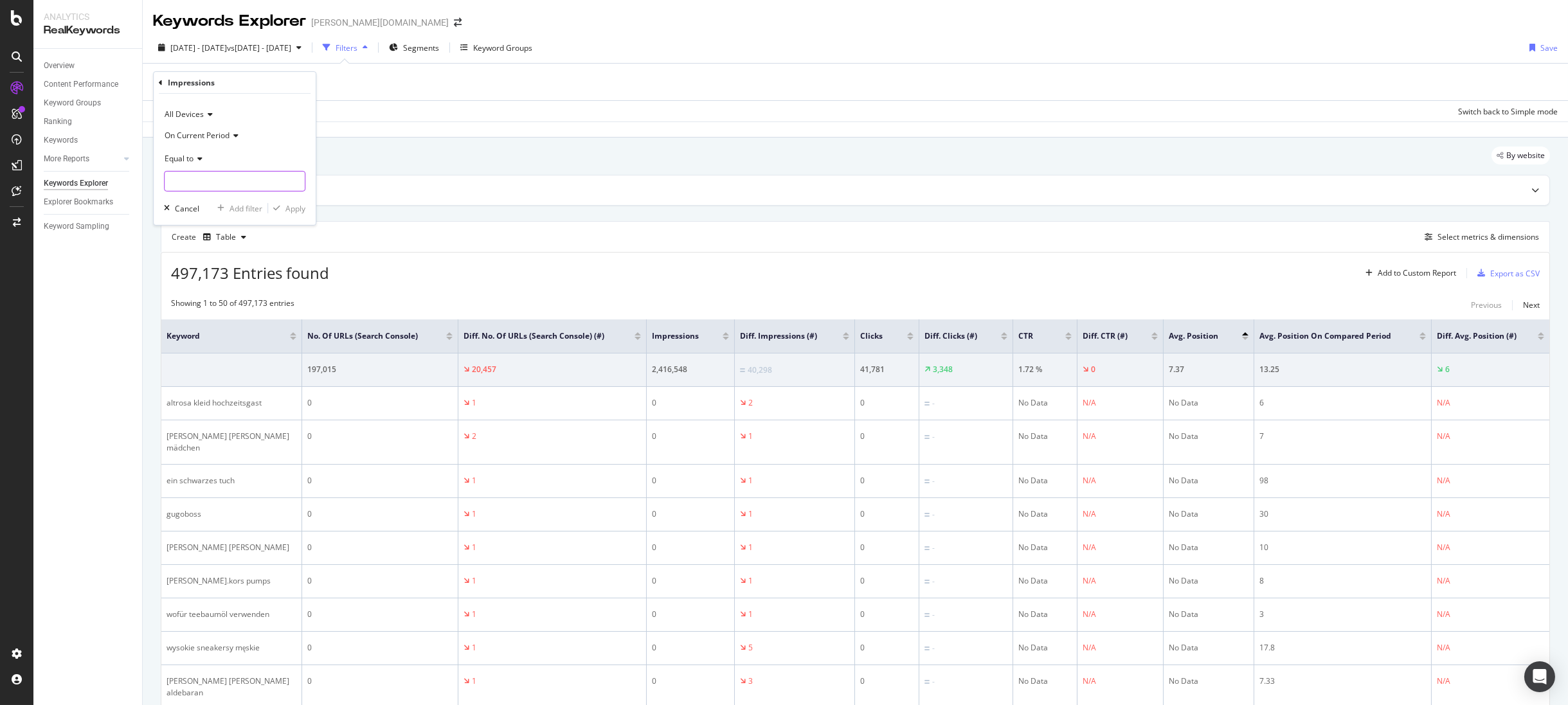
click at [191, 173] on input "number" at bounding box center [235, 181] width 141 height 21
type input "0"
click at [278, 206] on icon "button" at bounding box center [277, 208] width 7 height 7
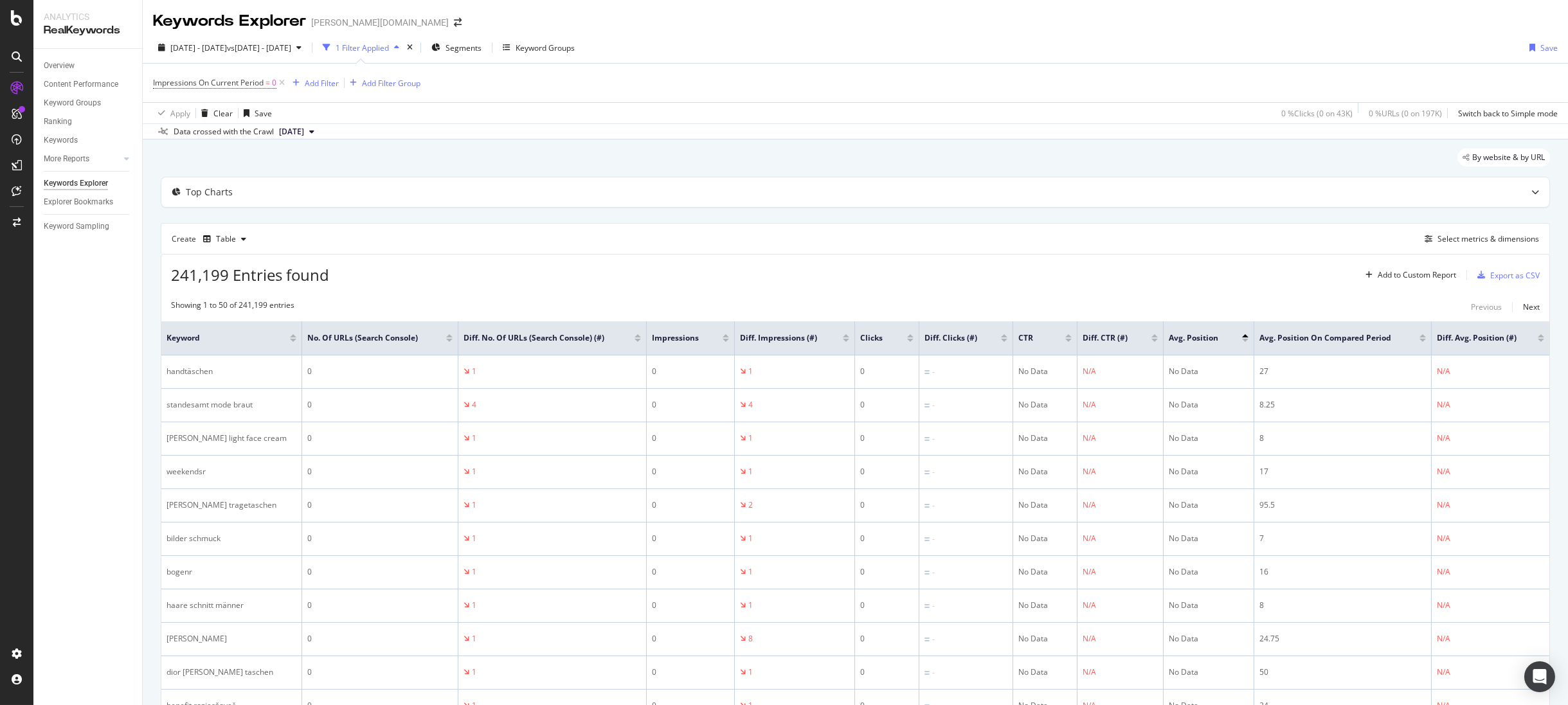
click at [846, 340] on div at bounding box center [846, 340] width 7 height 3
click at [331, 84] on div "Add Filter" at bounding box center [322, 83] width 34 height 11
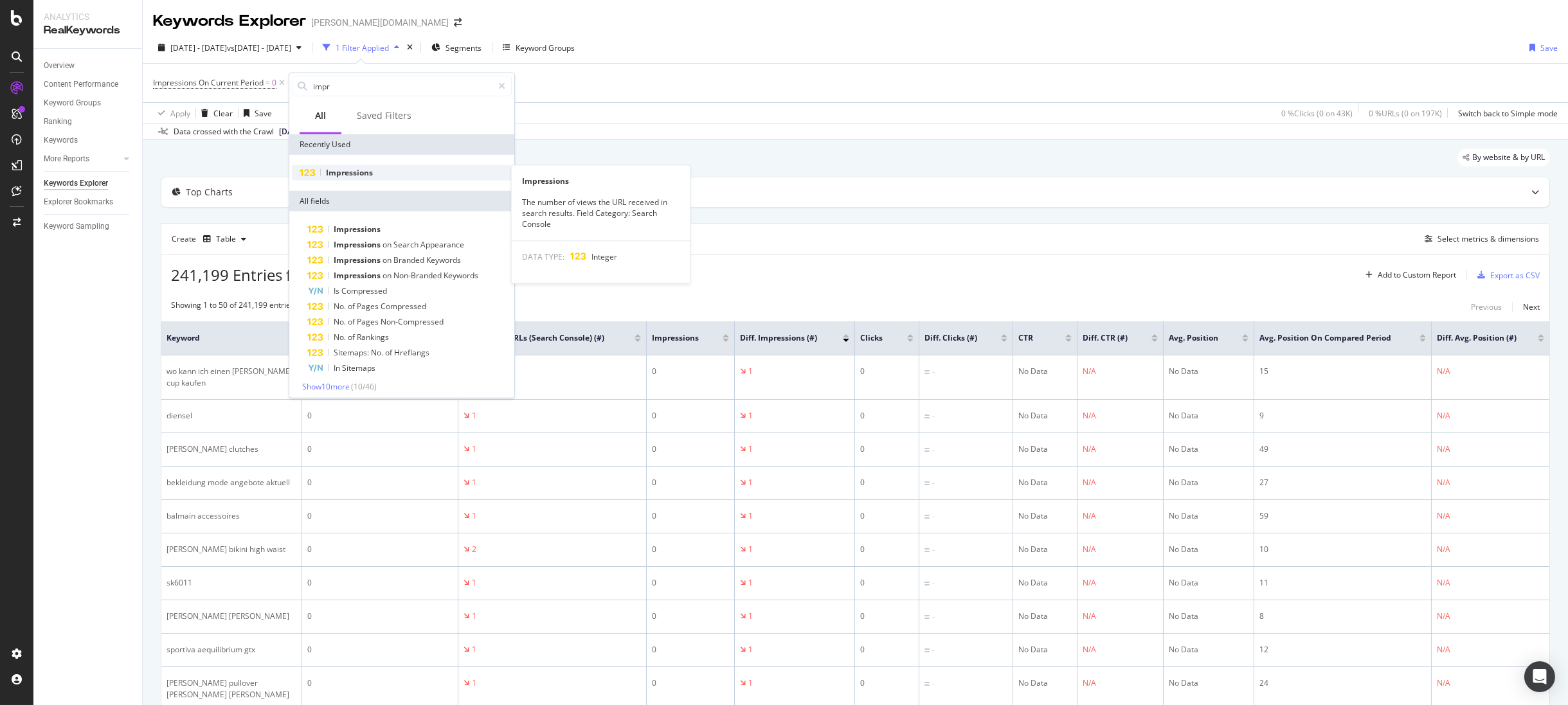
click at [361, 175] on span "Impressions" at bounding box center [350, 172] width 47 height 11
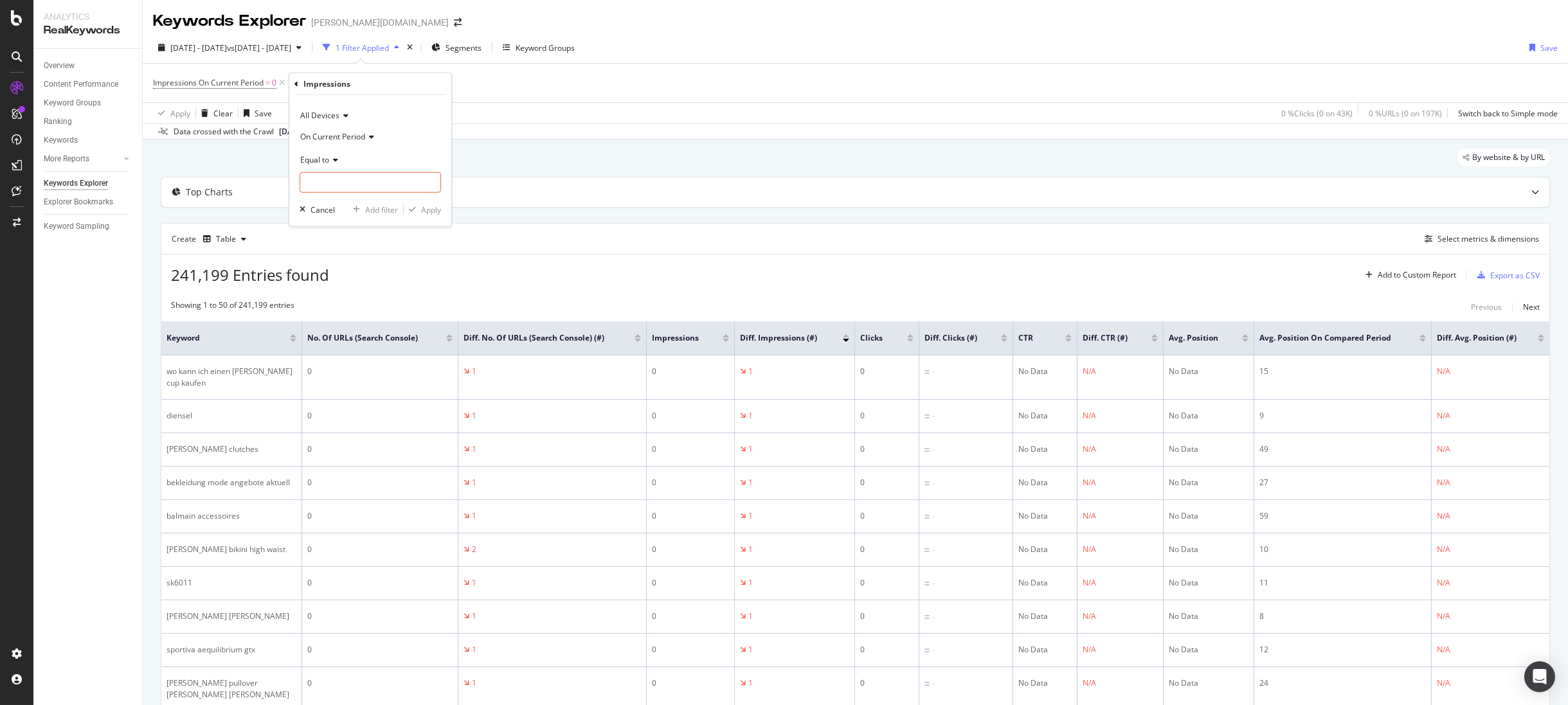
click at [338, 135] on span "On Current Period" at bounding box center [333, 135] width 65 height 11
click at [338, 180] on span "On Compared Period" at bounding box center [344, 179] width 75 height 11
click at [347, 172] on input "number" at bounding box center [370, 183] width 141 height 21
type input "1"
click at [437, 208] on div "Apply" at bounding box center [431, 209] width 20 height 11
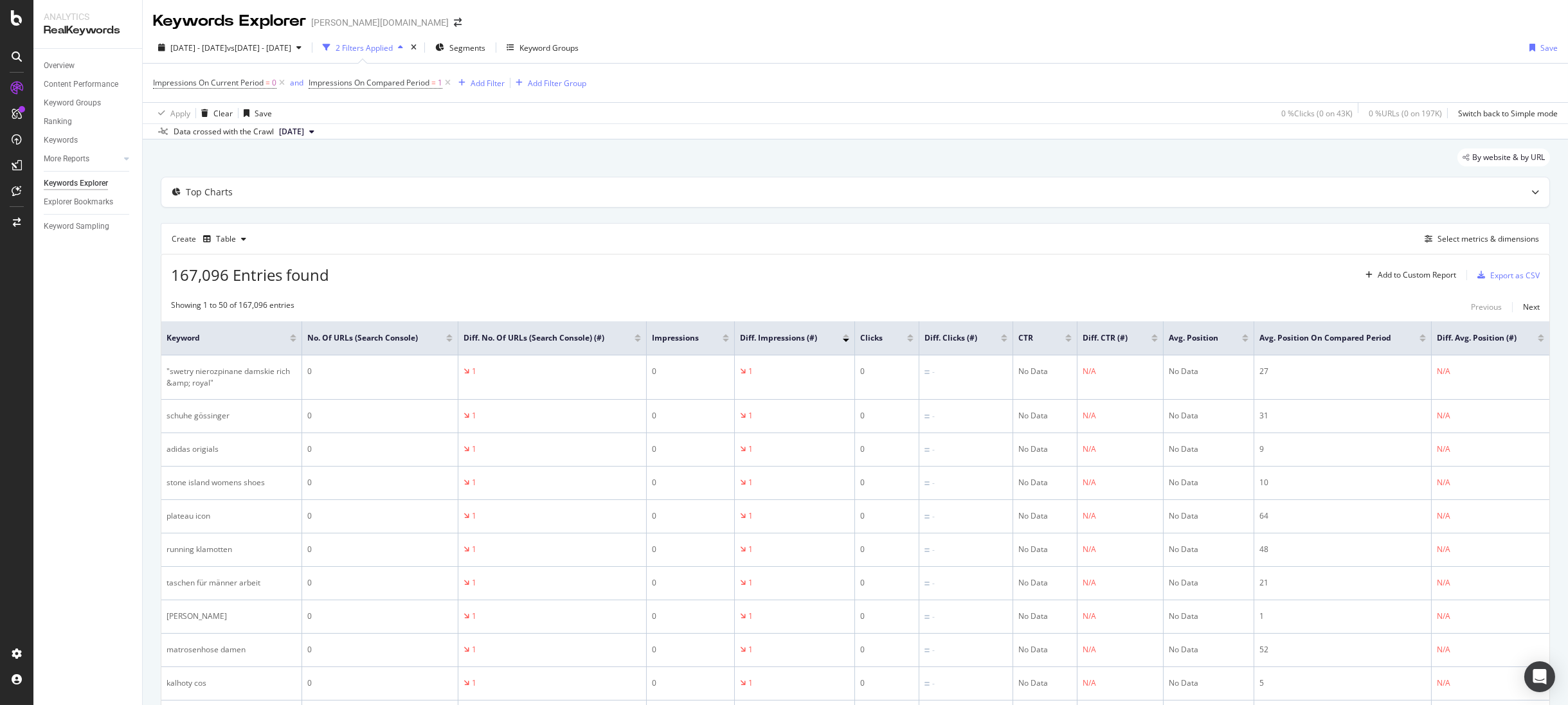
click at [912, 341] on div at bounding box center [911, 340] width 7 height 3
click at [1005, 339] on div at bounding box center [1004, 340] width 7 height 3
click at [1005, 336] on div at bounding box center [1004, 336] width 7 height 3
click at [481, 83] on div "Add Filter" at bounding box center [487, 83] width 34 height 11
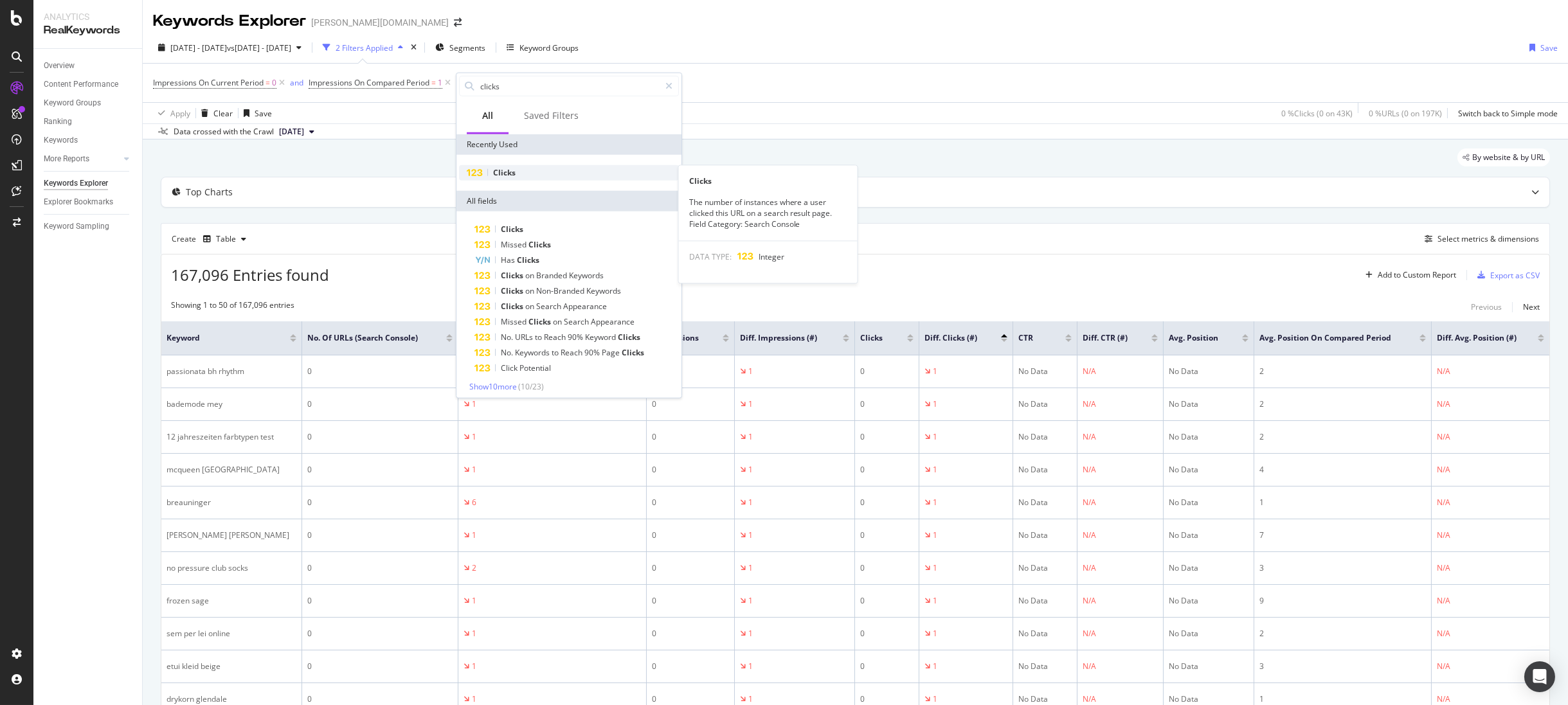
type input "clicks"
click at [554, 177] on div "Clicks" at bounding box center [569, 172] width 220 height 15
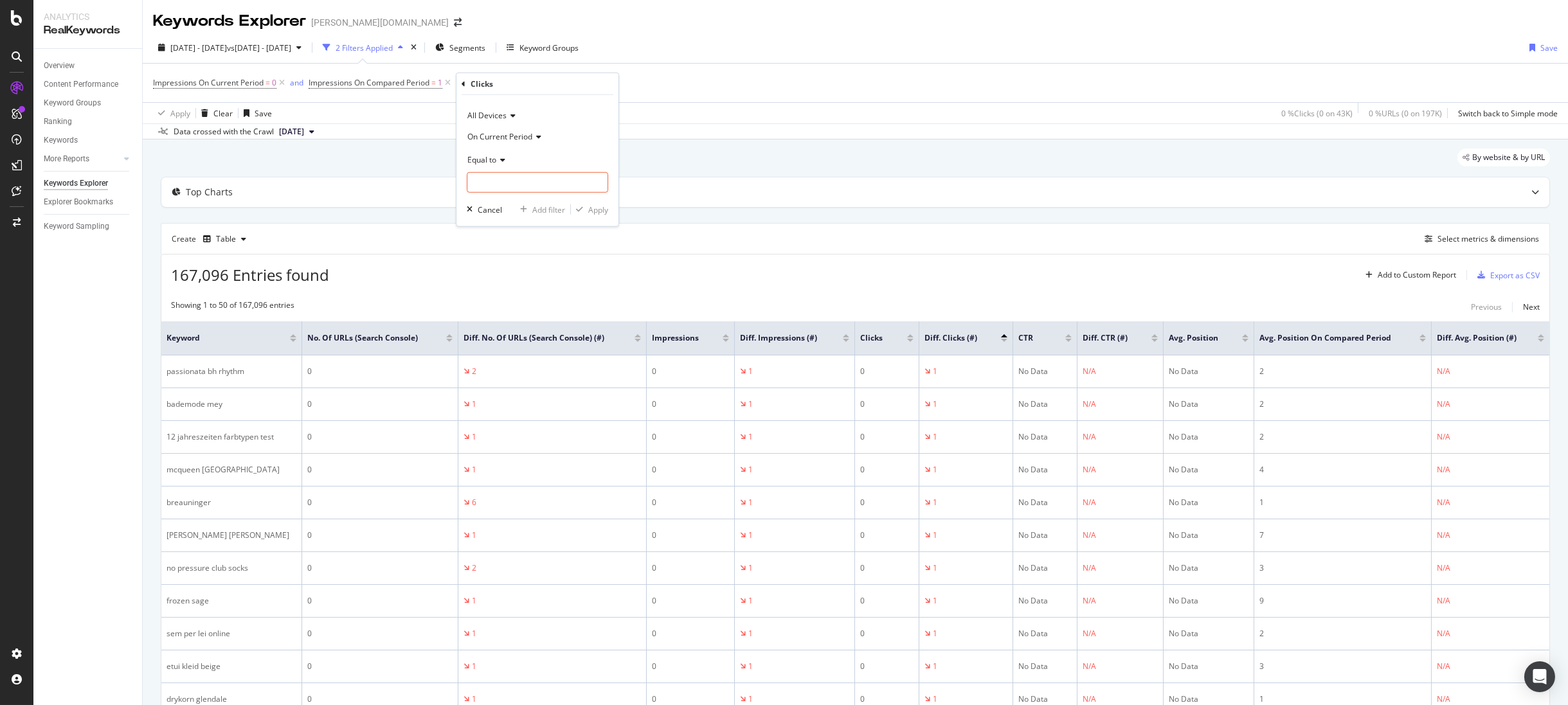
click at [485, 113] on span "All Devices" at bounding box center [487, 115] width 39 height 11
click at [493, 132] on span "On Current Period" at bounding box center [500, 135] width 65 height 11
click at [515, 180] on span "On Compared Period" at bounding box center [511, 179] width 75 height 11
click at [485, 155] on span "Equal to" at bounding box center [481, 159] width 29 height 11
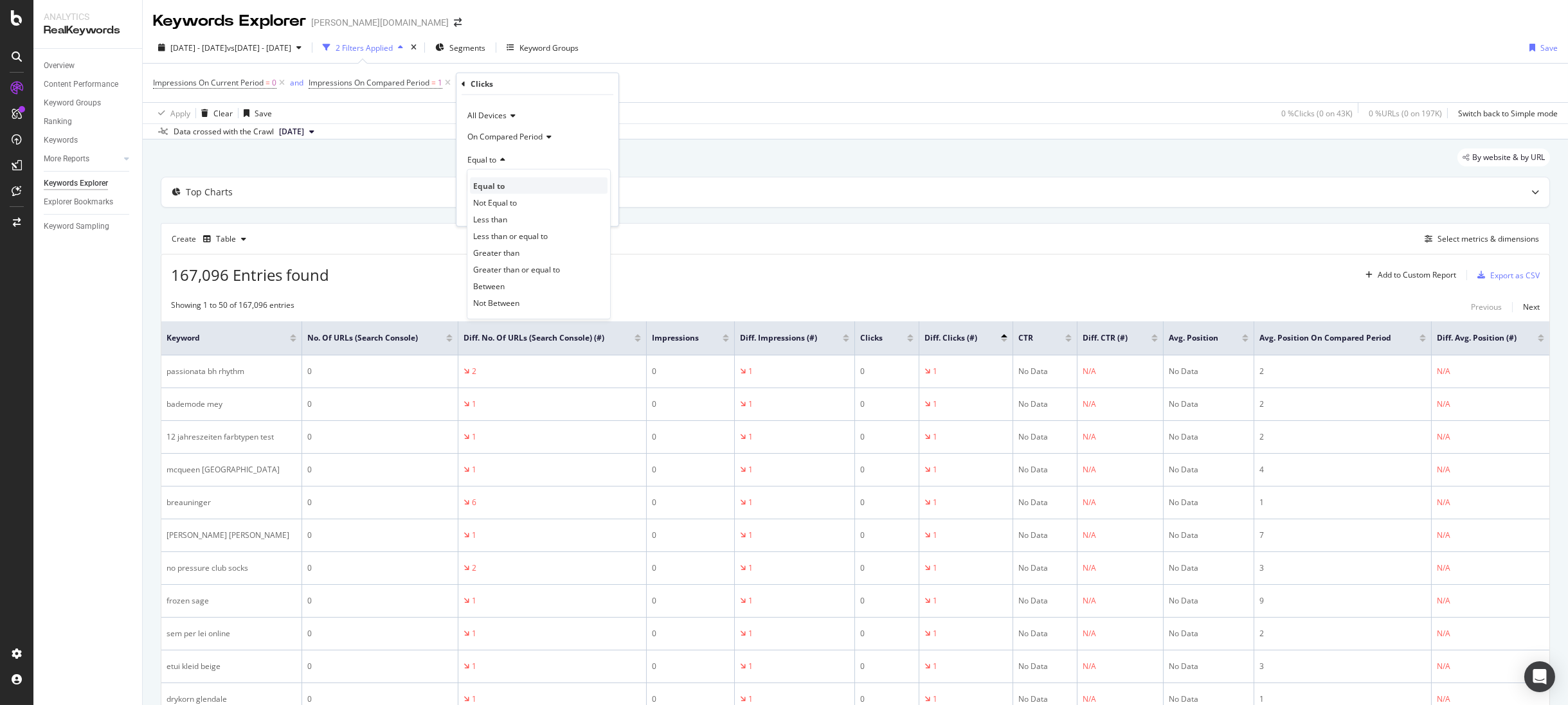
click at [508, 185] on div "Equal to" at bounding box center [539, 185] width 138 height 17
click at [509, 177] on input "number" at bounding box center [537, 183] width 141 height 21
type input "0"
click at [579, 206] on icon "button" at bounding box center [580, 210] width 7 height 7
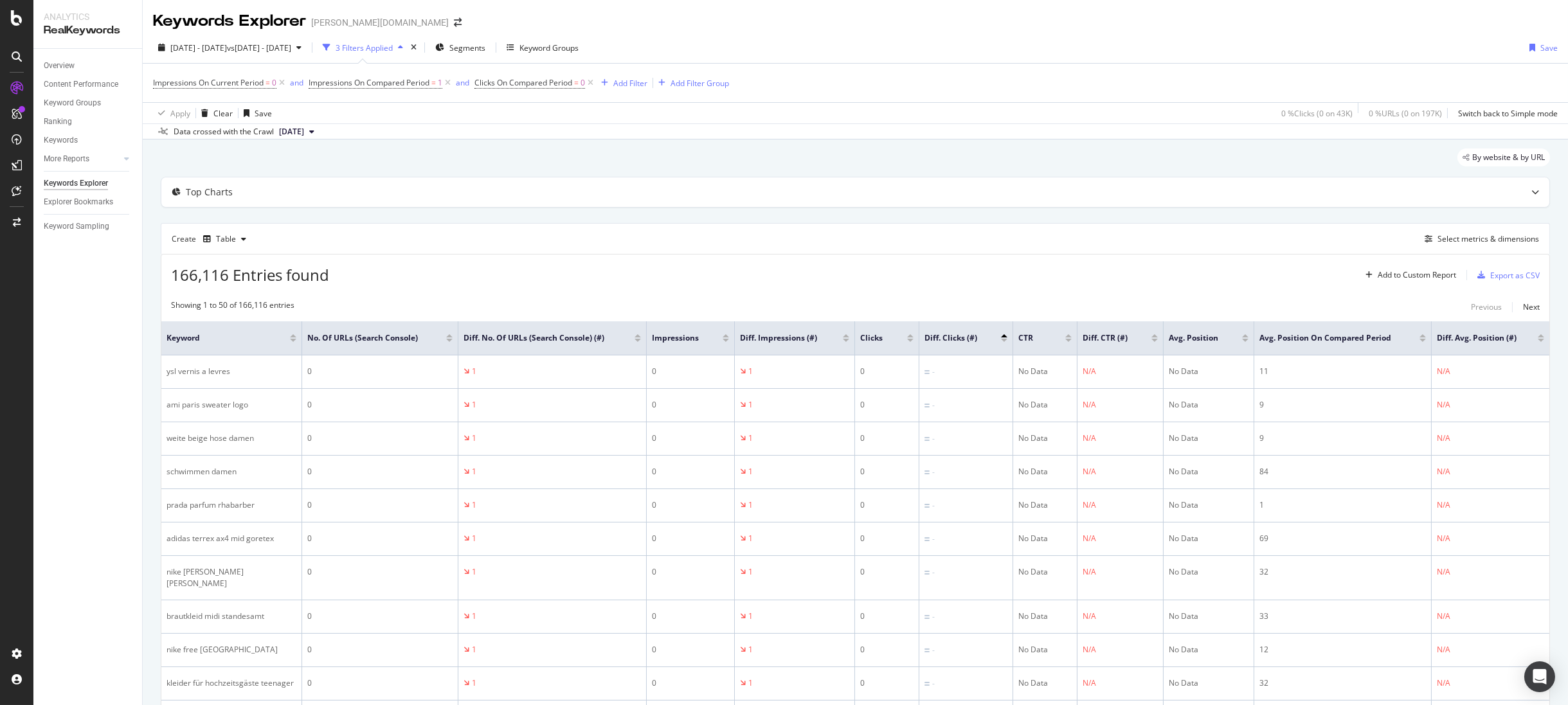
click at [1424, 341] on div at bounding box center [1423, 340] width 7 height 3
click at [1422, 336] on div at bounding box center [1423, 336] width 7 height 3
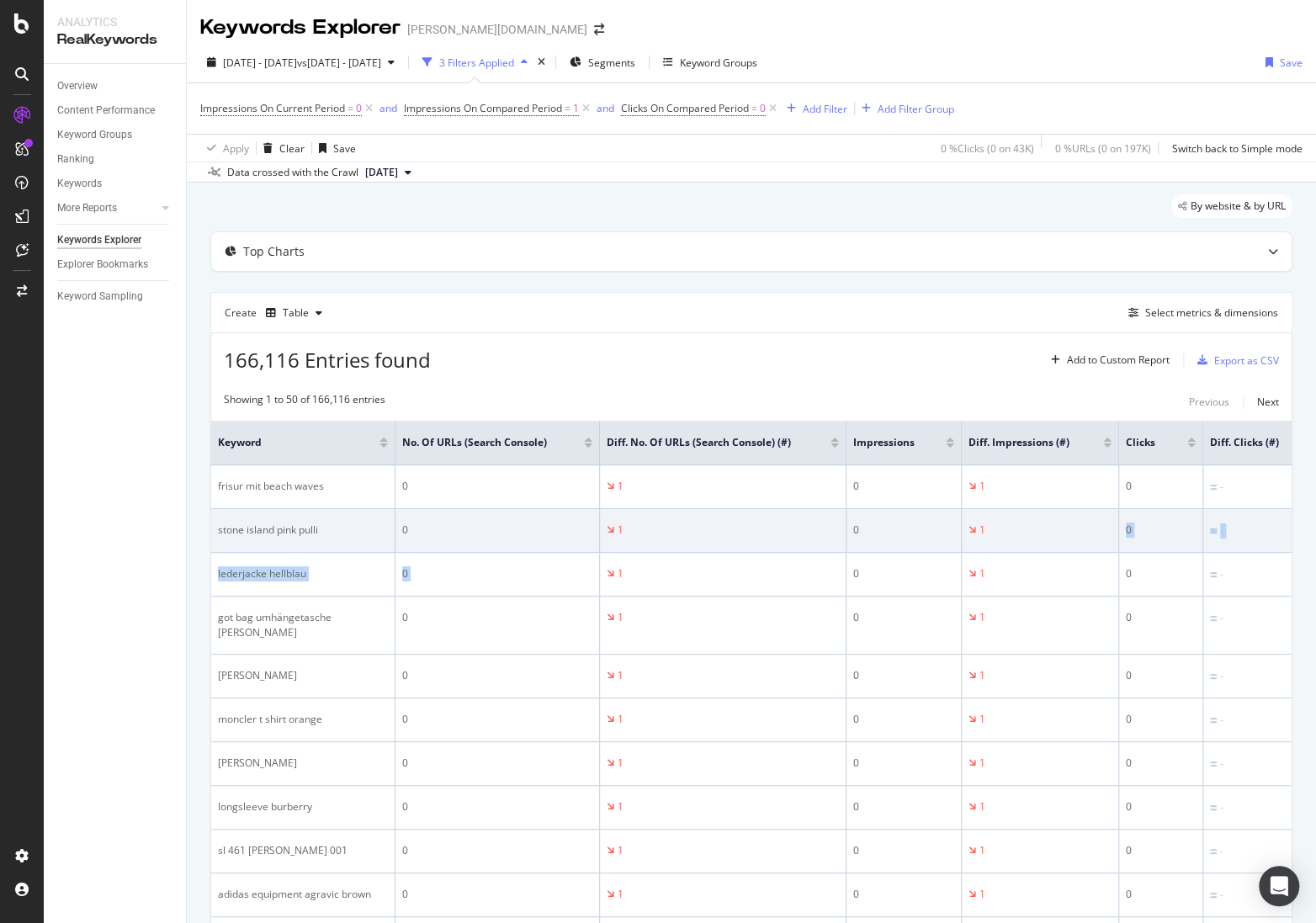
drag, startPoint x: 783, startPoint y: 554, endPoint x: 970, endPoint y: 538, distance: 187.7
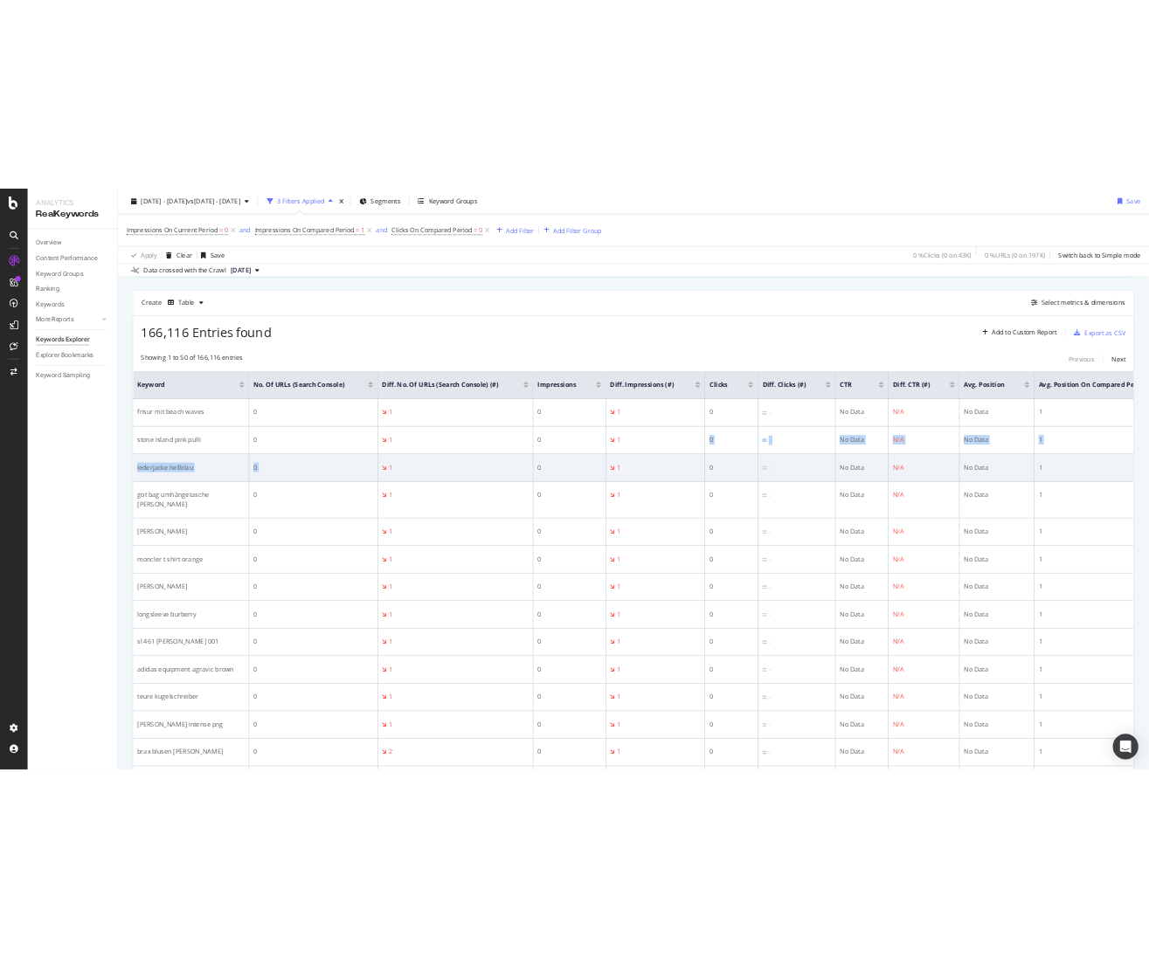
scroll to position [148, 0]
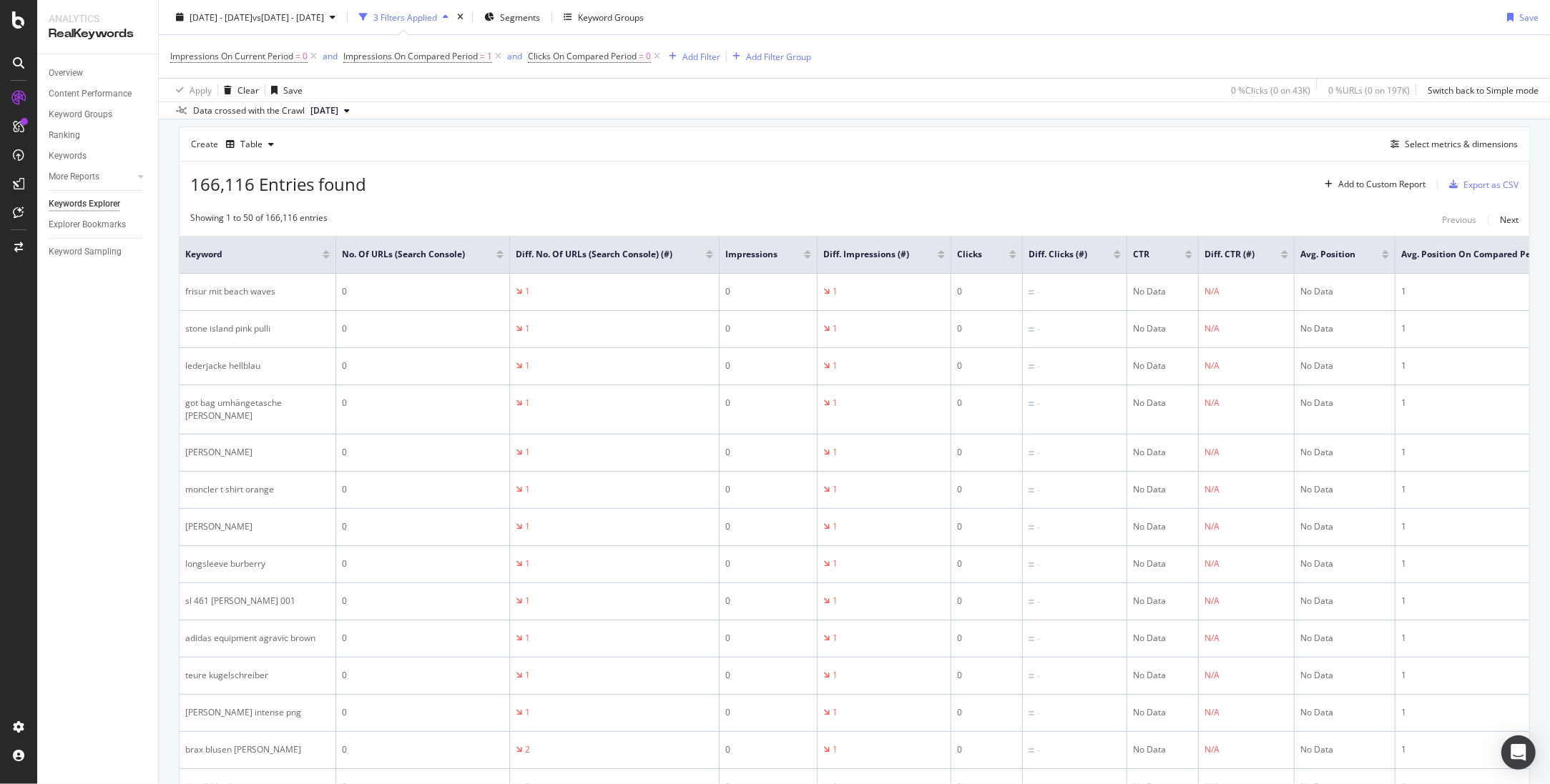
click at [1131, 185] on div "166,116 Entries found Add to Custom Report Export as CSV" at bounding box center [854, 178] width 1349 height 35
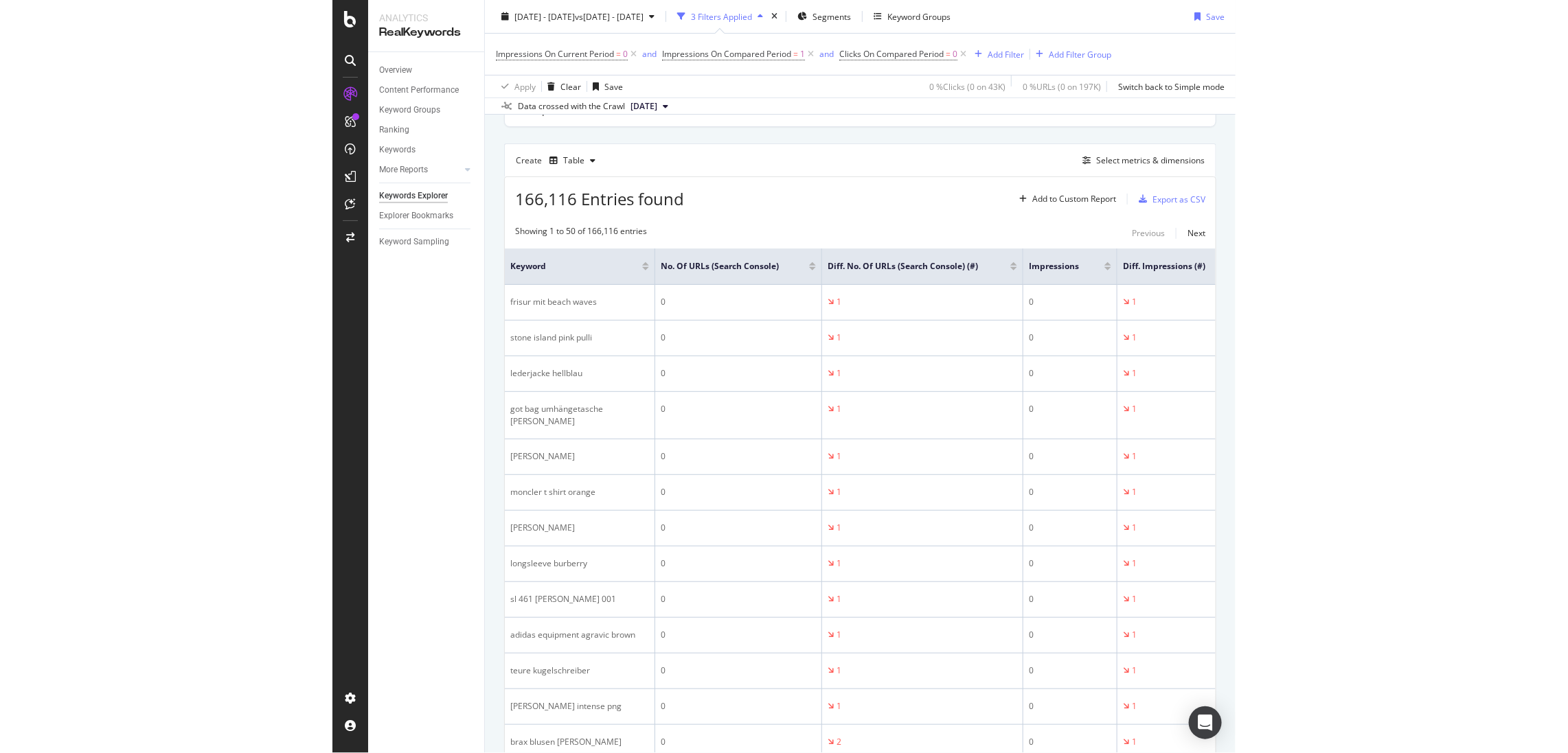
scroll to position [0, 0]
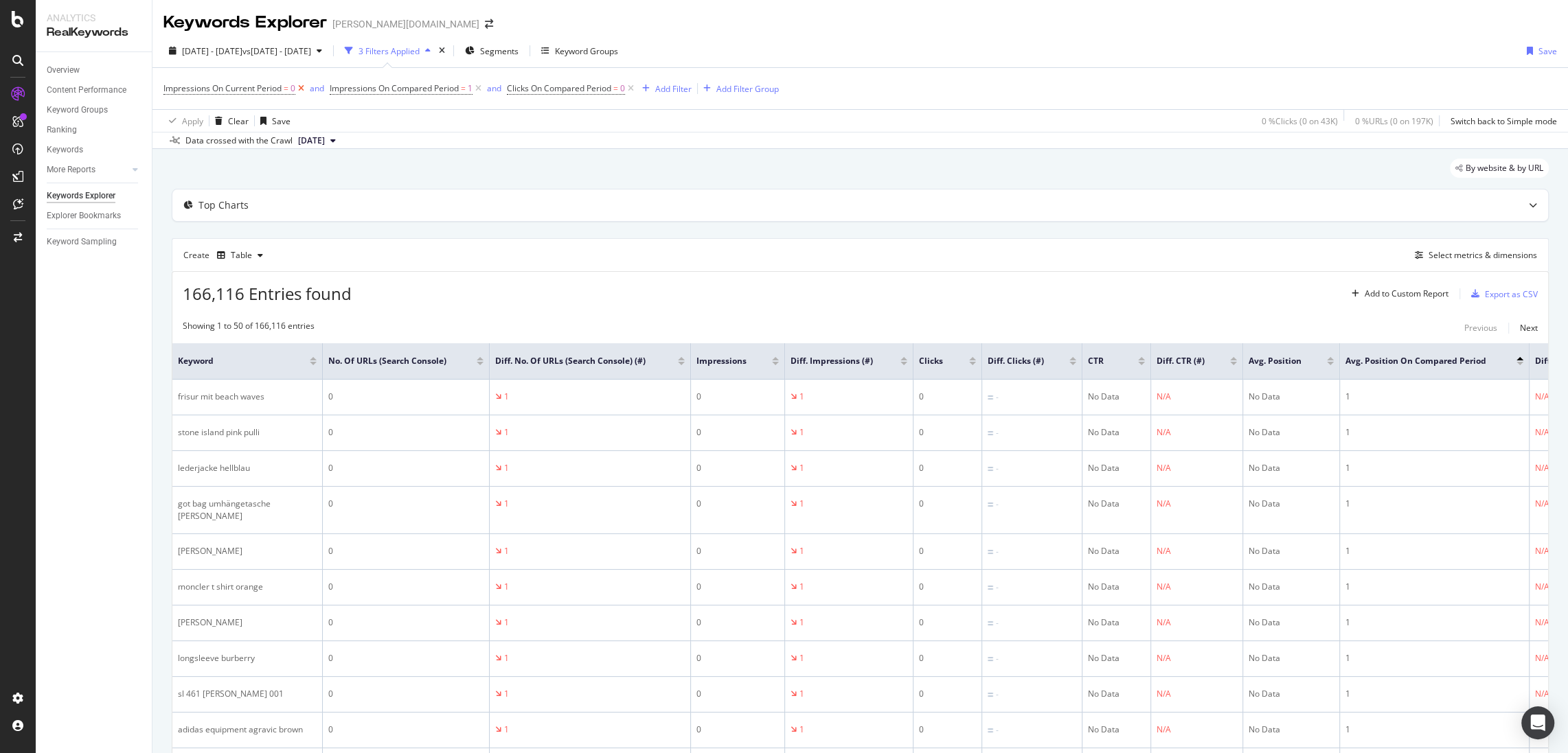
click at [301, 93] on icon at bounding box center [301, 88] width 12 height 13
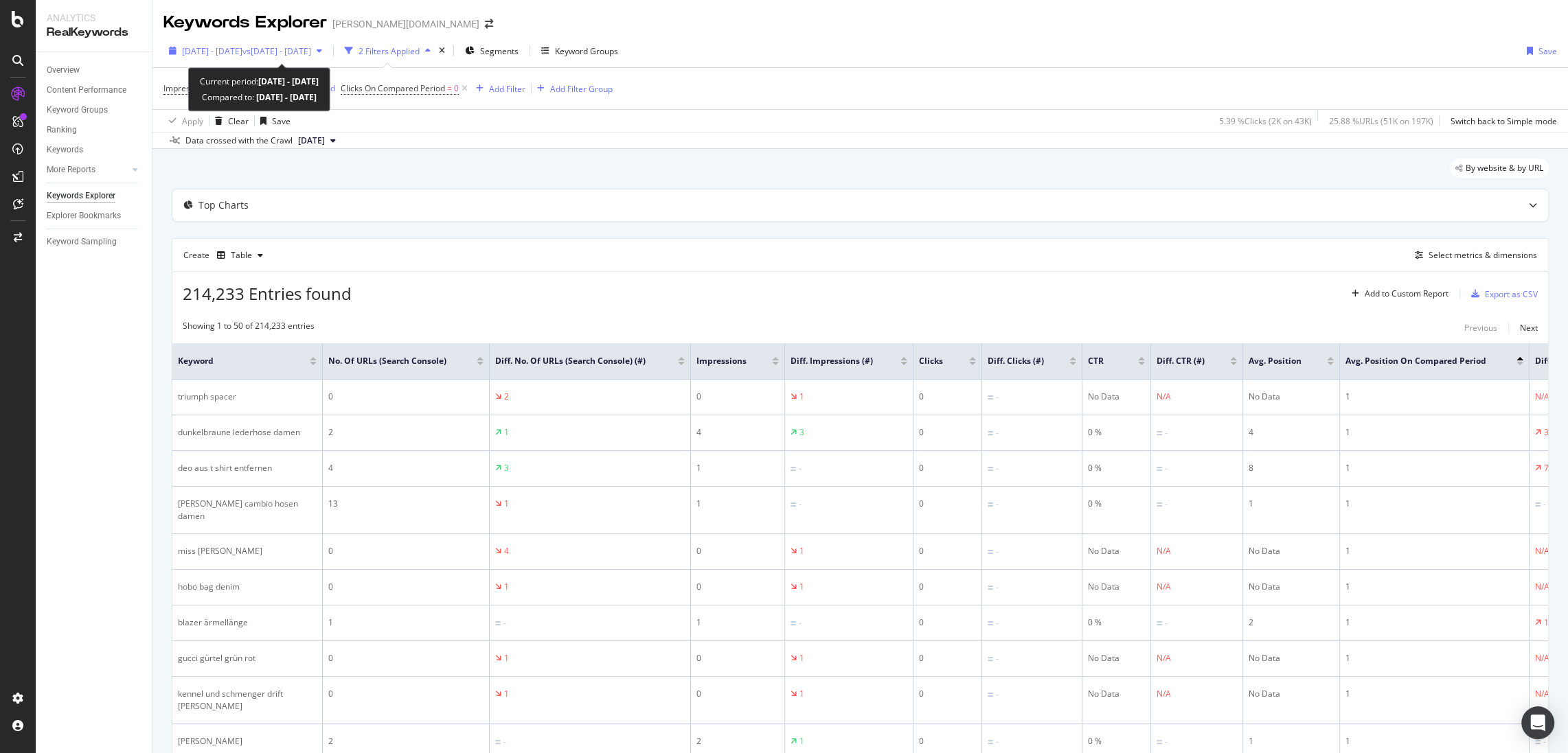
click at [273, 57] on div "2025 Sep. 13th - Sep. 13th vs 2025 Sep. 6th - Sep. 6th" at bounding box center [246, 51] width 129 height 12
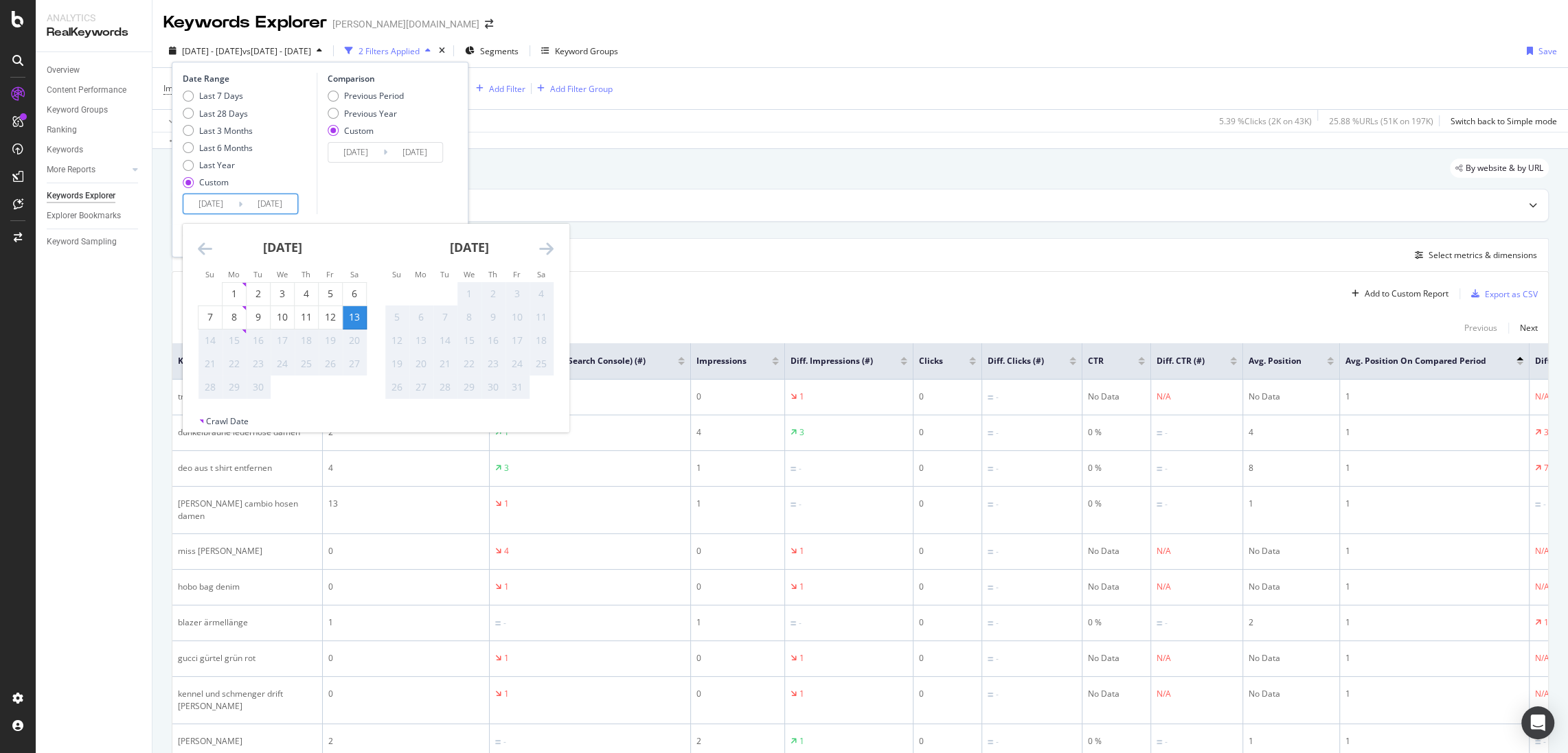
click at [219, 204] on input "2025/09/13" at bounding box center [211, 204] width 55 height 19
click at [208, 252] on icon "Move backward to switch to the previous month." at bounding box center [205, 248] width 14 height 17
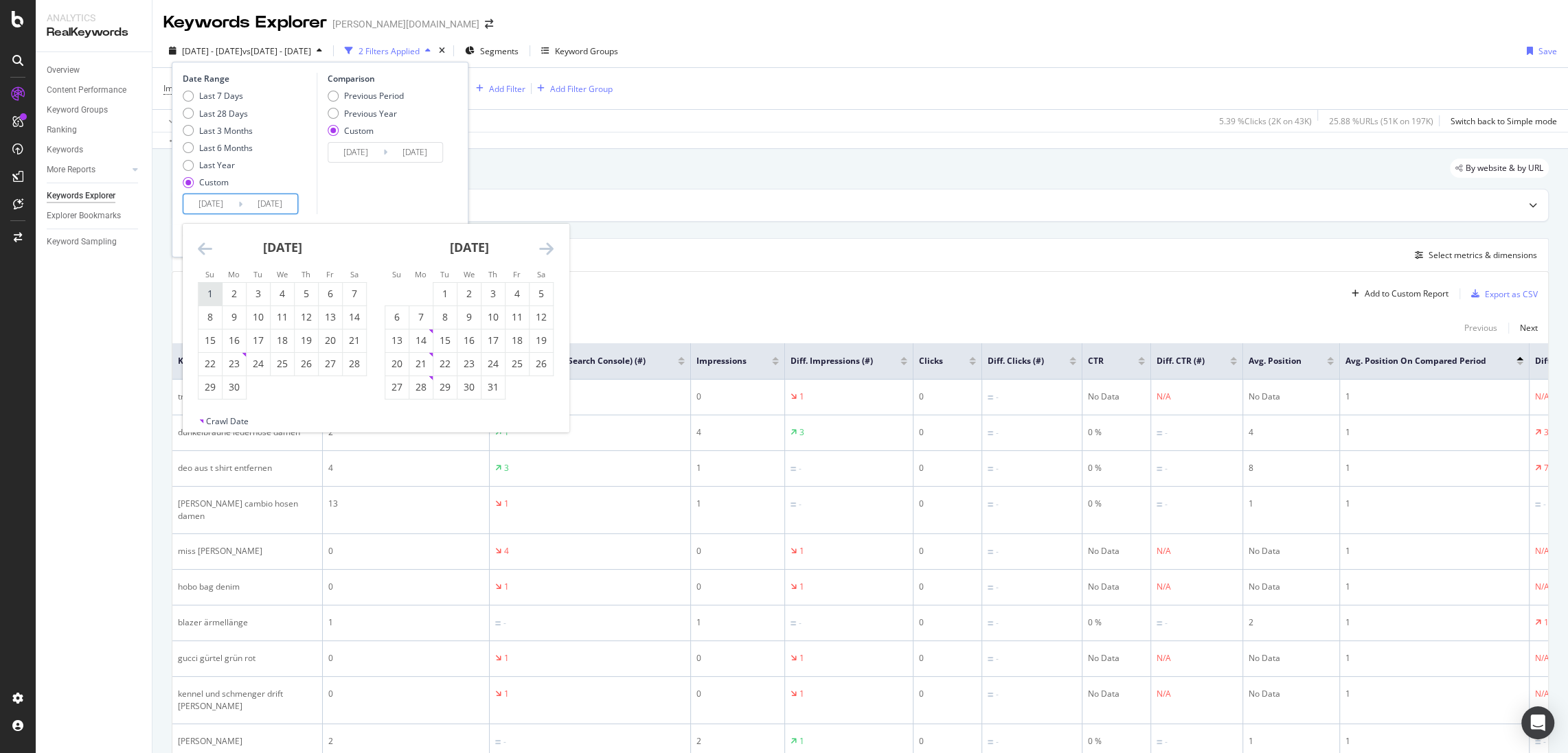
click at [212, 291] on div "1" at bounding box center [210, 293] width 24 height 13
type input "2025/06/01"
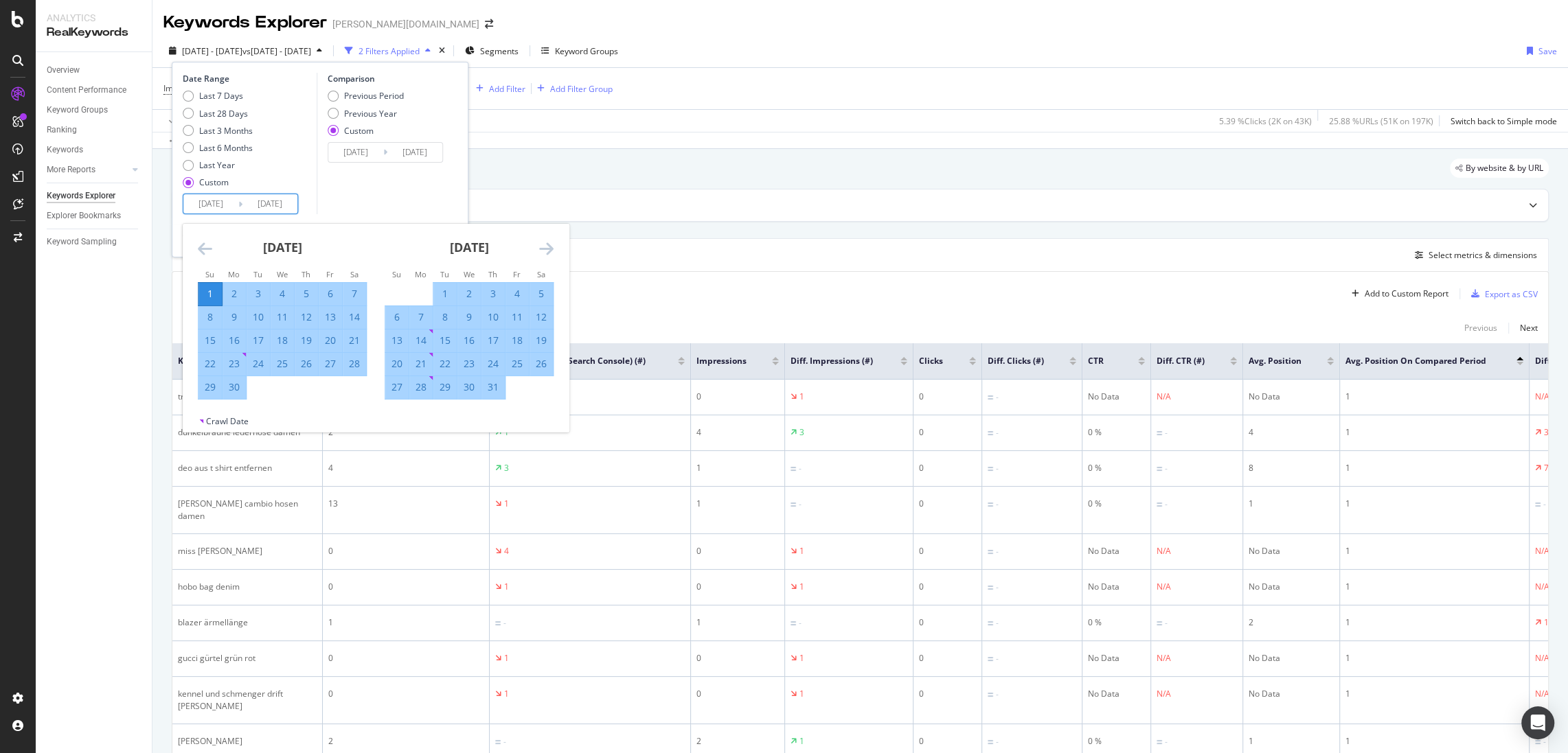
click at [392, 225] on div "July 2025" at bounding box center [469, 253] width 169 height 58
click at [399, 216] on div "Date Range Last 7 Days Last 28 Days Last 3 Months Last 6 Months Last Year Custo…" at bounding box center [319, 160] width 296 height 196
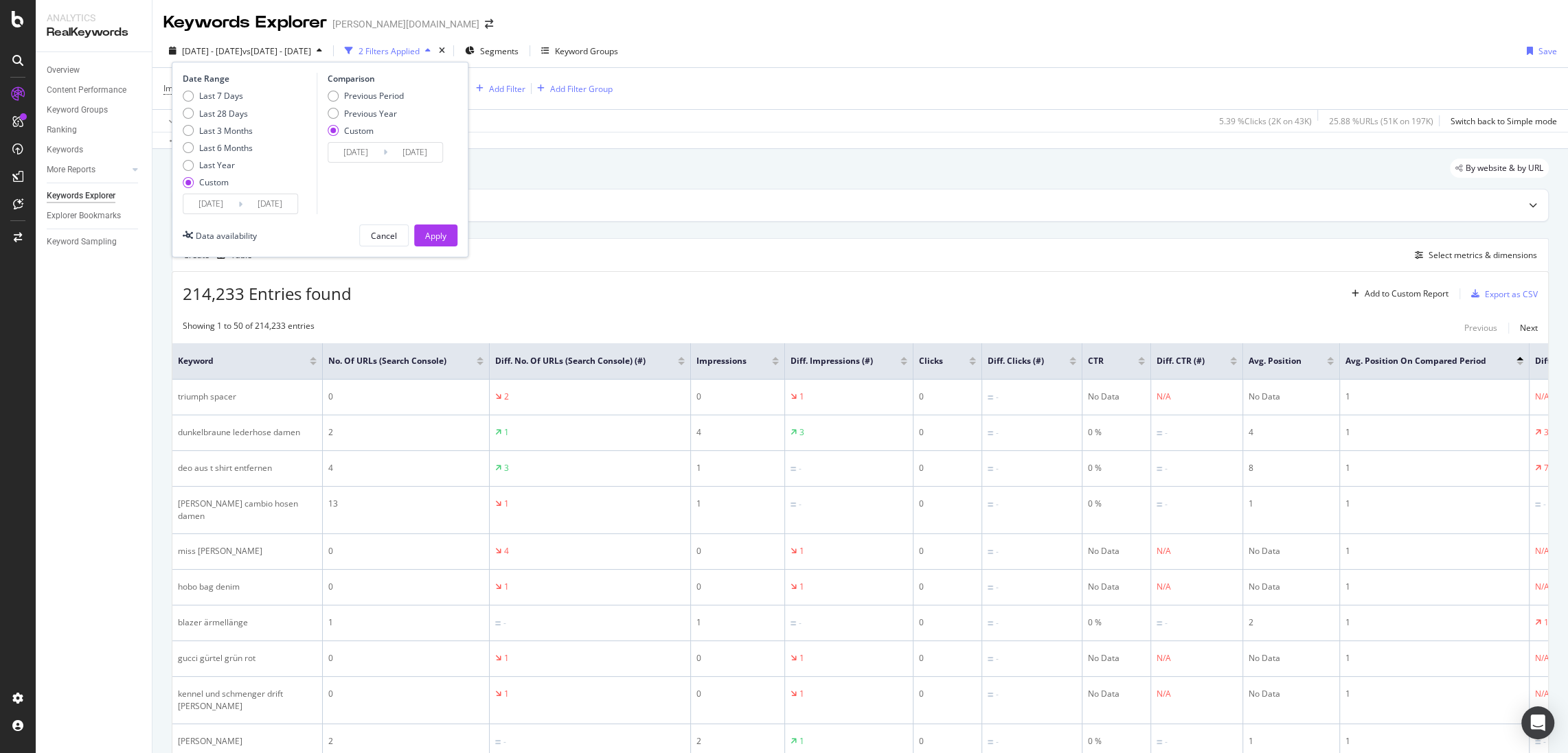
click at [440, 247] on div "Date Range Last 7 Days Last 28 Days Last 3 Months Last 6 Months Last Year Custo…" at bounding box center [319, 160] width 296 height 196
click at [439, 237] on div "Apply" at bounding box center [436, 236] width 21 height 12
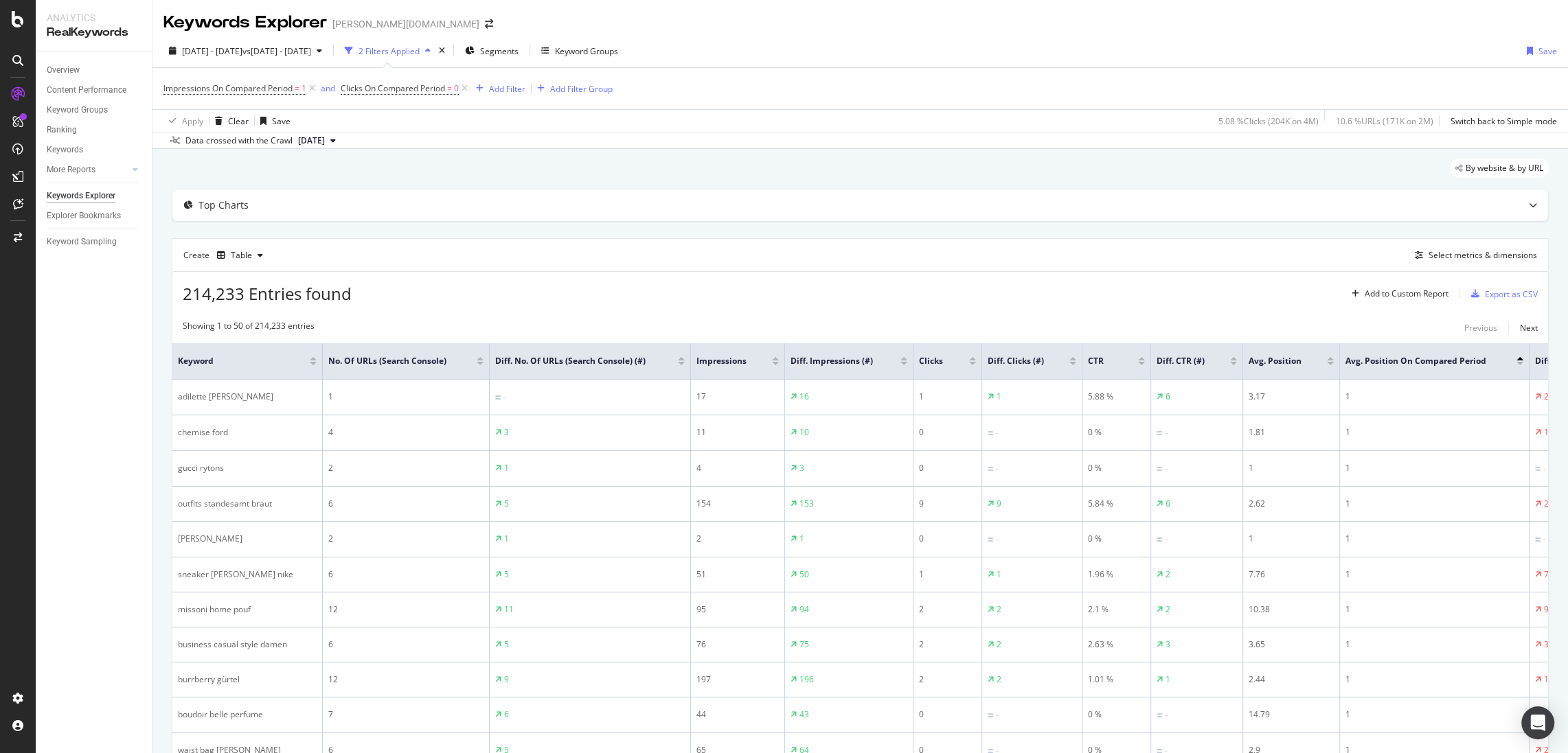
click at [776, 363] on div at bounding box center [775, 363] width 7 height 3
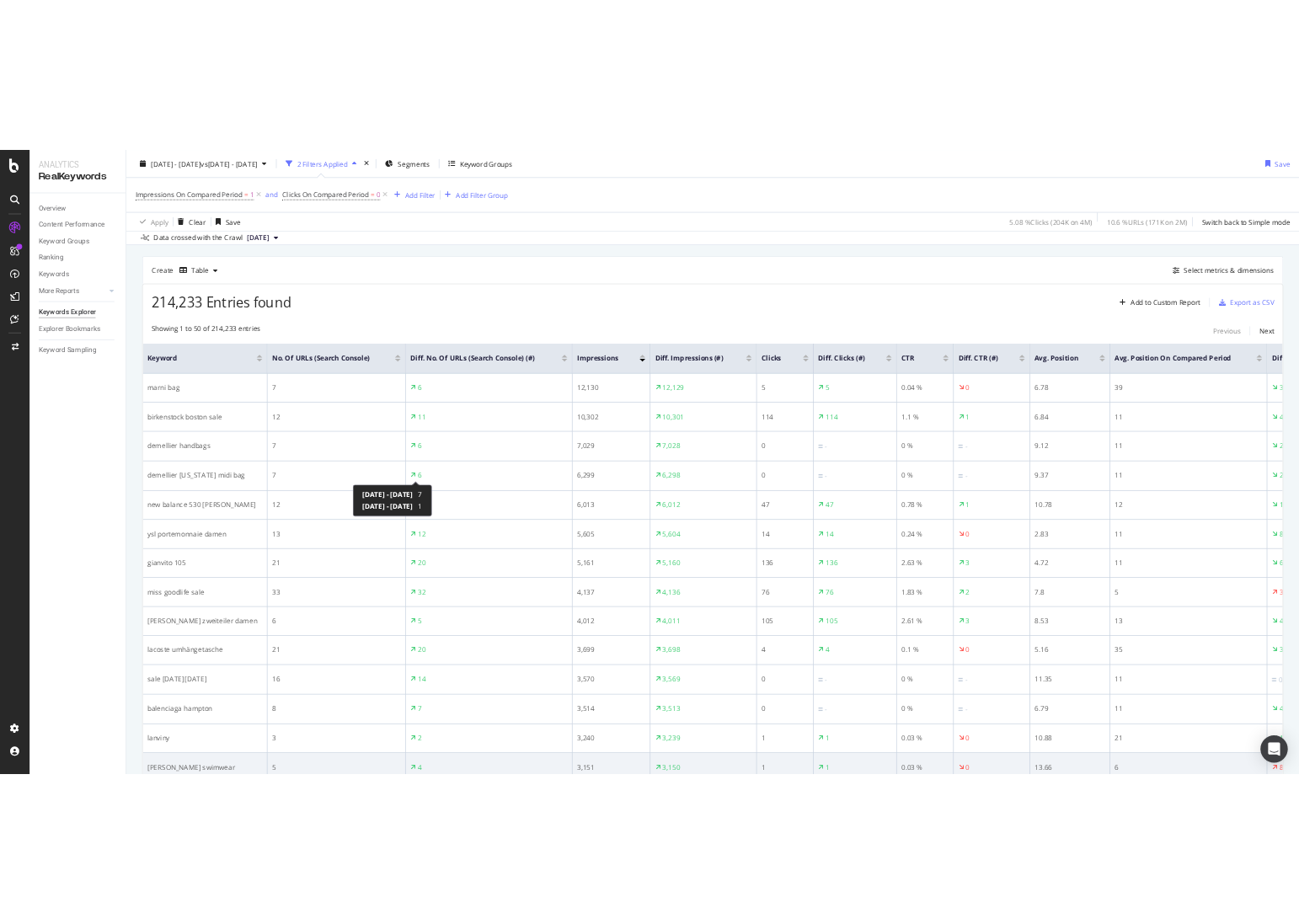
scroll to position [1540, 0]
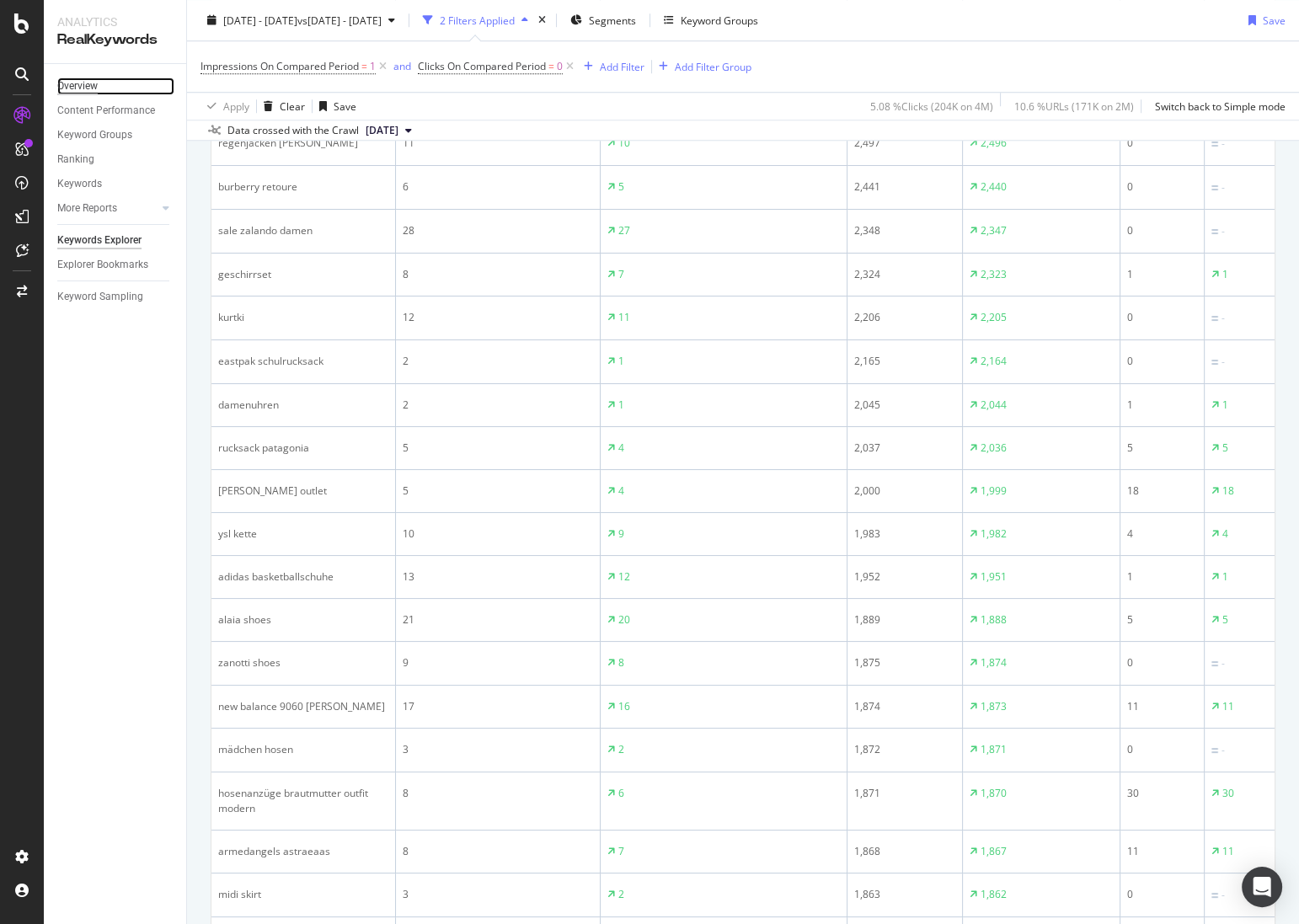
click at [68, 79] on div "Overview" at bounding box center [77, 86] width 41 height 17
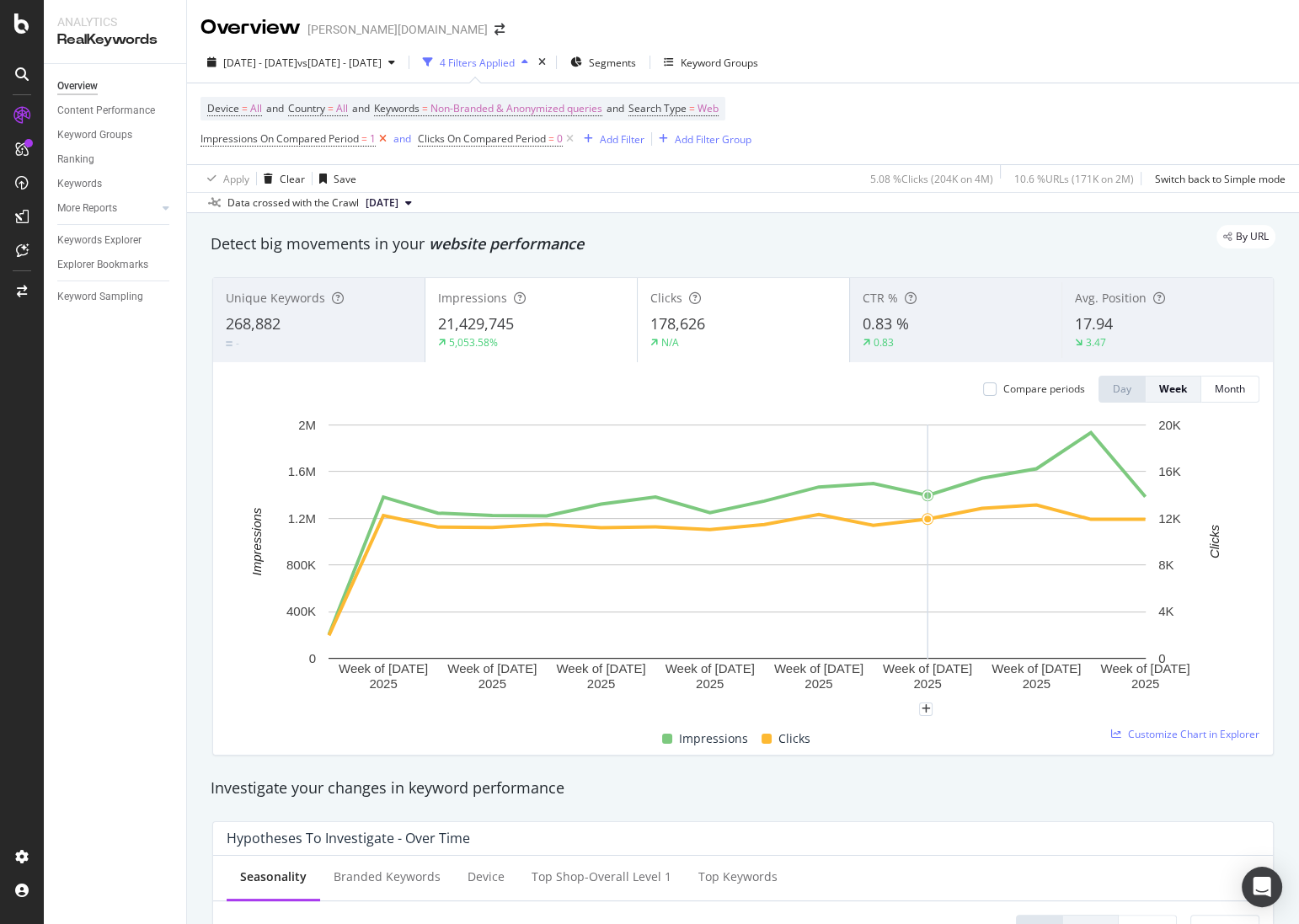
drag, startPoint x: 573, startPoint y: 136, endPoint x: 383, endPoint y: 144, distance: 190.2
click at [573, 136] on icon at bounding box center [569, 138] width 14 height 16
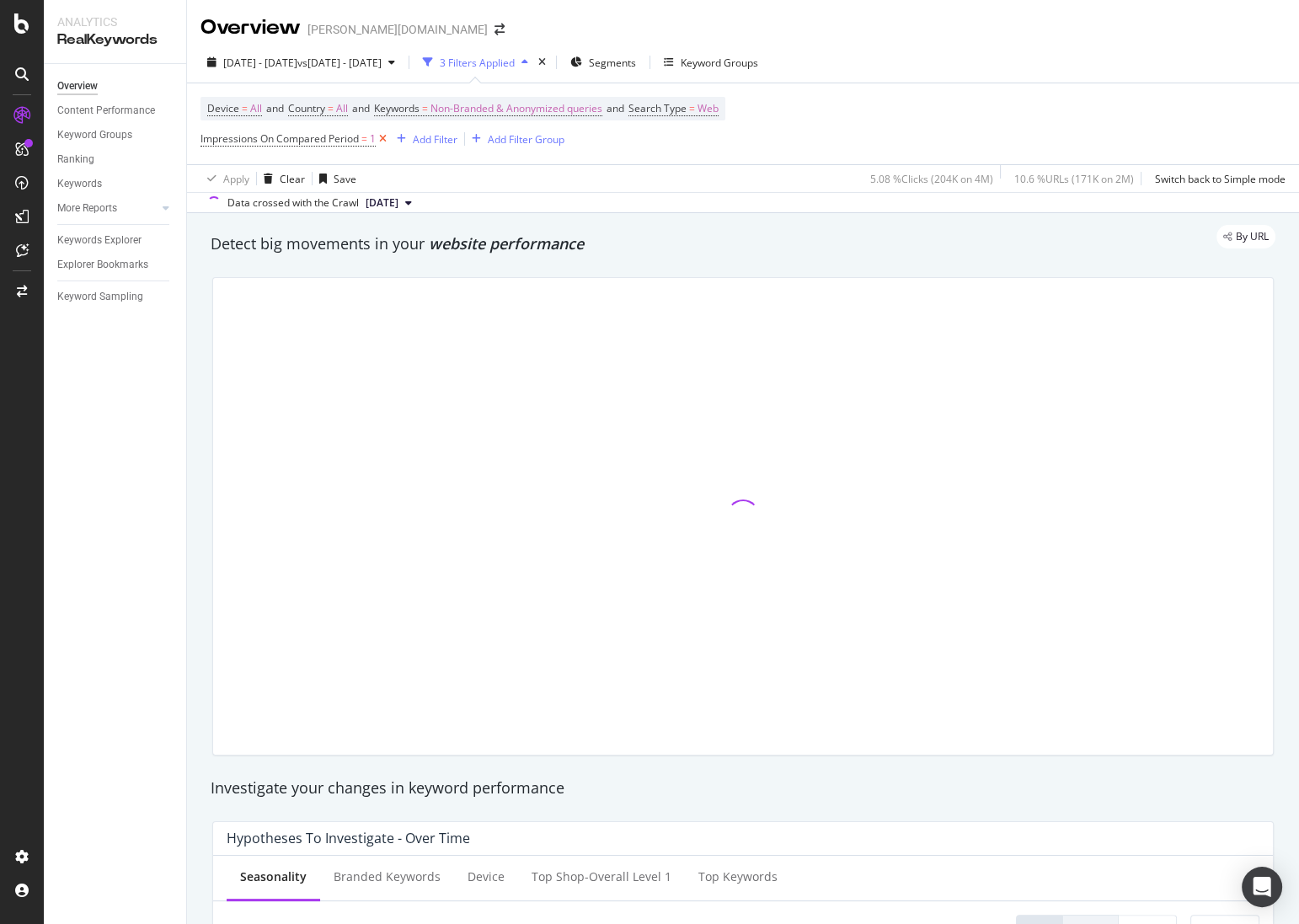
click at [381, 143] on icon at bounding box center [383, 138] width 14 height 16
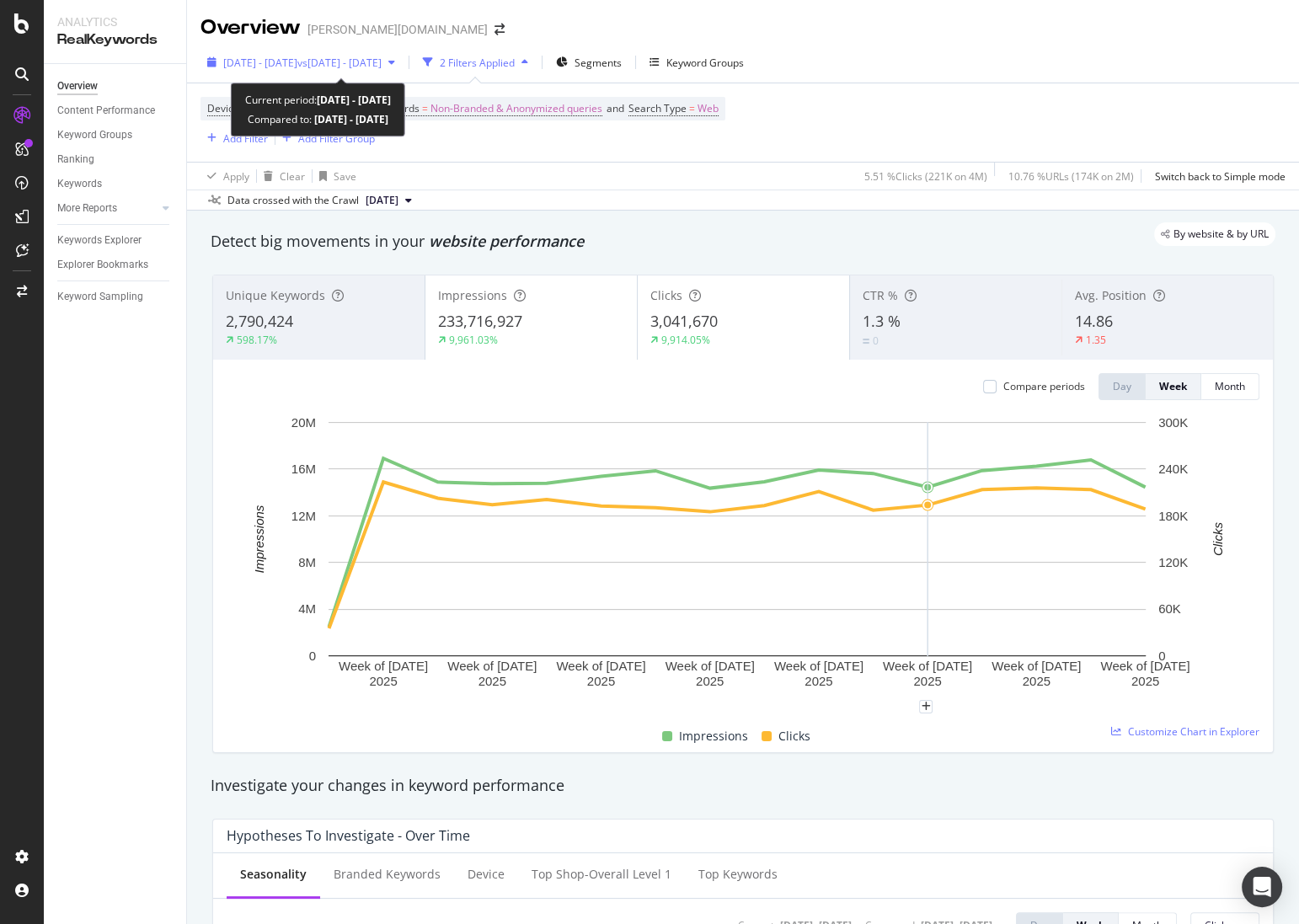
click at [374, 60] on span "vs 2025 Sep. 6th - Sep. 6th" at bounding box center [338, 63] width 84 height 14
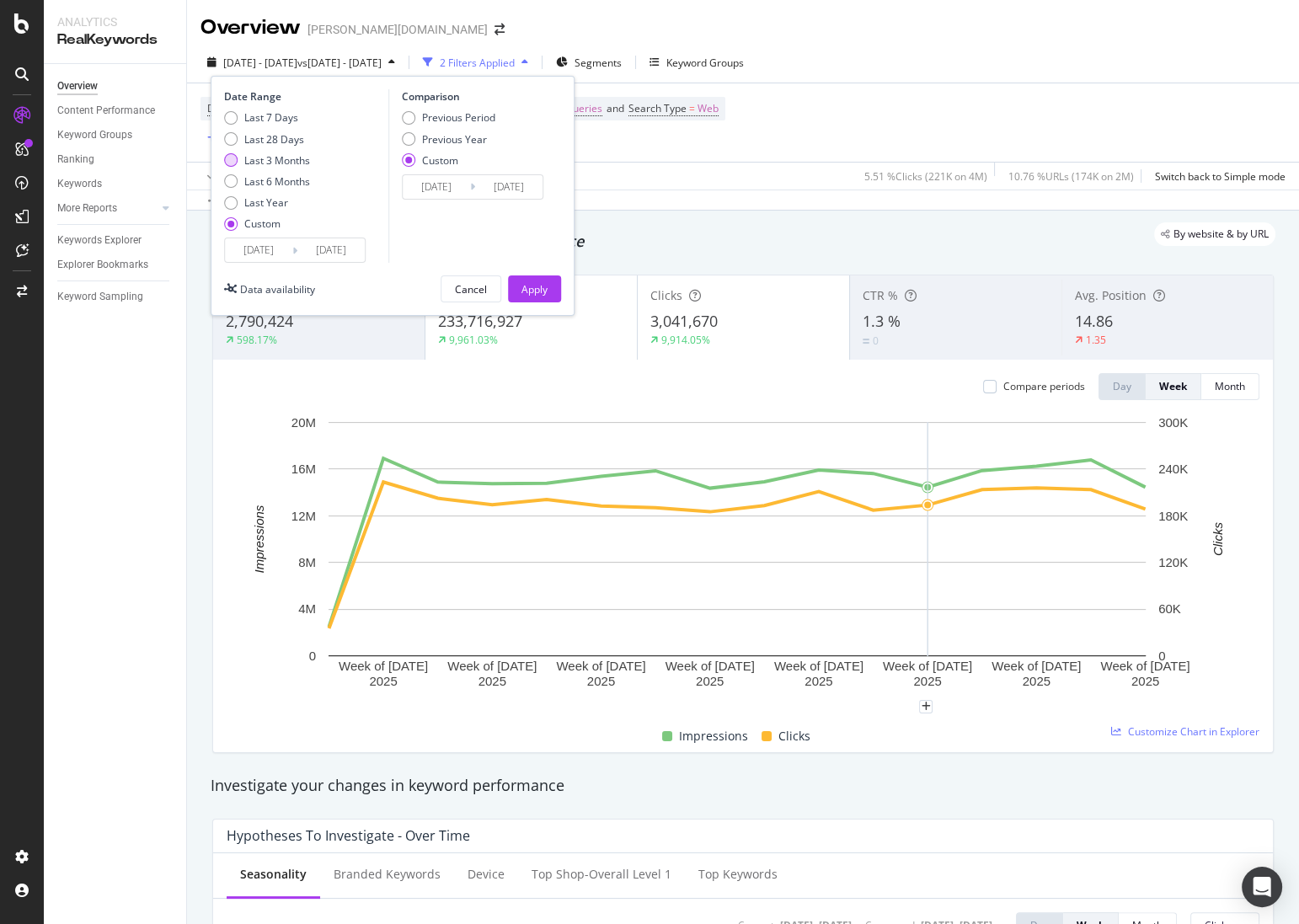
click at [281, 154] on div "Last 3 Months" at bounding box center [277, 160] width 66 height 14
type input "2025/06/14"
drag, startPoint x: 550, startPoint y: 291, endPoint x: 551, endPoint y: 170, distance: 121.0
click at [550, 290] on button "Apply" at bounding box center [534, 289] width 53 height 27
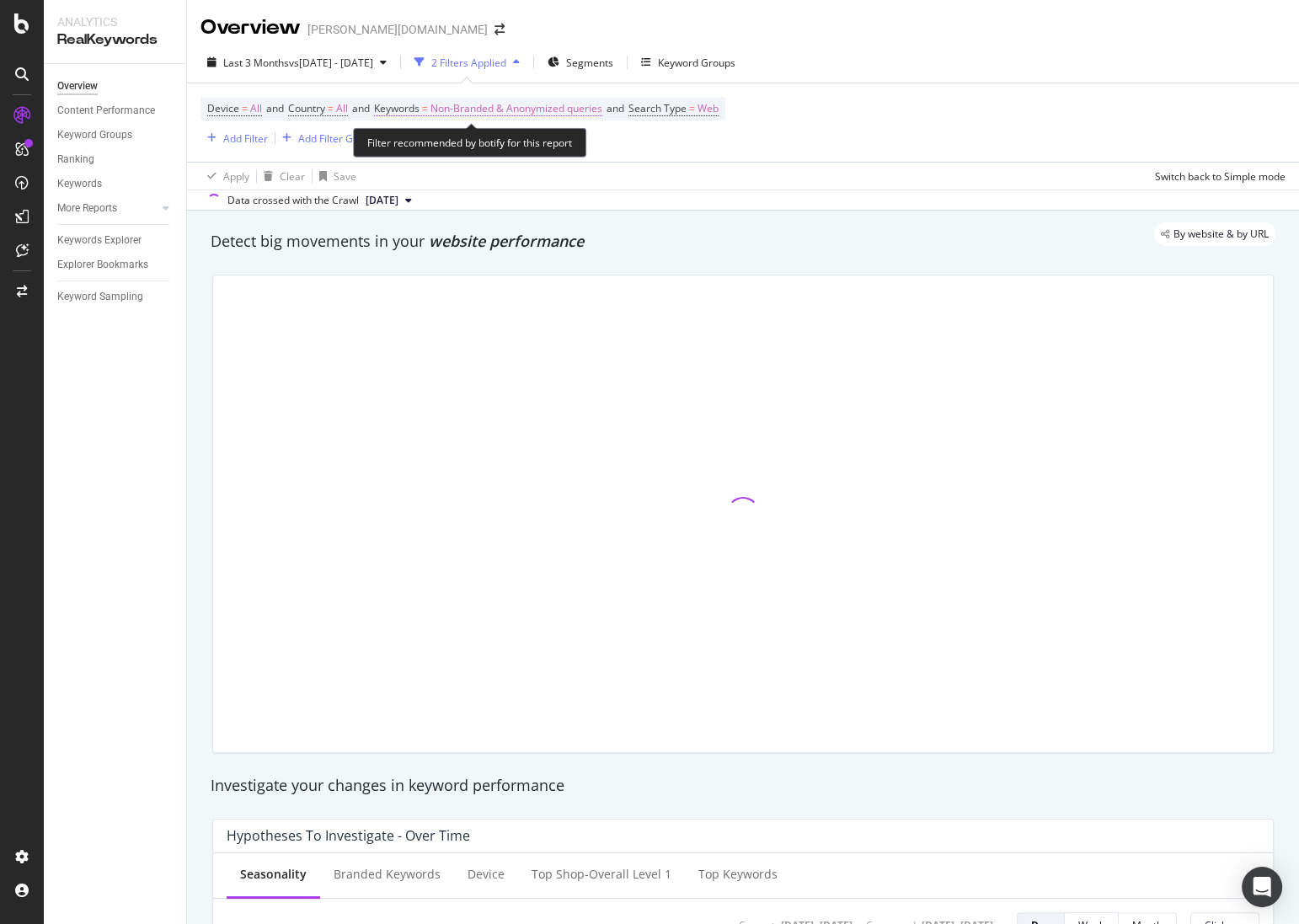
click at [538, 104] on span "Non-Branded & Anonymized queries" at bounding box center [516, 108] width 172 height 23
click at [671, 175] on div "Apply Clear Save Switch back to Simple mode" at bounding box center [743, 176] width 1112 height 28
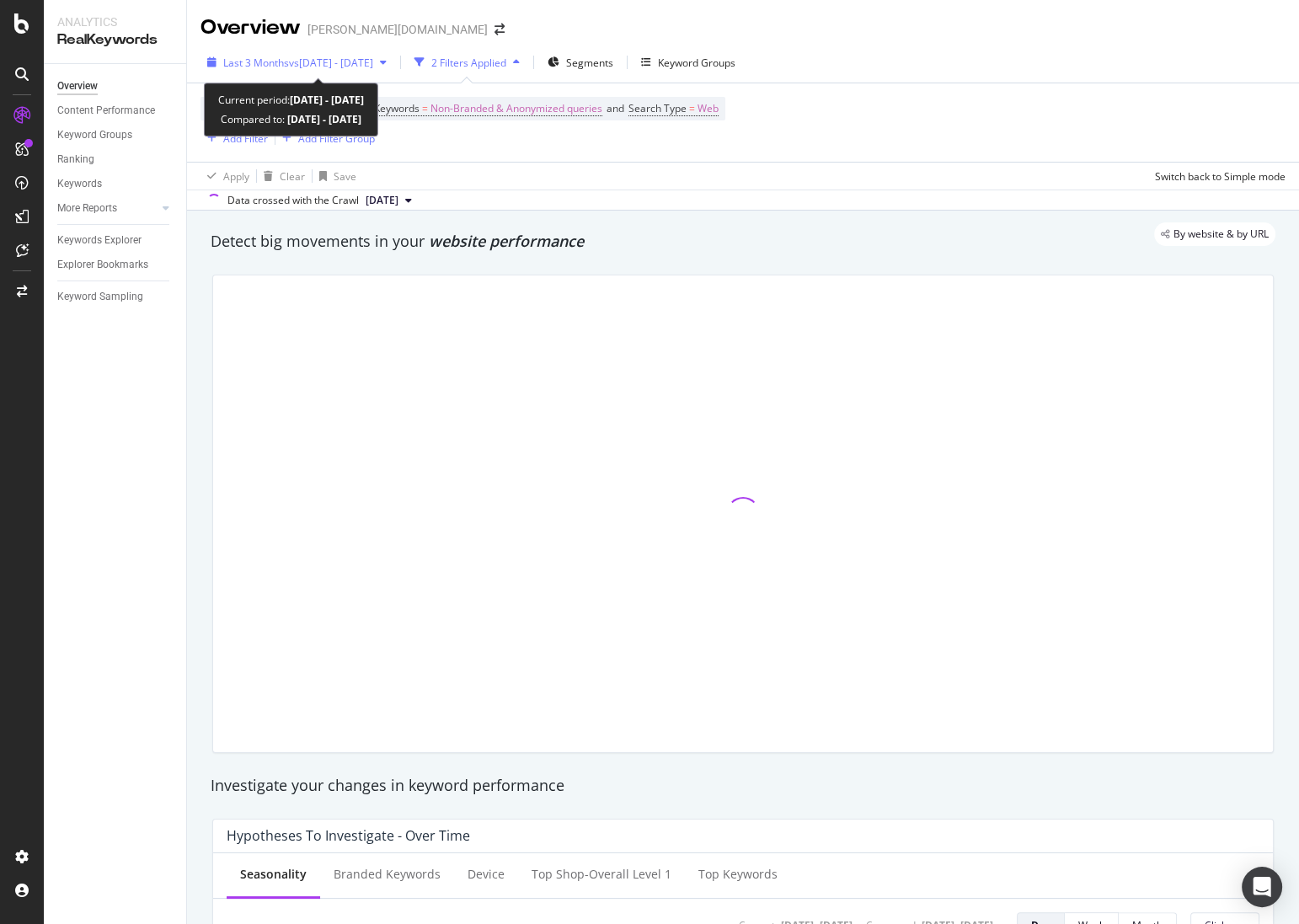
click at [304, 59] on span "vs 2025 Sep. 6th - Sep. 6th" at bounding box center [331, 63] width 84 height 14
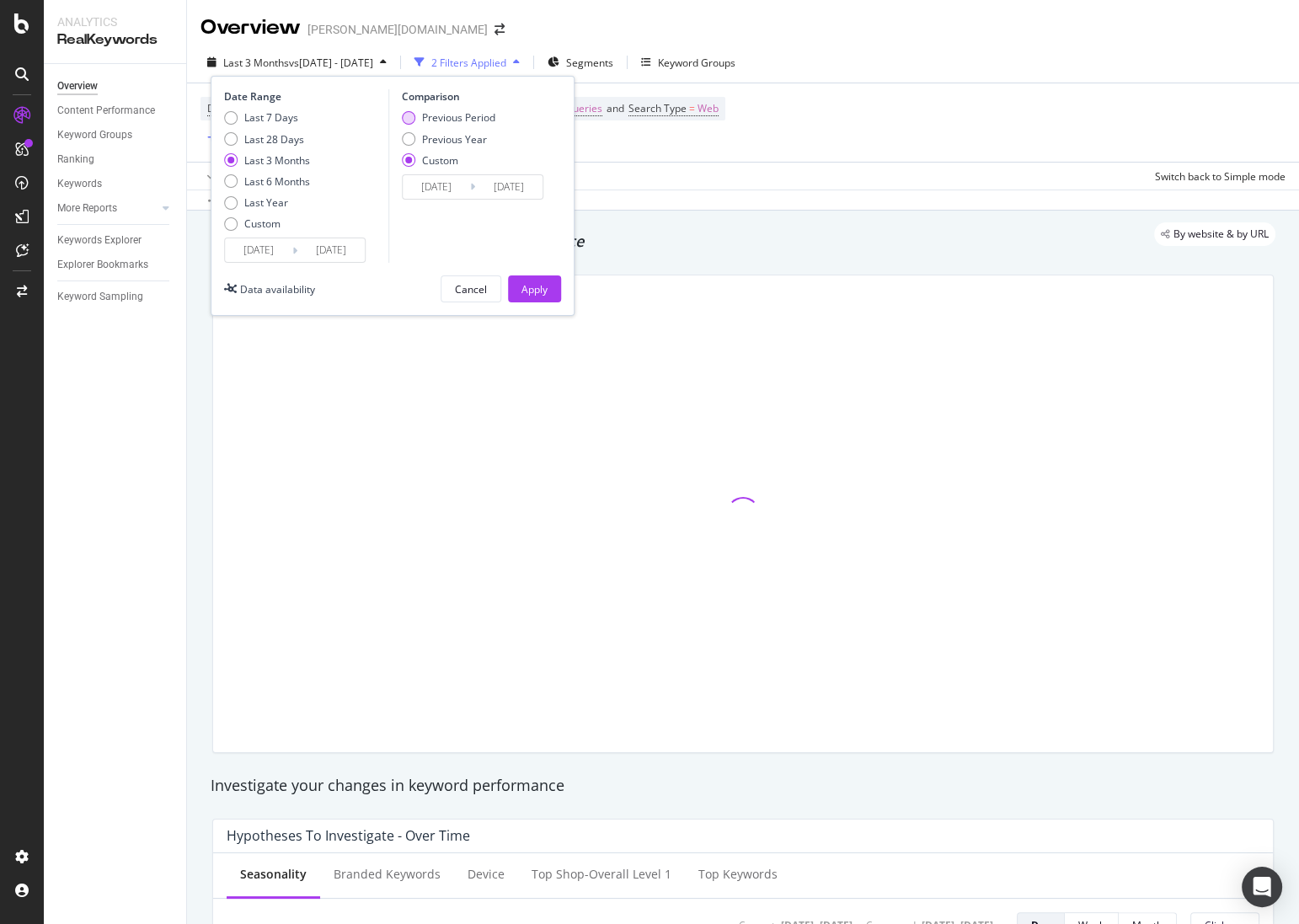
click at [431, 117] on div "Previous Period" at bounding box center [459, 117] width 73 height 14
type input "2025/03/14"
type input "2025/06/13"
click at [459, 142] on div "Previous Year" at bounding box center [454, 139] width 65 height 14
type input "2024/06/15"
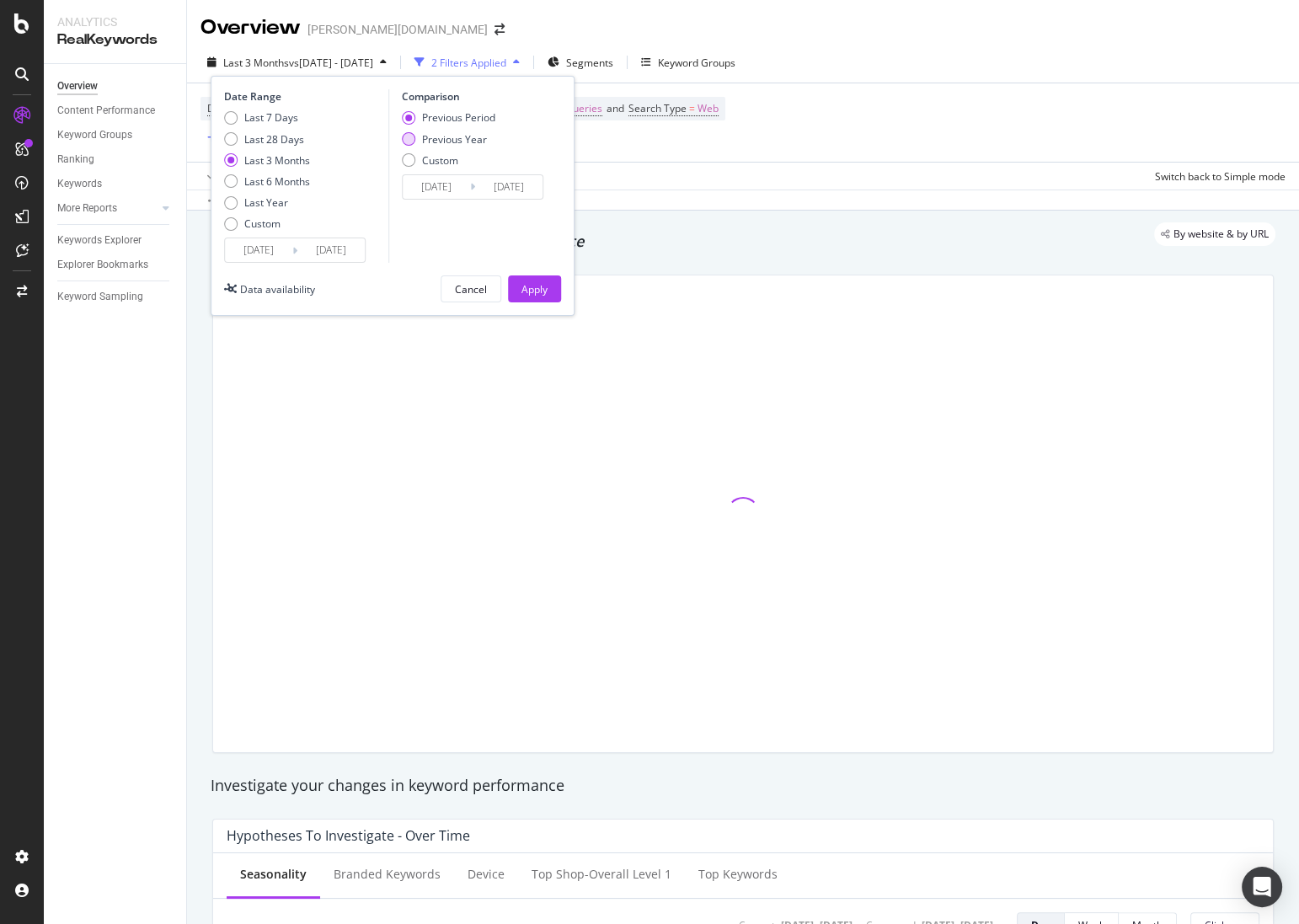
type input "2024/09/14"
click at [525, 293] on div "Apply" at bounding box center [534, 289] width 26 height 14
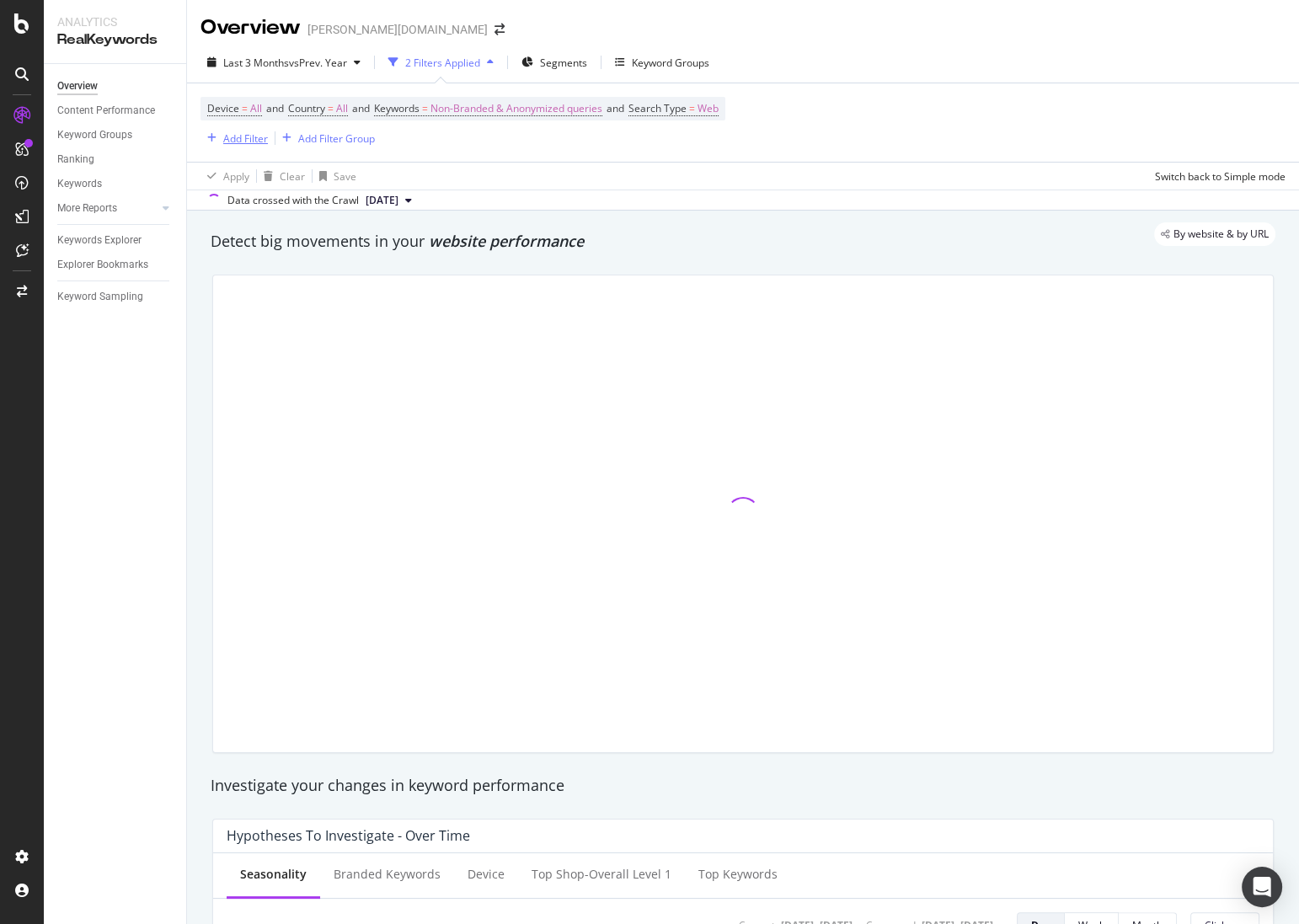
click at [260, 135] on div "Add Filter" at bounding box center [245, 138] width 44 height 14
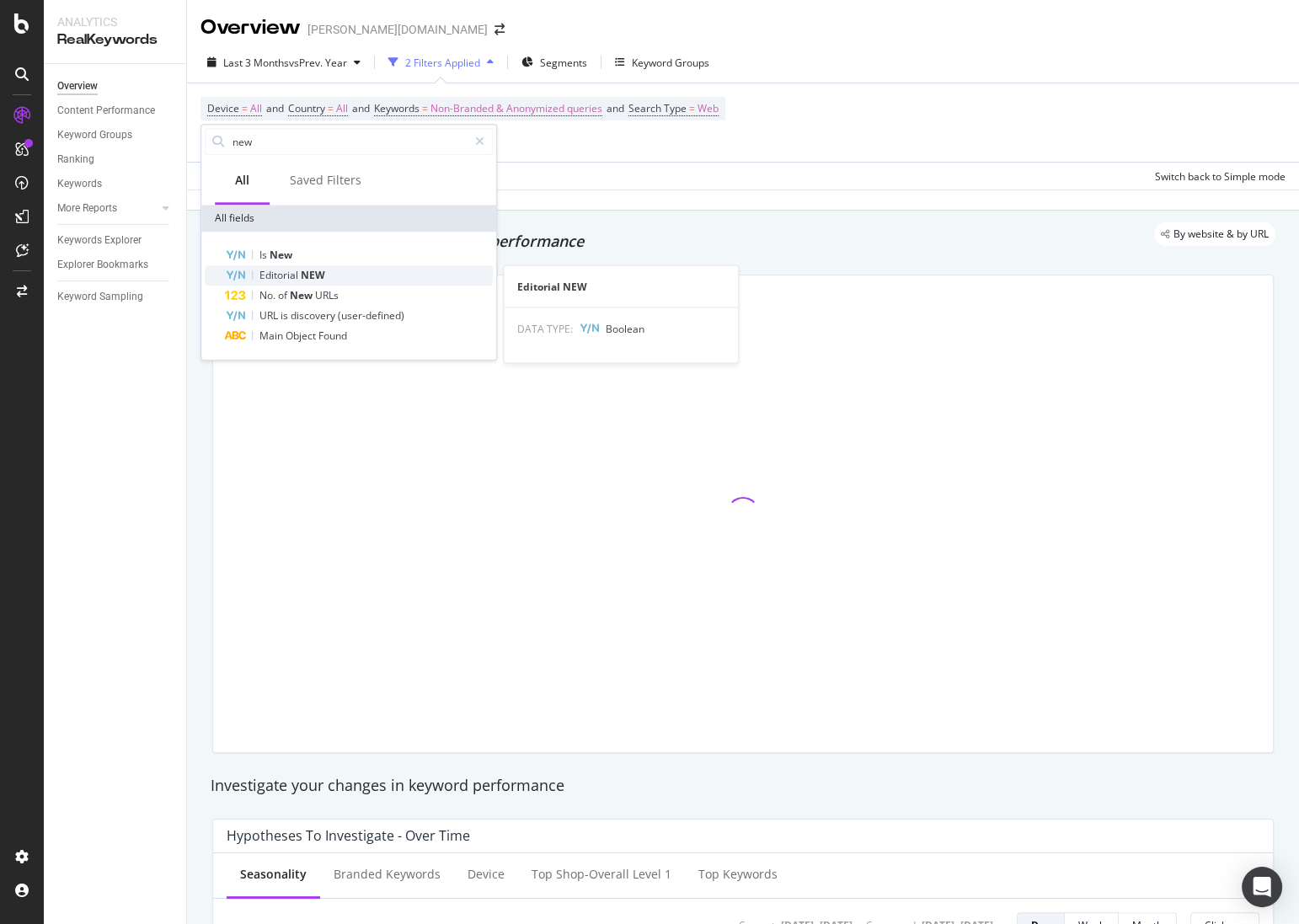
type input "new"
click at [311, 272] on span "NEW" at bounding box center [312, 275] width 24 height 14
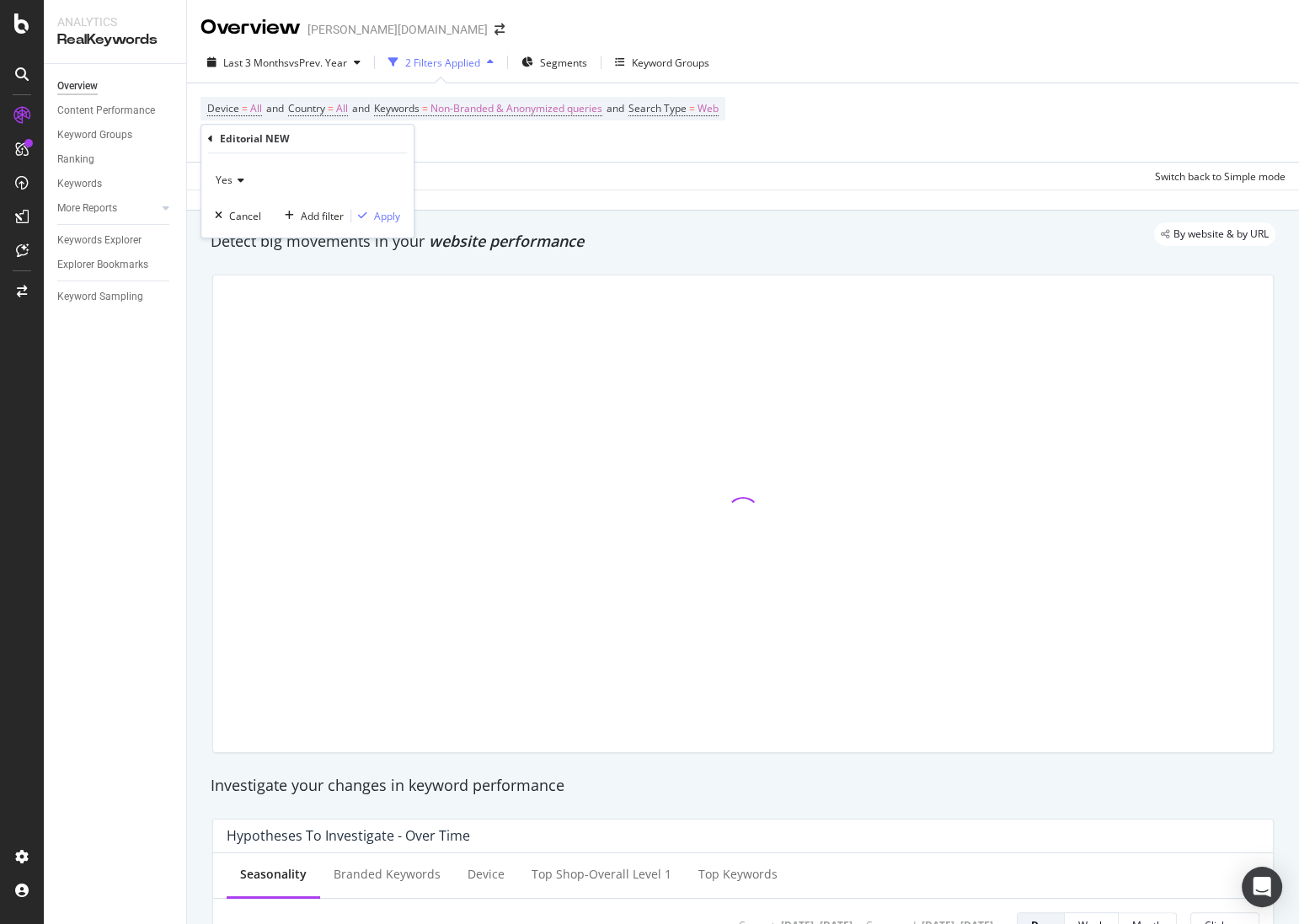
click at [398, 205] on div "Yes Cancel Add filter Apply" at bounding box center [308, 195] width 212 height 84
click at [383, 216] on div "Apply" at bounding box center [387, 216] width 26 height 14
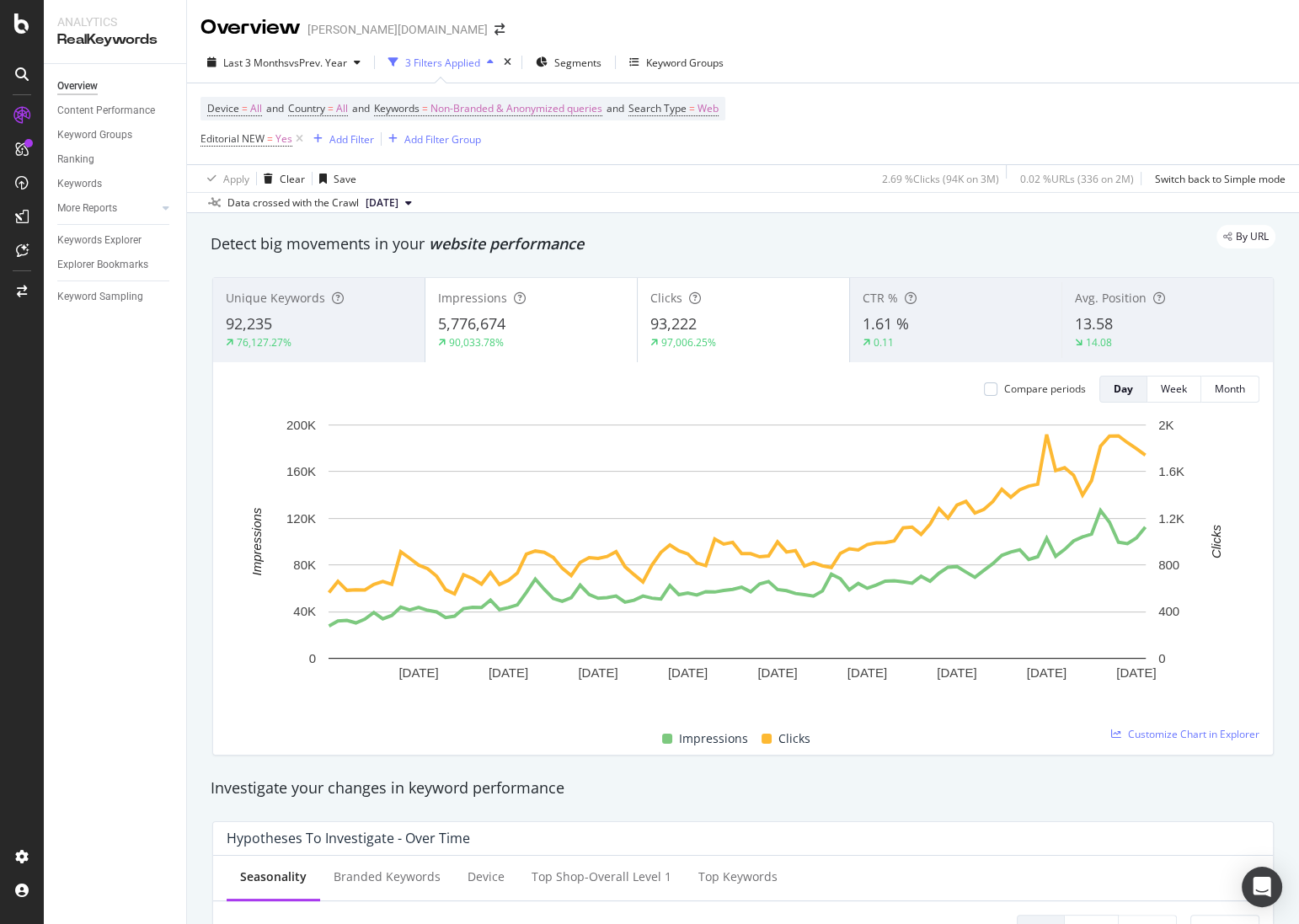
click at [536, 318] on div "5,776,674" at bounding box center [530, 324] width 186 height 22
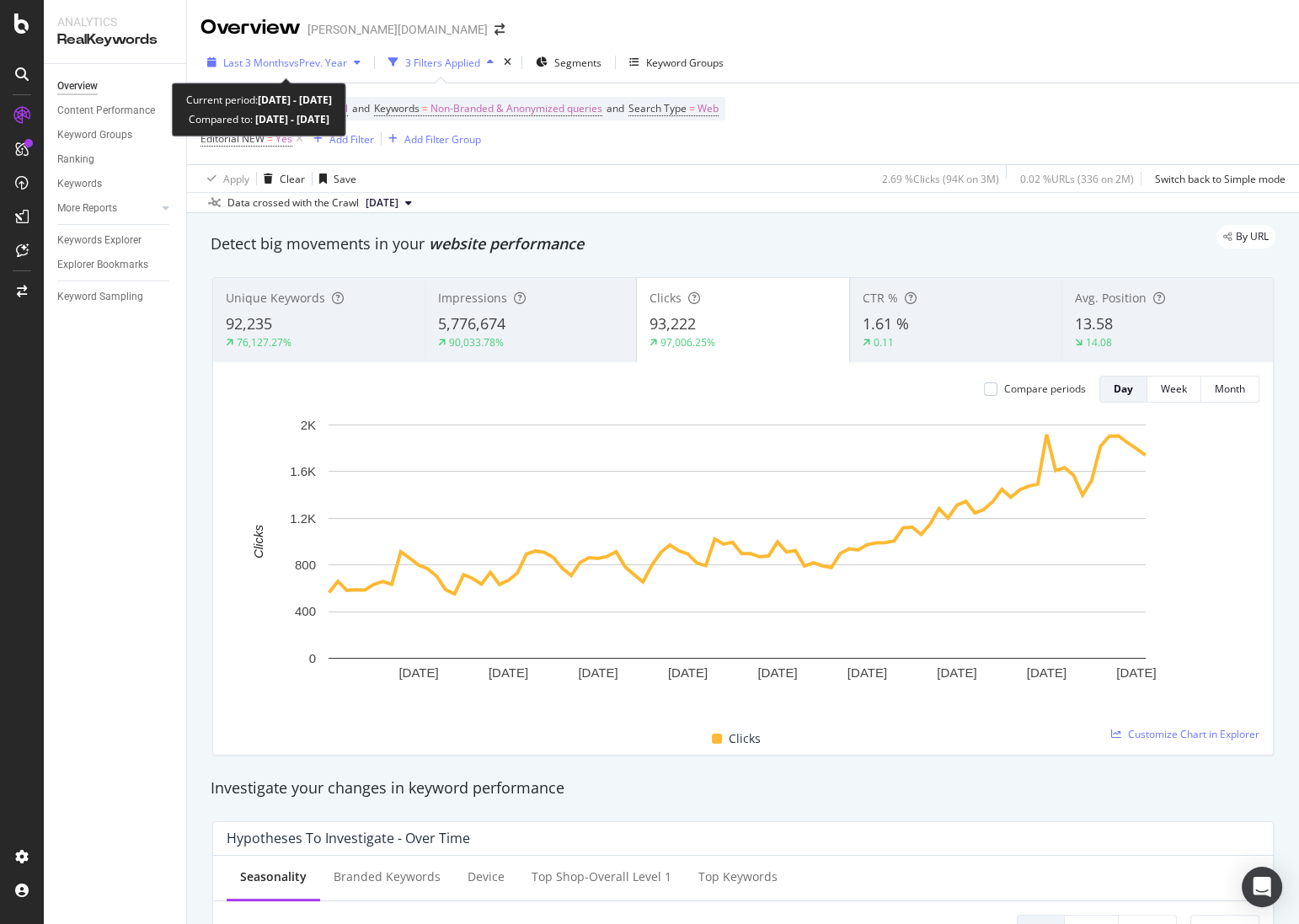
click at [328, 50] on div "Last 3 Months vs Prev. Year" at bounding box center [284, 63] width 167 height 25
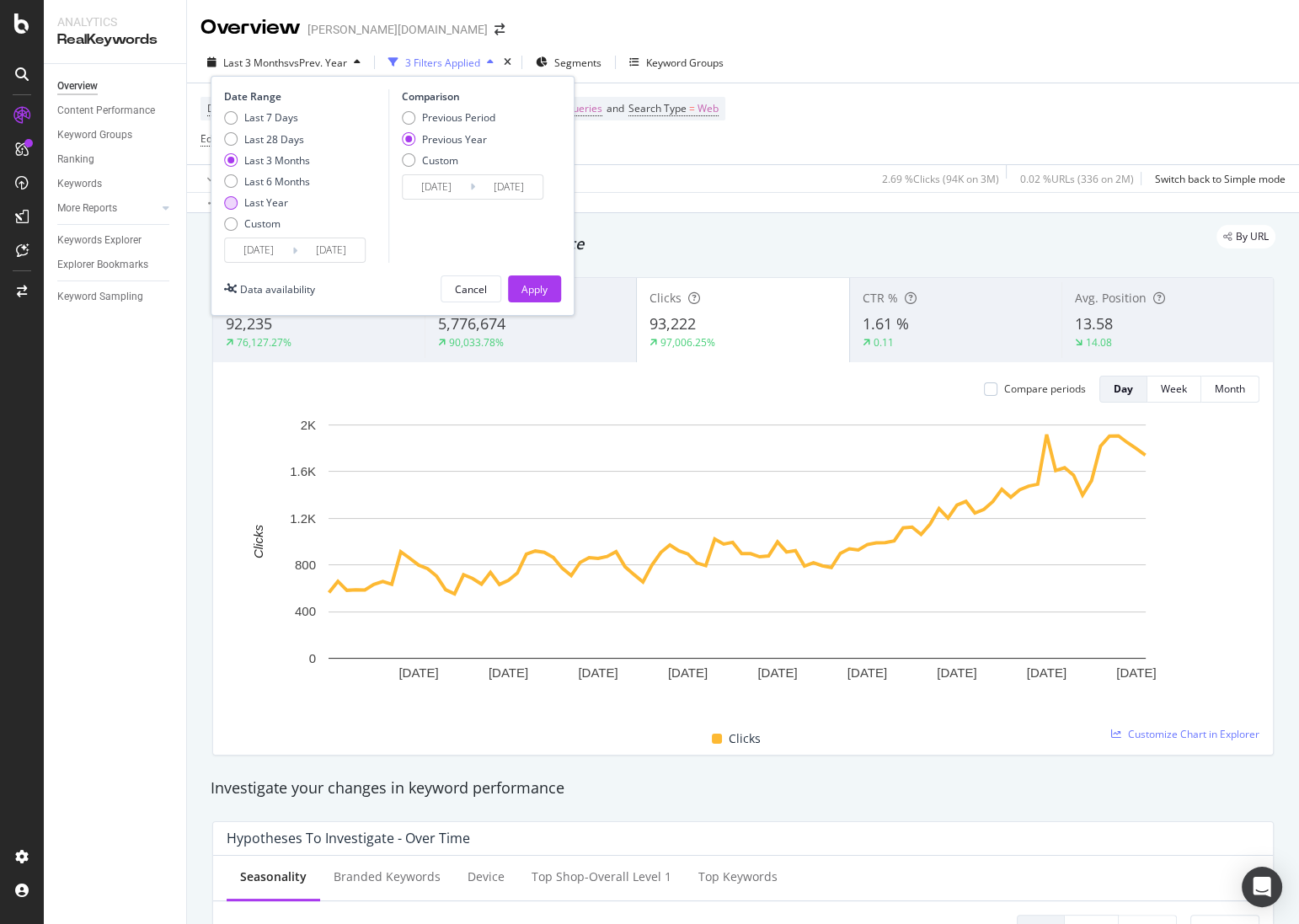
click at [281, 201] on div "Last Year" at bounding box center [265, 203] width 43 height 14
type input "2024/09/14"
type input "2023/09/16"
click at [527, 289] on div "Apply" at bounding box center [534, 289] width 26 height 14
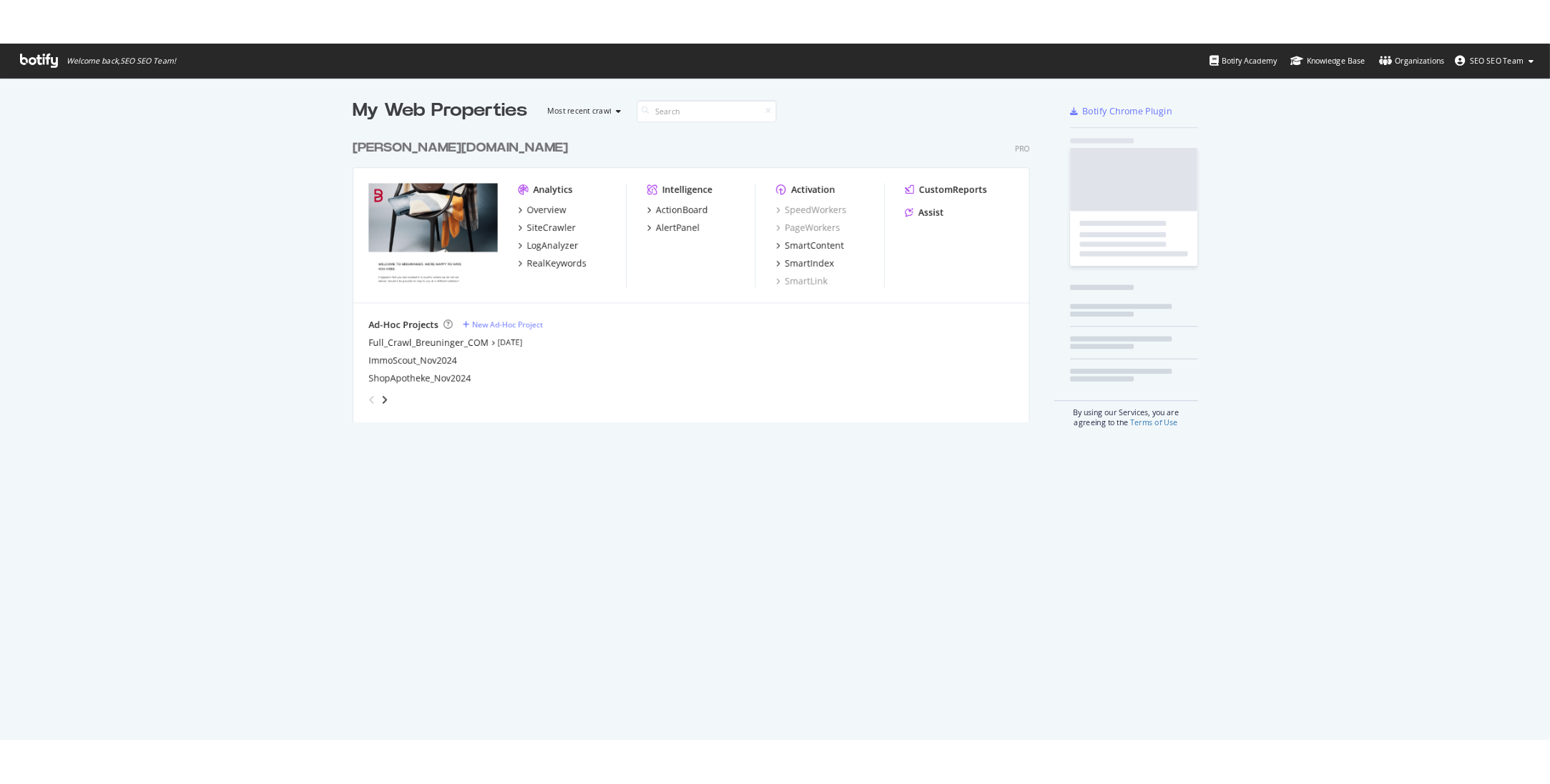
scroll to position [774, 1724]
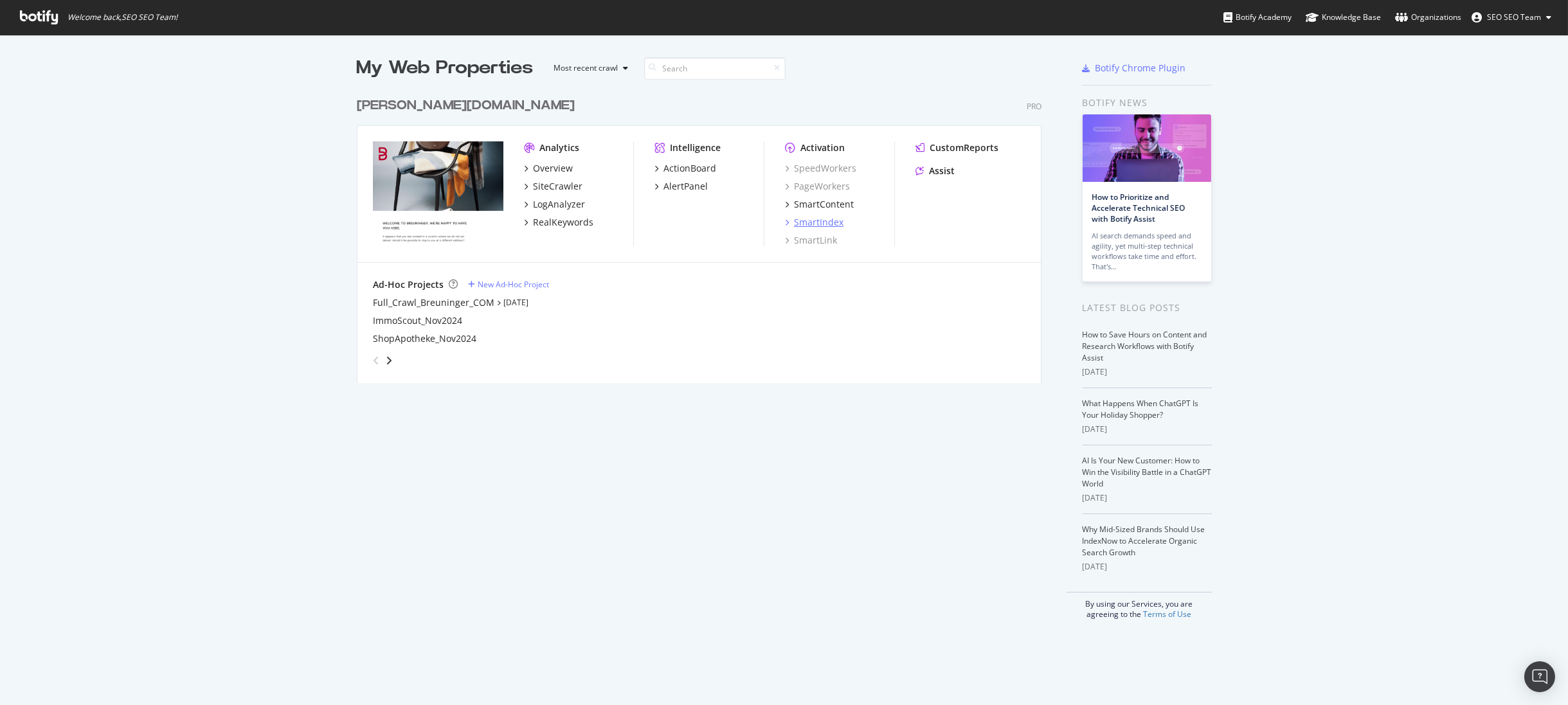
click at [830, 224] on div "SmartIndex" at bounding box center [819, 222] width 49 height 13
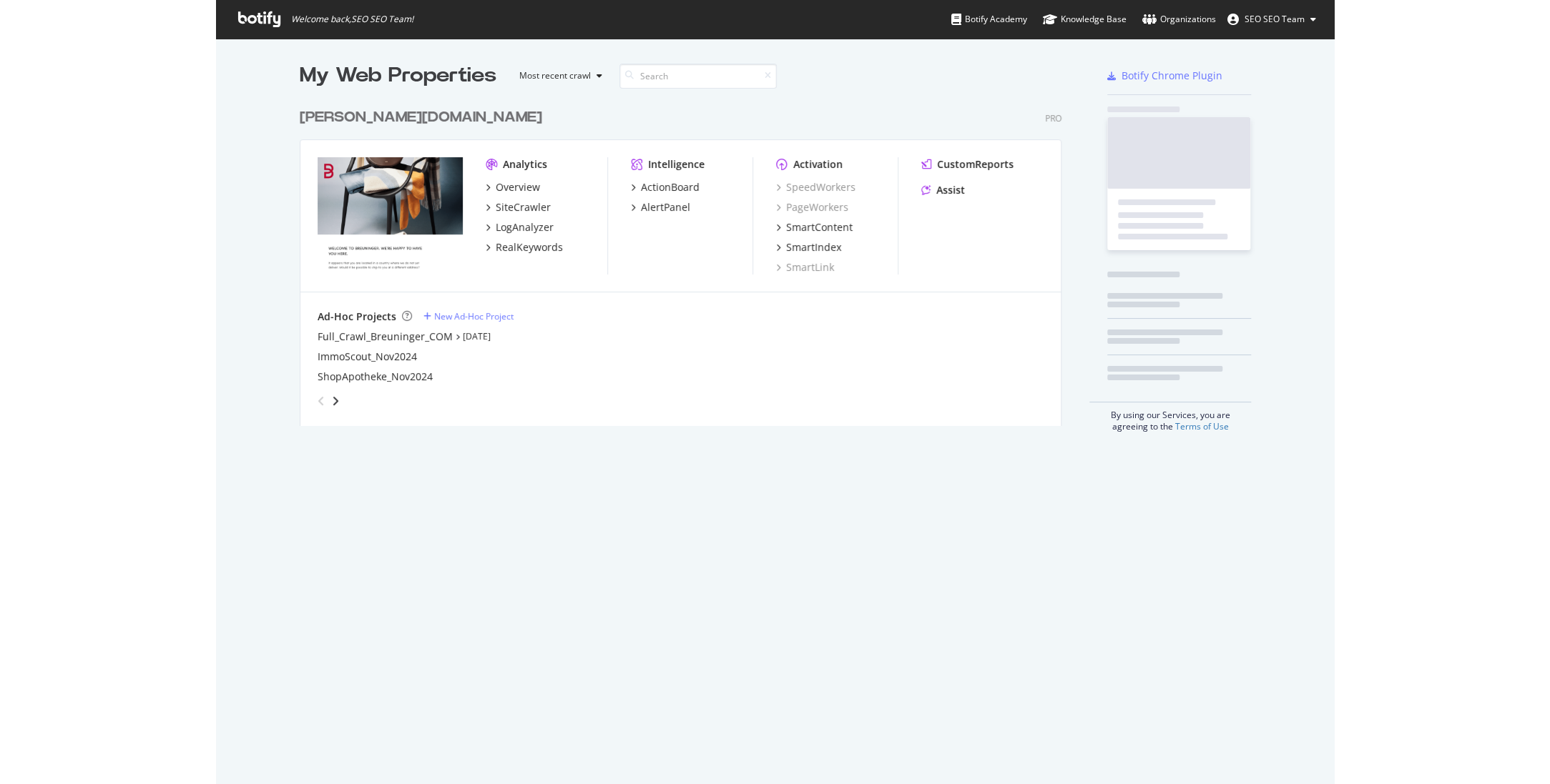
scroll to position [774, 1099]
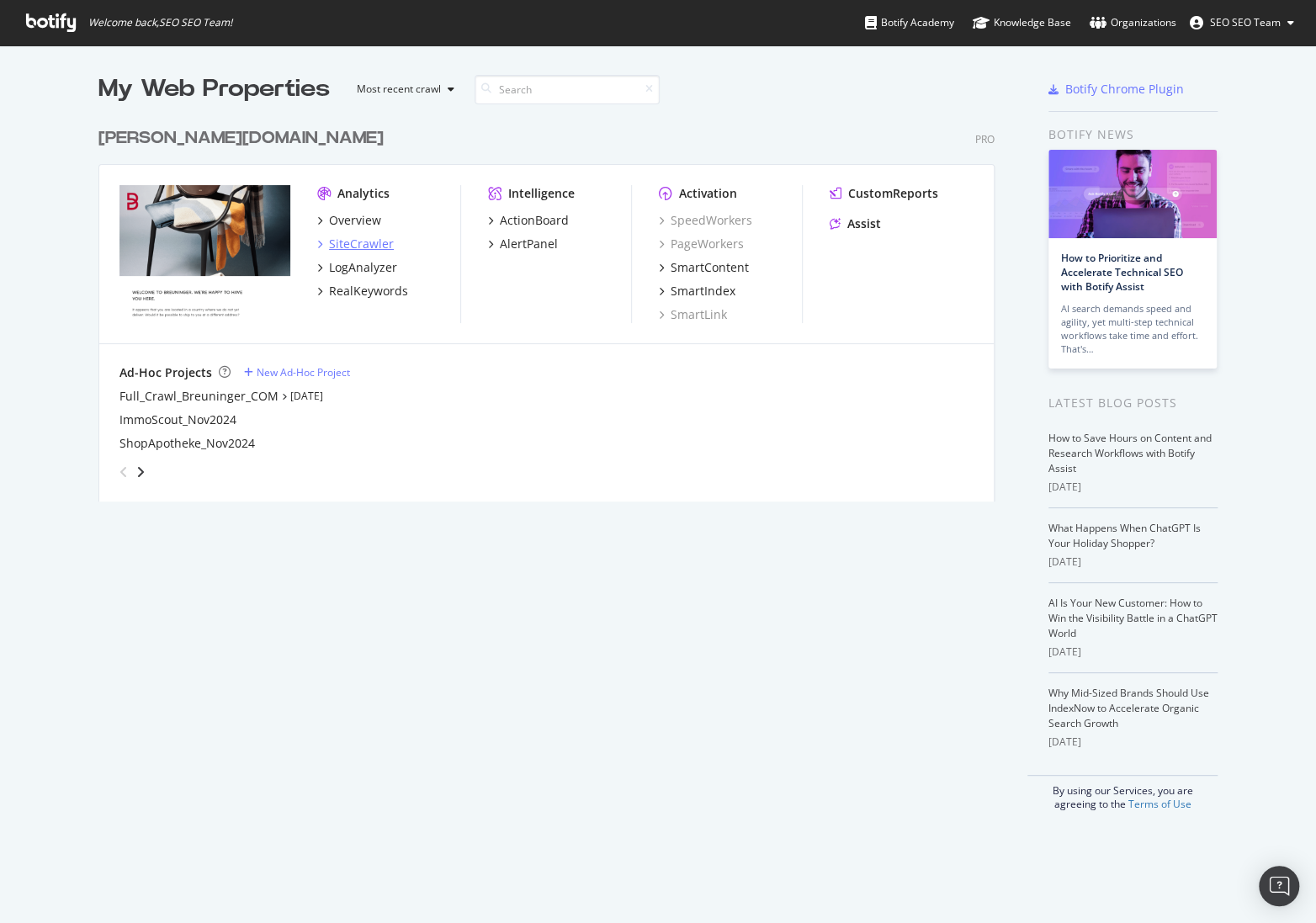
click at [356, 241] on div "SiteCrawler" at bounding box center [361, 244] width 65 height 16
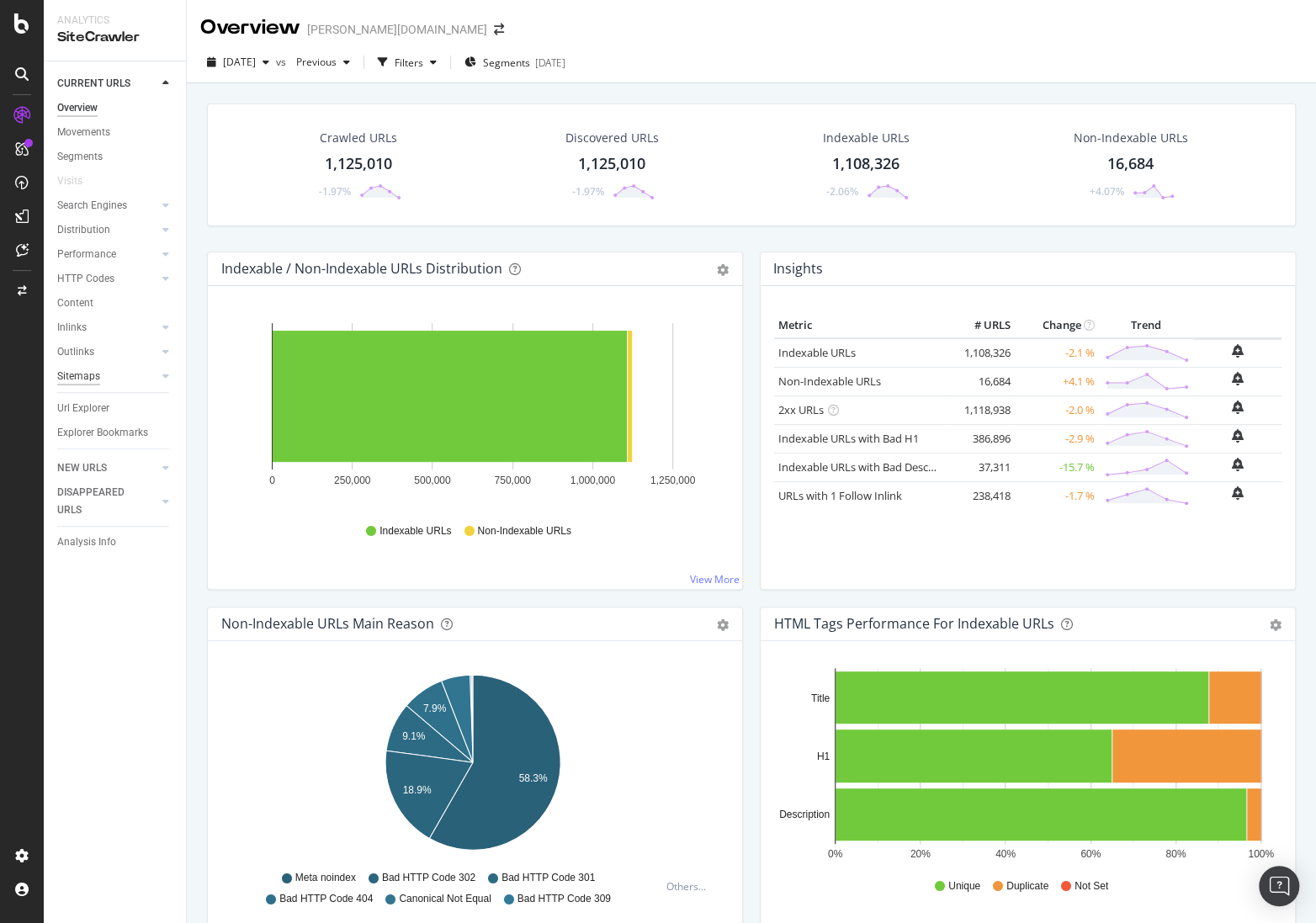
click at [92, 371] on div "Sitemaps" at bounding box center [78, 377] width 43 height 17
